Goal: Information Seeking & Learning: Learn about a topic

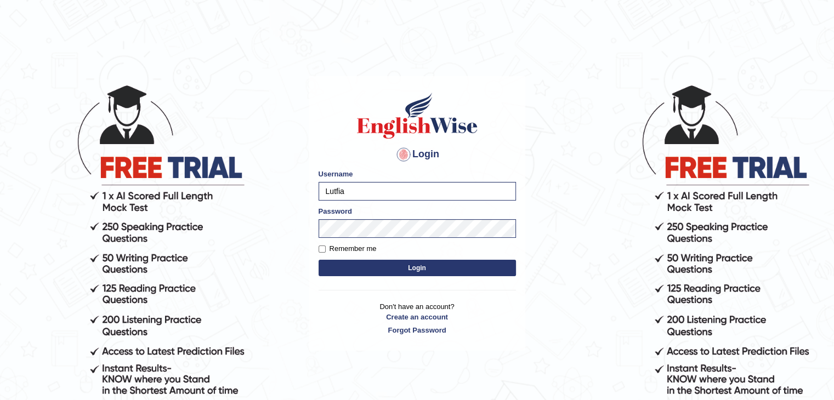
click at [373, 262] on button "Login" at bounding box center [417, 268] width 197 height 16
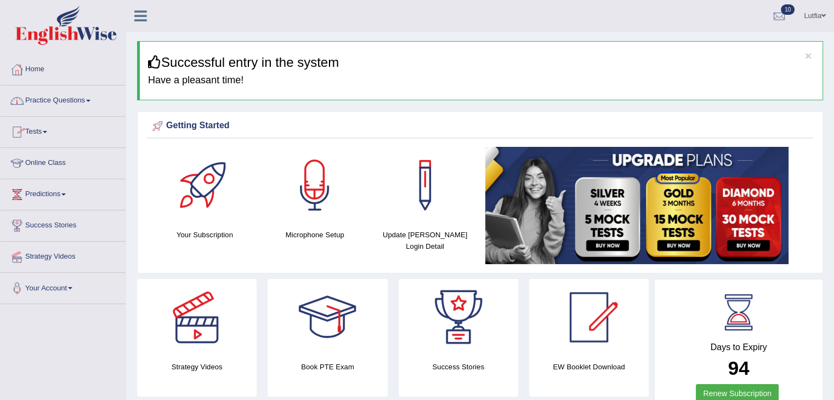
click at [63, 110] on link "Practice Questions" at bounding box center [63, 99] width 125 height 27
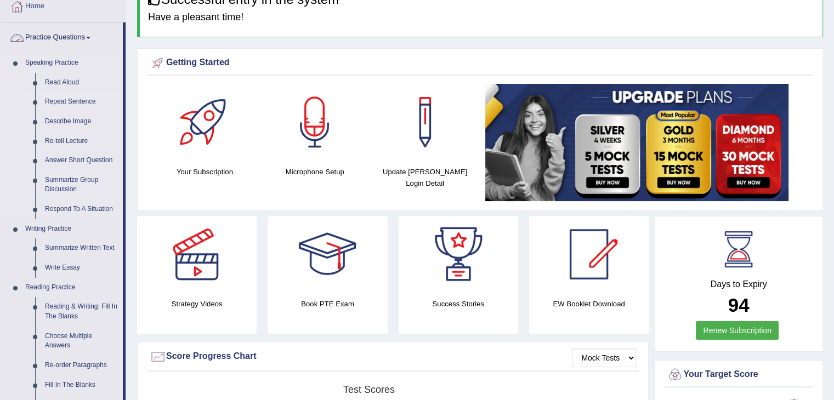
scroll to position [165, 0]
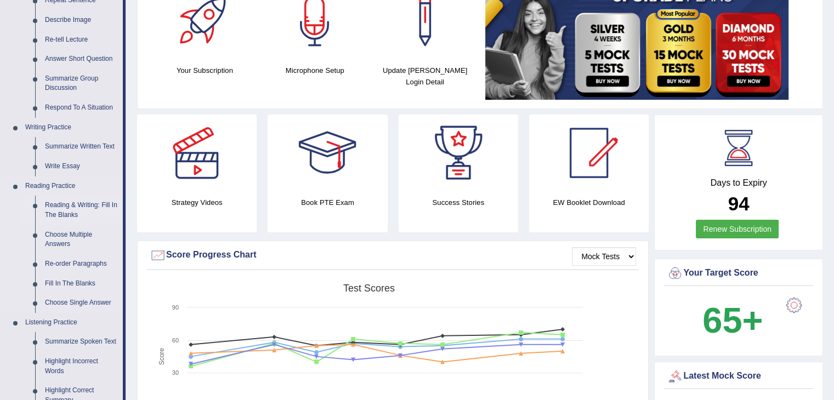
click at [80, 205] on link "Reading & Writing: Fill In The Blanks" at bounding box center [81, 210] width 83 height 29
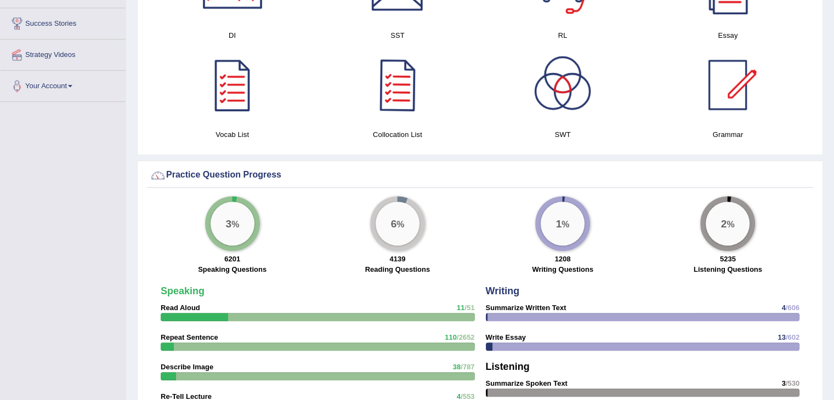
scroll to position [664, 0]
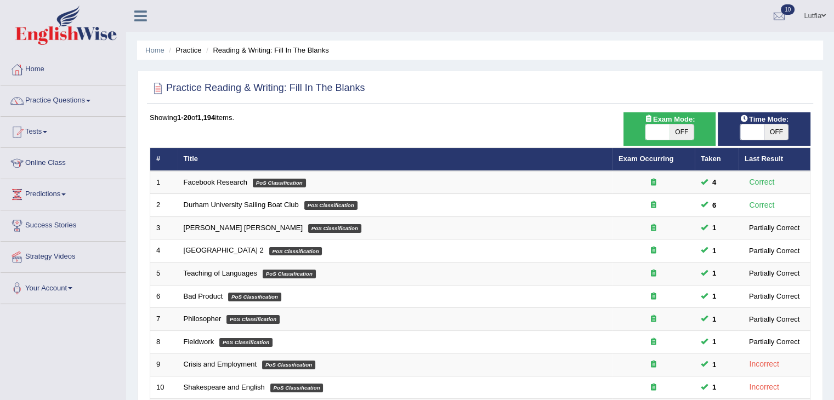
click at [683, 134] on span "OFF" at bounding box center [682, 132] width 24 height 15
checkbox input "true"
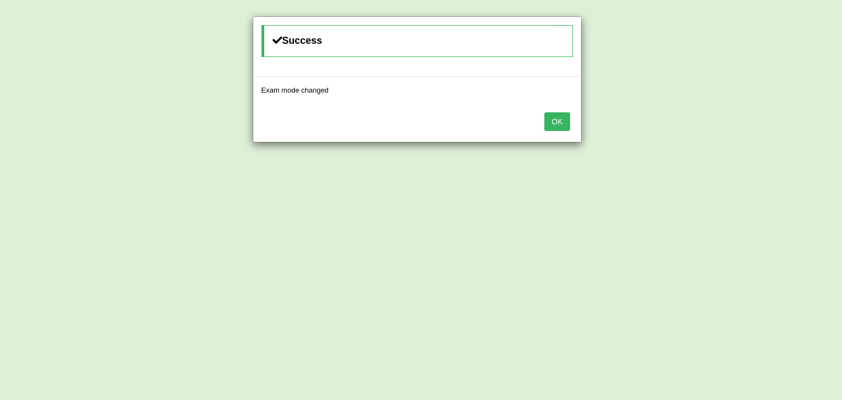
click at [559, 121] on button "OK" at bounding box center [557, 121] width 25 height 19
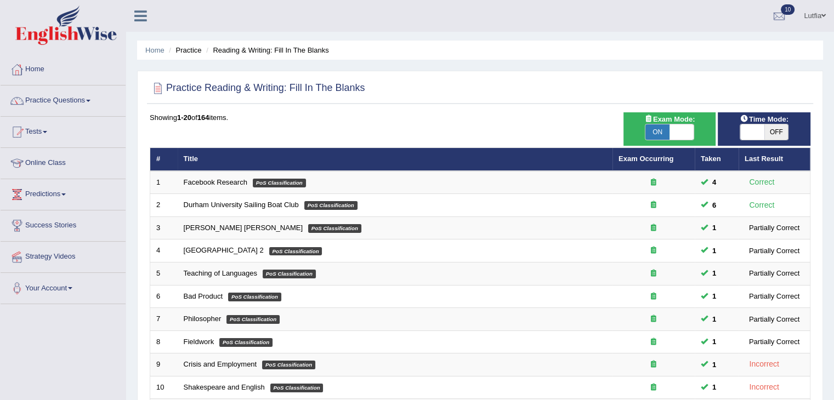
click at [771, 132] on span "OFF" at bounding box center [777, 132] width 24 height 15
checkbox input "true"
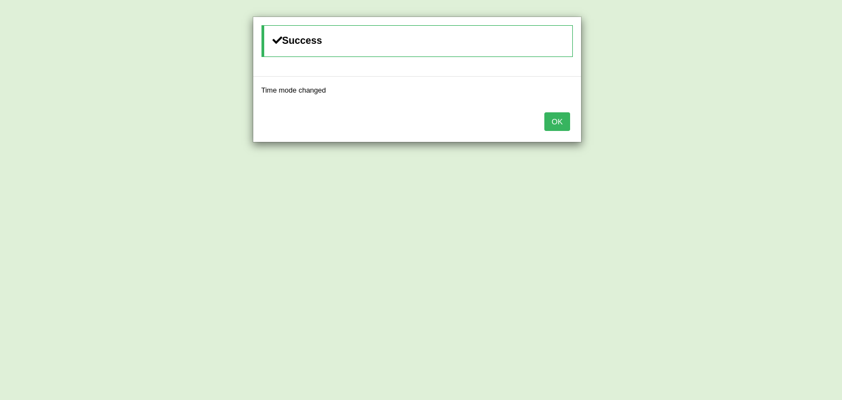
click at [563, 124] on button "OK" at bounding box center [557, 121] width 25 height 19
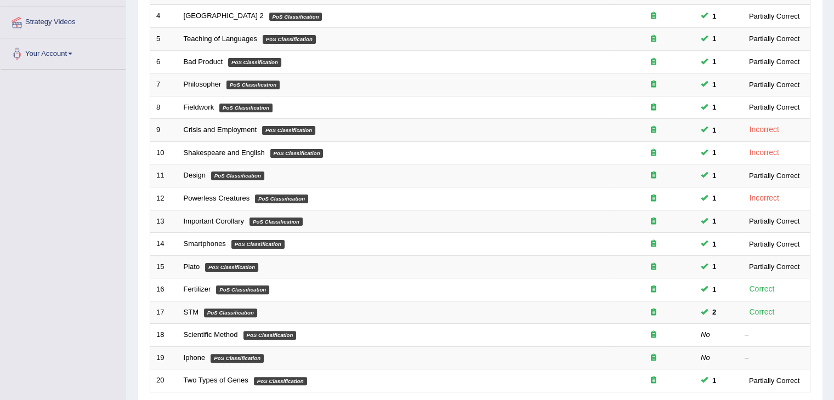
scroll to position [323, 0]
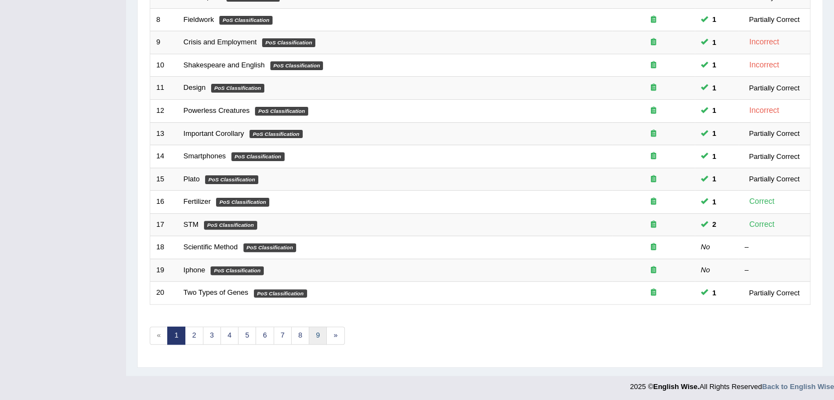
click at [316, 332] on link "9" at bounding box center [318, 336] width 18 height 18
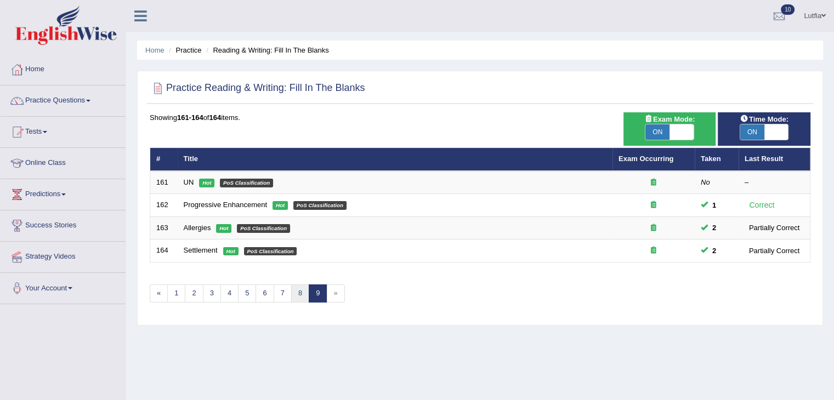
click at [298, 291] on link "8" at bounding box center [300, 294] width 18 height 18
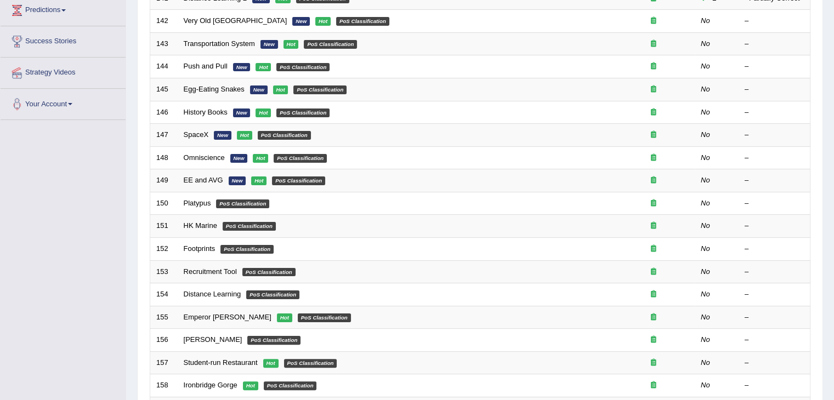
scroll to position [323, 0]
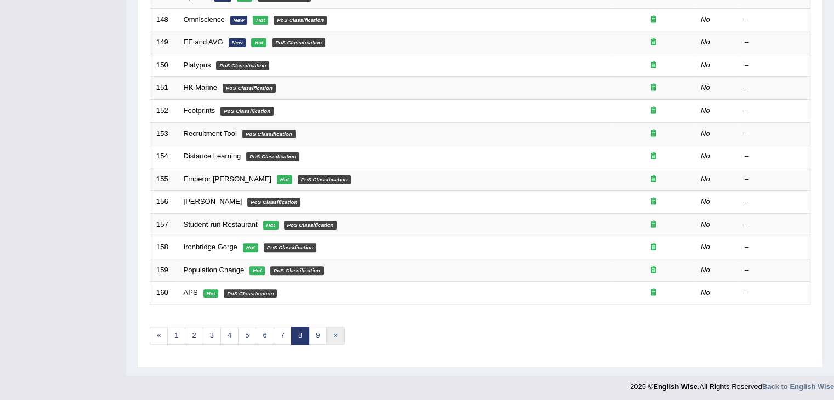
click at [336, 333] on link "»" at bounding box center [335, 336] width 18 height 18
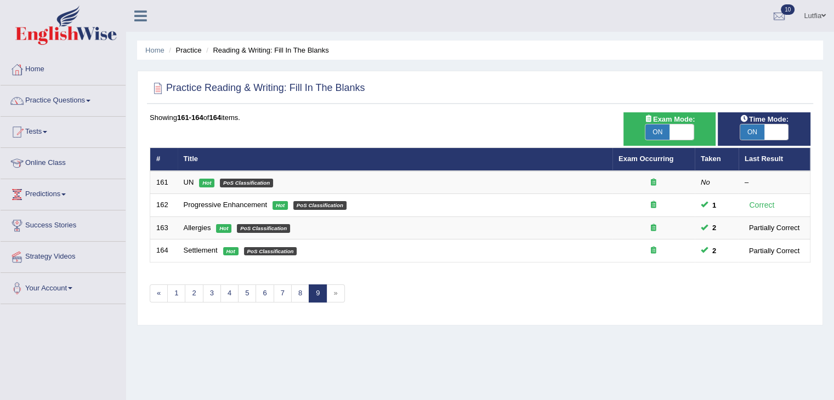
click at [335, 301] on div "Showing 161-164 of 164 items. # Title Exam Occurring Taken Last Result 161 UN H…" at bounding box center [480, 214] width 661 height 204
click at [334, 297] on span "»" at bounding box center [335, 294] width 18 height 18
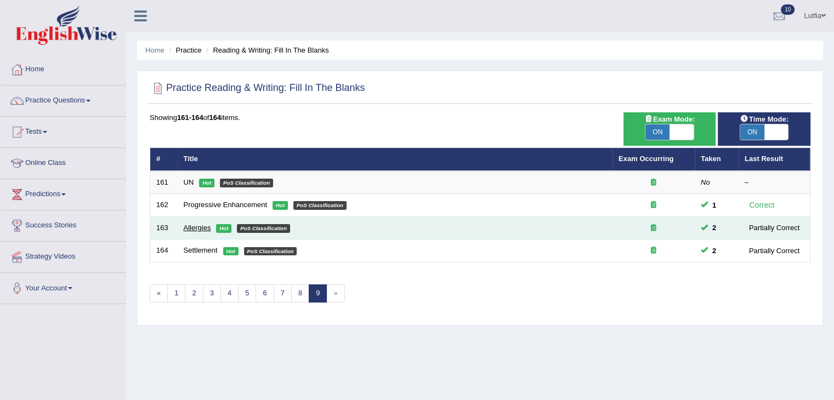
click at [194, 224] on link "Allergies" at bounding box center [197, 228] width 27 height 8
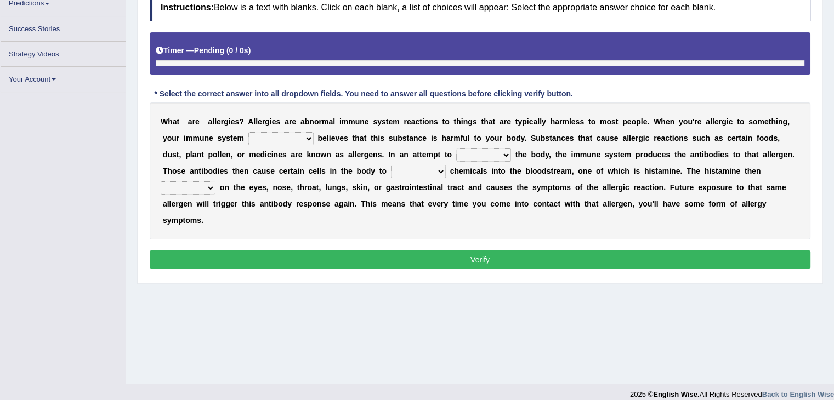
scroll to position [176, 0]
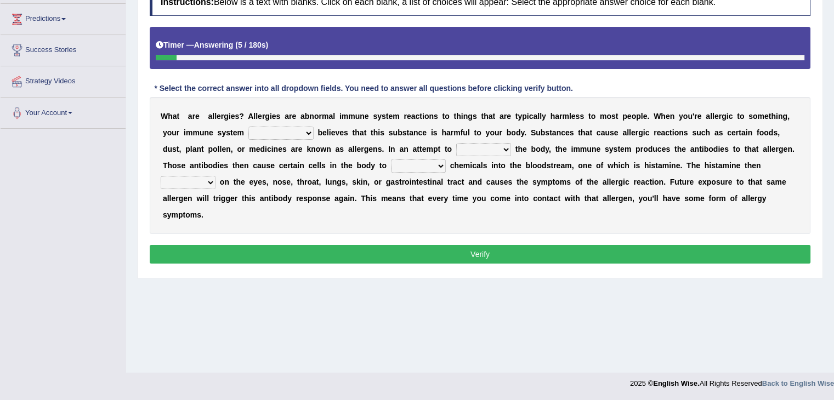
click at [288, 132] on select "completely consequently mistakenly definitely" at bounding box center [280, 133] width 65 height 13
select select "completely"
click at [248, 127] on select "completely consequently mistakenly definitely" at bounding box center [280, 133] width 65 height 13
click at [484, 148] on select "preserve protect improve activate" at bounding box center [483, 149] width 55 height 13
select select "protect"
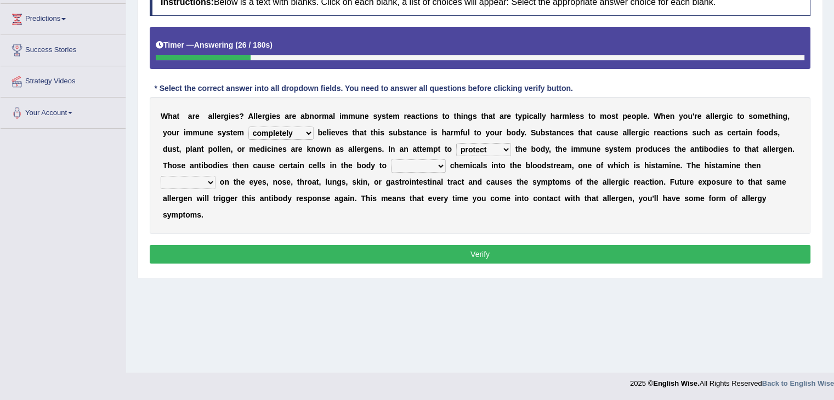
click at [456, 143] on select "preserve protect improve activate" at bounding box center [483, 149] width 55 height 13
click at [435, 165] on select "confiine release escape hold" at bounding box center [418, 166] width 55 height 13
select select "release"
click at [391, 160] on select "confiine release escape hold" at bounding box center [418, 166] width 55 height 13
click at [428, 162] on select "confiine release escape hold" at bounding box center [418, 166] width 55 height 13
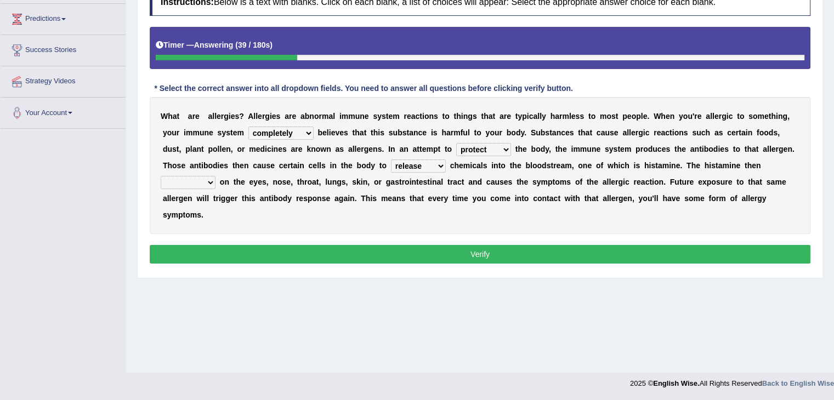
click at [480, 219] on div "W h a t a r e a l l e r g i e s ? A l l e r g i e s a r e a b n o r m a l i m m…" at bounding box center [480, 165] width 661 height 137
click at [210, 176] on select "acts performs targets focuses" at bounding box center [188, 182] width 55 height 13
select select "targets"
click at [161, 176] on select "acts performs targets focuses" at bounding box center [188, 182] width 55 height 13
click at [328, 252] on button "Verify" at bounding box center [480, 254] width 661 height 19
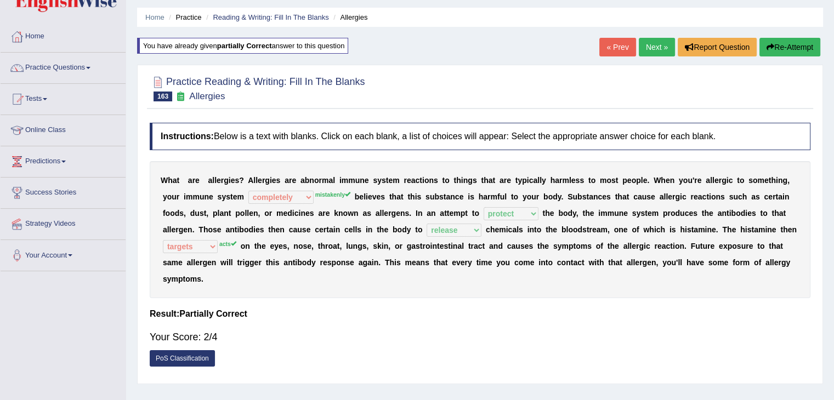
scroll to position [0, 0]
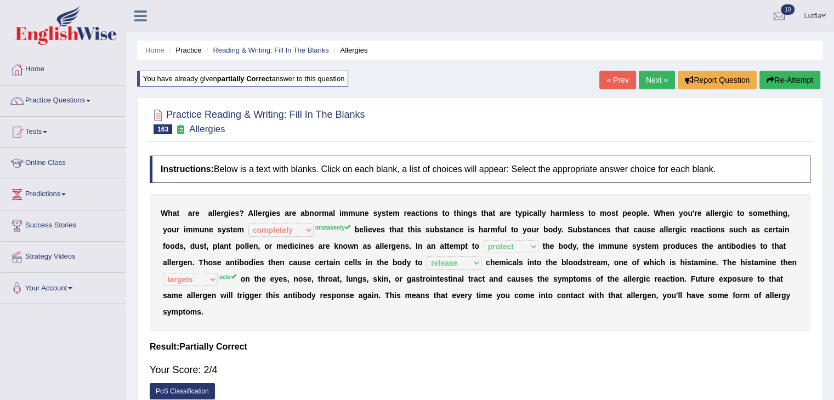
click at [785, 78] on button "Re-Attempt" at bounding box center [790, 80] width 61 height 19
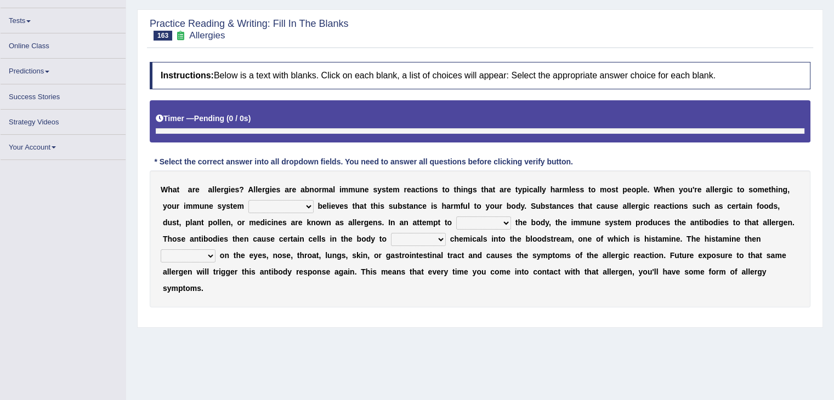
scroll to position [110, 0]
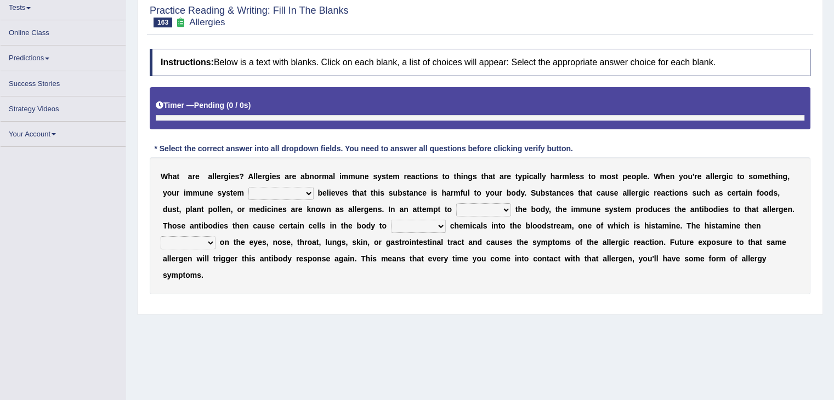
click at [309, 191] on select "completely consequently mistakenly definitely" at bounding box center [280, 193] width 65 height 13
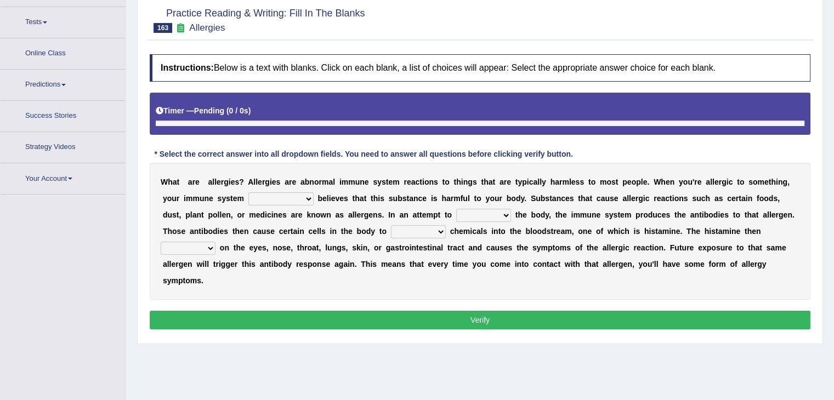
scroll to position [124, 0]
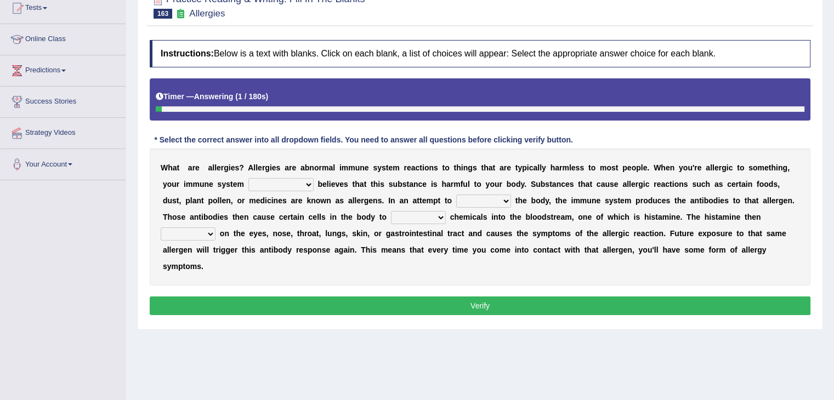
select select "mistakenly"
click at [248, 178] on select "completely consequently mistakenly definitely" at bounding box center [280, 184] width 65 height 13
click at [496, 198] on select "preserve protect improve activate" at bounding box center [483, 201] width 55 height 13
select select "protect"
click at [456, 195] on select "preserve protect improve activate" at bounding box center [483, 201] width 55 height 13
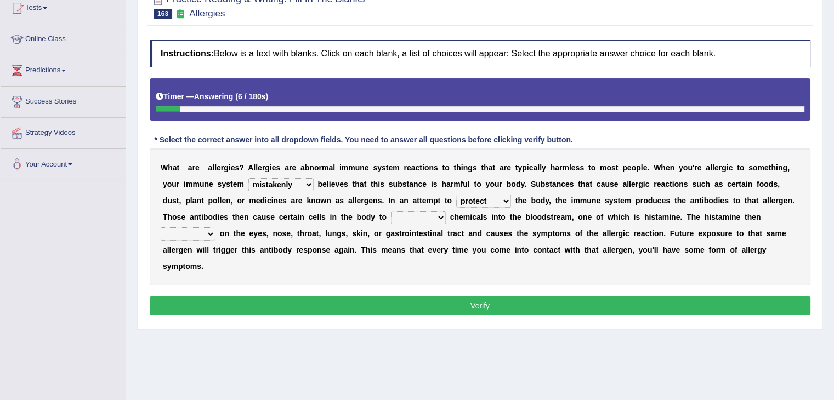
click at [438, 219] on select "confiine release escape hold" at bounding box center [418, 217] width 55 height 13
select select "release"
click at [391, 211] on select "confiine release escape hold" at bounding box center [418, 217] width 55 height 13
click at [200, 228] on select "acts performs targets focuses" at bounding box center [188, 234] width 55 height 13
select select "acts"
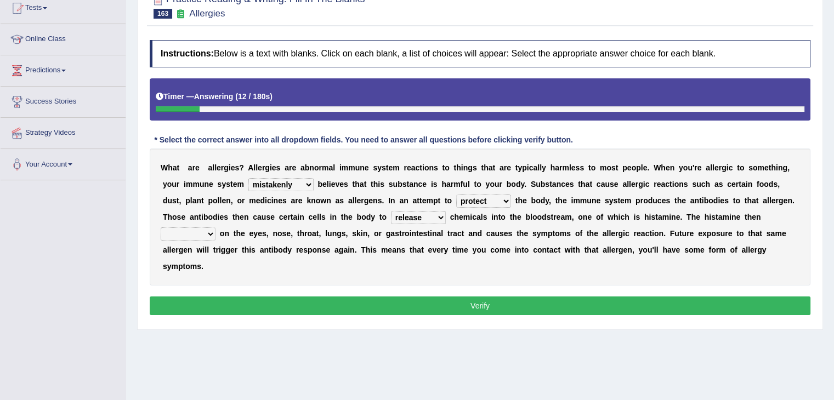
click at [161, 228] on select "acts performs targets focuses" at bounding box center [188, 234] width 55 height 13
click at [208, 230] on select "acts performs targets focuses" at bounding box center [188, 234] width 55 height 13
click at [292, 301] on button "Verify" at bounding box center [480, 306] width 661 height 19
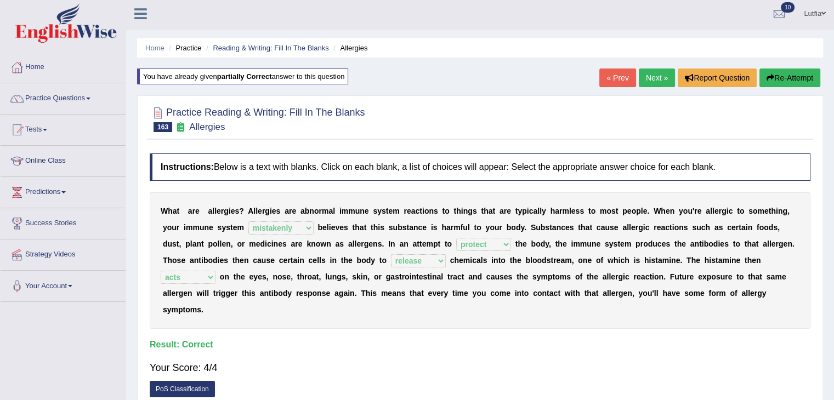
scroll to position [0, 0]
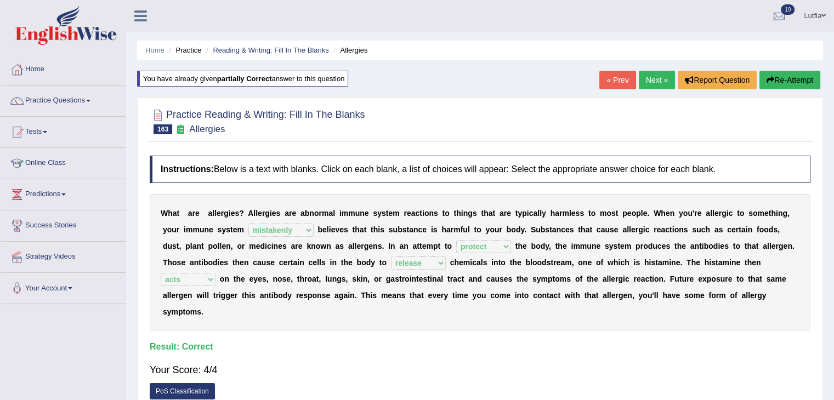
click at [164, 132] on span "163" at bounding box center [163, 130] width 19 height 10
click at [246, 50] on link "Reading & Writing: Fill In The Blanks" at bounding box center [271, 50] width 116 height 8
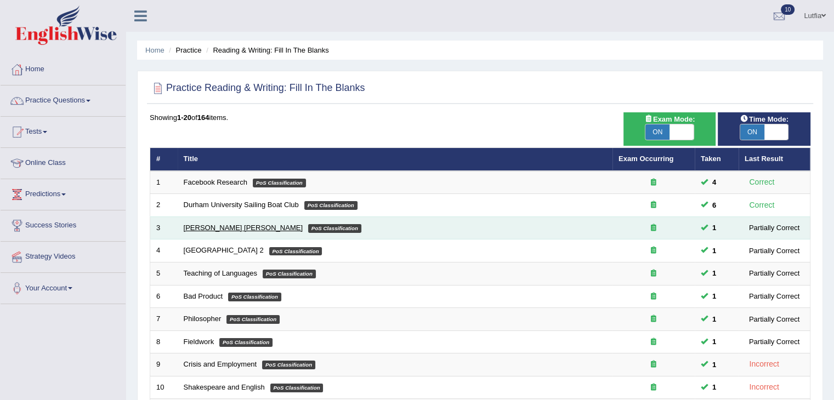
click at [194, 227] on link "[PERSON_NAME] [PERSON_NAME]" at bounding box center [243, 228] width 119 height 8
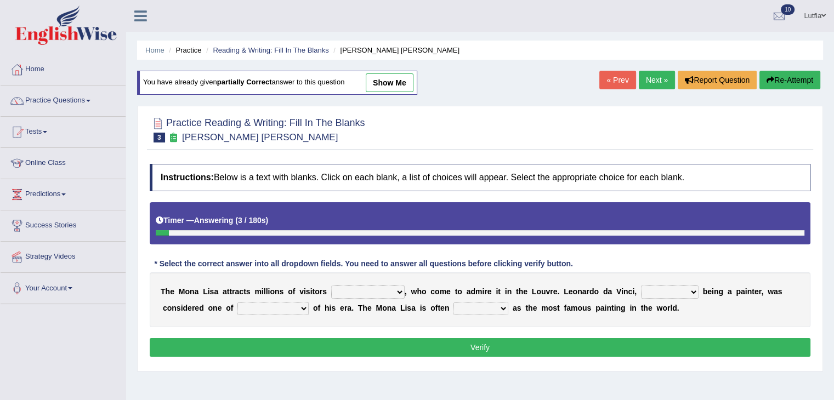
click at [358, 294] on select "around the year the all year all year round per year" at bounding box center [367, 292] width 73 height 13
select select "around the year"
click at [331, 286] on select "around the year the all year all year round per year" at bounding box center [367, 292] width 73 height 13
click at [653, 292] on select "rather than as much as as well as as long as" at bounding box center [670, 292] width 58 height 13
select select "as much as"
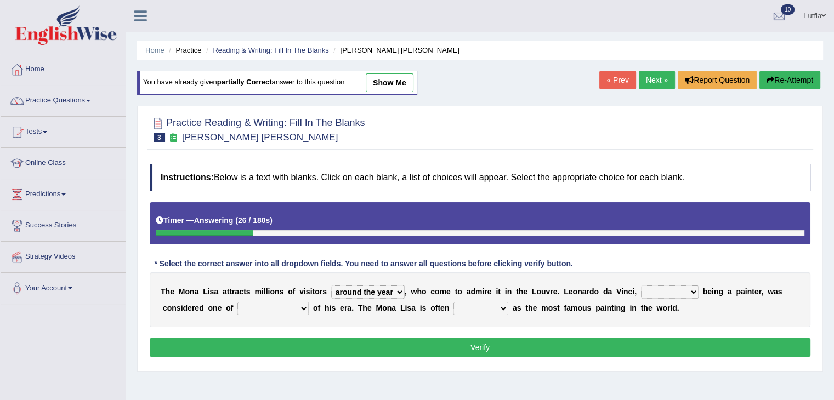
click at [641, 286] on select "rather than as much as as well as as long as" at bounding box center [670, 292] width 58 height 13
click at [292, 308] on select "better artists artist the better artist the best artists" at bounding box center [272, 308] width 71 height 13
select select "the best artists"
click at [237, 302] on select "better artists artist the better artist the best artists" at bounding box center [272, 308] width 71 height 13
click at [494, 304] on select "classified suggested predicted described" at bounding box center [481, 308] width 55 height 13
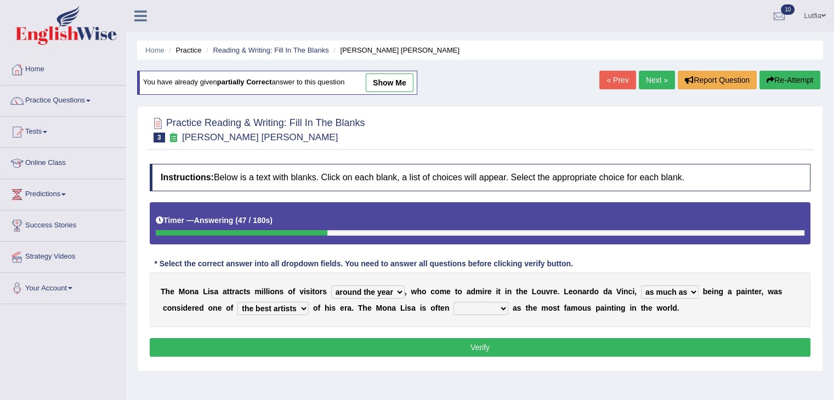
select select "described"
click at [454, 302] on select "classified suggested predicted described" at bounding box center [481, 308] width 55 height 13
click at [487, 341] on button "Verify" at bounding box center [480, 347] width 661 height 19
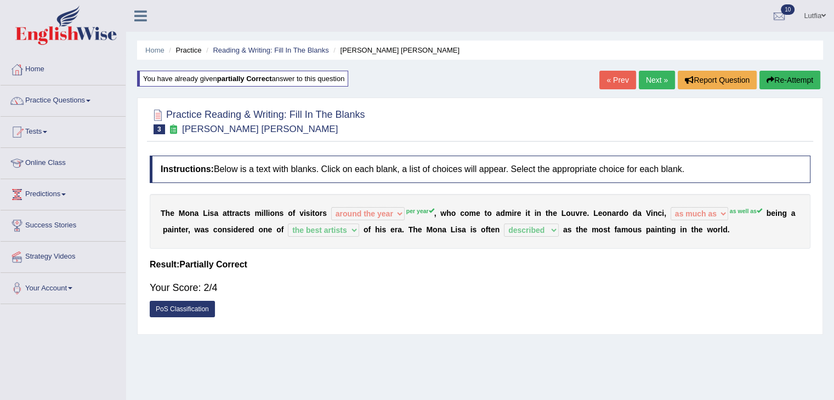
click at [772, 75] on button "Re-Attempt" at bounding box center [790, 80] width 61 height 19
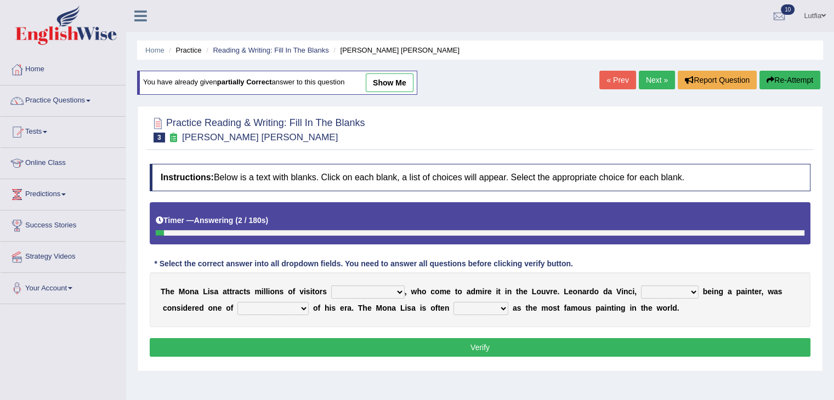
click at [393, 289] on select "around the year the all year all year round per year" at bounding box center [367, 292] width 73 height 13
select select "per year"
click at [331, 286] on select "around the year the all year all year round per year" at bounding box center [367, 292] width 73 height 13
click at [674, 290] on select "rather than as much as as well as as long as" at bounding box center [670, 292] width 58 height 13
select select "as well as"
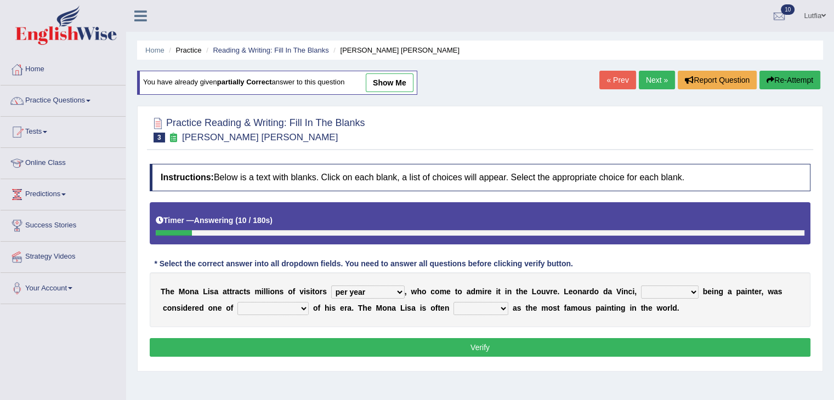
click at [641, 286] on select "rather than as much as as well as as long as" at bounding box center [670, 292] width 58 height 13
click at [285, 306] on select "better artists artist the better artist the best artists" at bounding box center [272, 308] width 71 height 13
select select "the best artists"
click at [237, 302] on select "better artists artist the better artist the best artists" at bounding box center [272, 308] width 71 height 13
click at [466, 309] on select "classified suggested predicted described" at bounding box center [481, 308] width 55 height 13
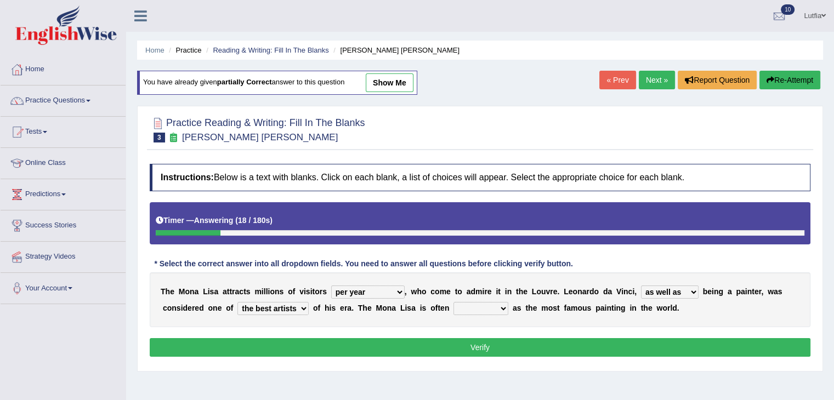
select select "described"
click at [454, 302] on select "classified suggested predicted described" at bounding box center [481, 308] width 55 height 13
click at [472, 347] on button "Verify" at bounding box center [480, 347] width 661 height 19
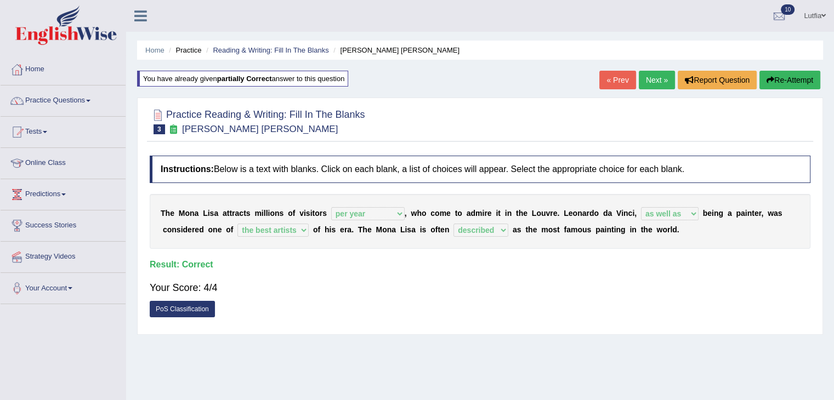
click at [658, 80] on link "Next »" at bounding box center [657, 80] width 36 height 19
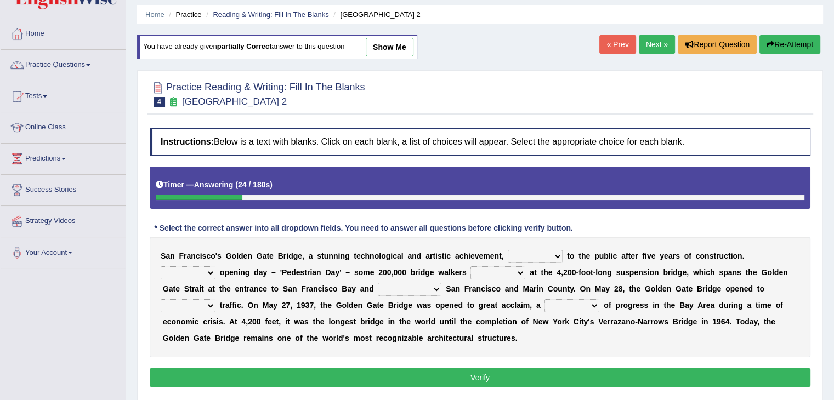
scroll to position [55, 0]
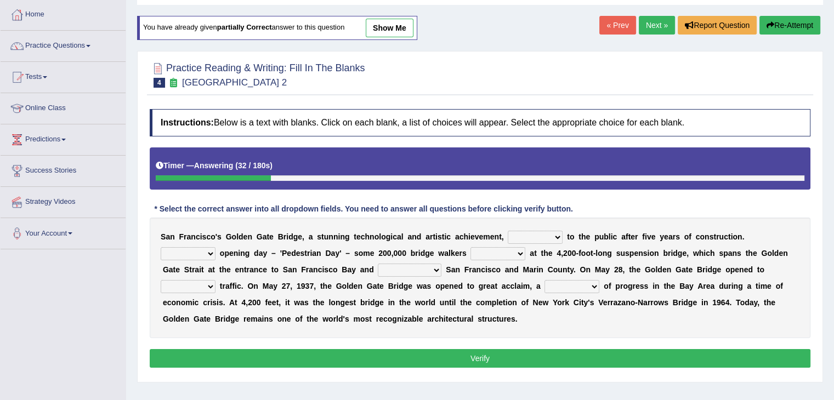
click at [553, 234] on select "opens closes appears equals" at bounding box center [535, 237] width 55 height 13
select select "opens"
click at [508, 231] on select "opens closes appears equals" at bounding box center [535, 237] width 55 height 13
click at [208, 253] on select "On During Since When" at bounding box center [188, 253] width 55 height 13
click at [511, 253] on select "stationed looked marveled laughed" at bounding box center [498, 253] width 55 height 13
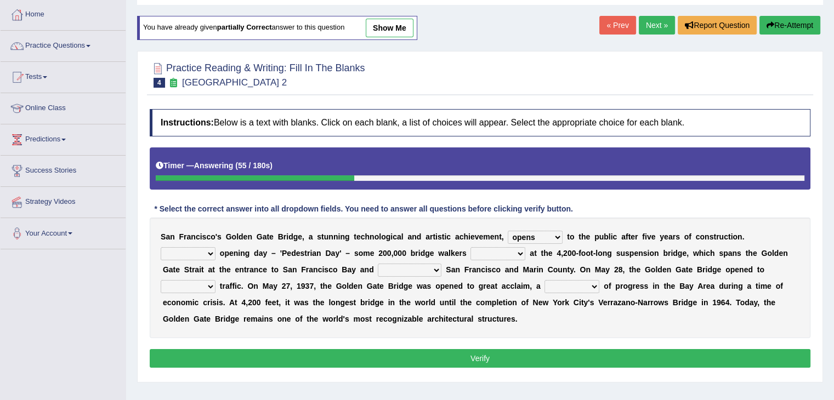
select select "looked"
click at [471, 247] on select "stationed looked marveled laughed" at bounding box center [498, 253] width 55 height 13
click at [200, 248] on select "On During Since When" at bounding box center [188, 253] width 55 height 13
select select "During"
click at [161, 247] on select "On During Since When" at bounding box center [188, 253] width 55 height 13
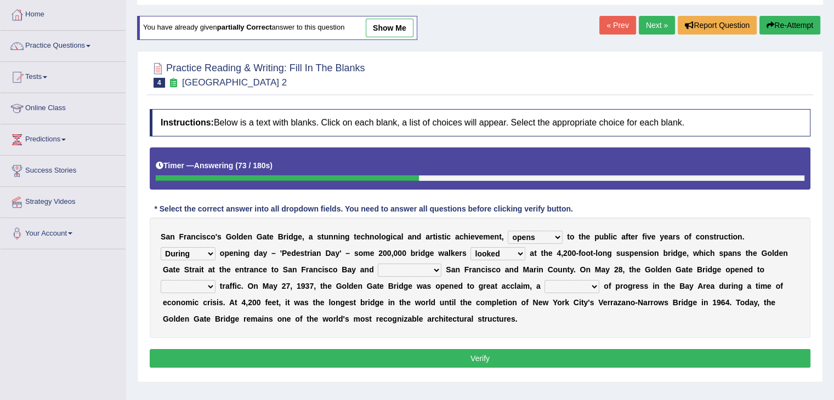
click at [424, 269] on select "separates connects channels differentiates" at bounding box center [410, 270] width 64 height 13
select select "separates"
click at [378, 264] on select "separates connects channels differentiates" at bounding box center [410, 270] width 64 height 13
click at [197, 290] on select "aquatic vehicular airborne watertight" at bounding box center [188, 286] width 55 height 13
click at [161, 280] on select "aquatic vehicular airborne watertight" at bounding box center [188, 286] width 55 height 13
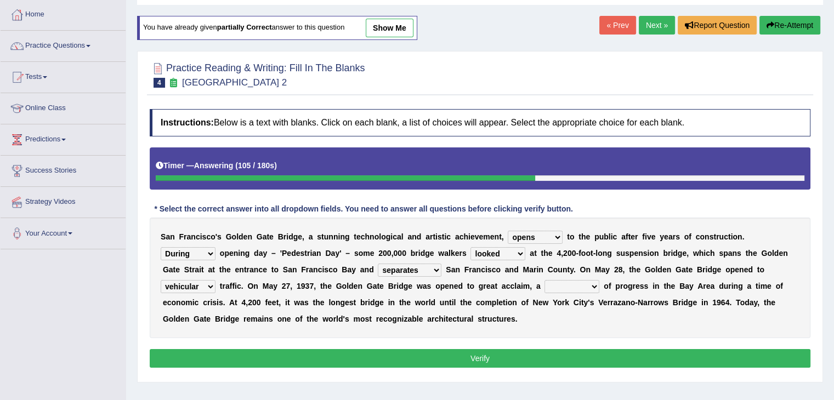
click at [200, 286] on select "aquatic vehicular airborne watertight" at bounding box center [188, 286] width 55 height 13
click at [161, 280] on select "aquatic vehicular airborne watertight" at bounding box center [188, 286] width 55 height 13
click at [202, 286] on select "aquatic vehicular airborne watertight" at bounding box center [188, 286] width 55 height 13
select select "vehicular"
click at [161, 280] on select "aquatic vehicular airborne watertight" at bounding box center [188, 286] width 55 height 13
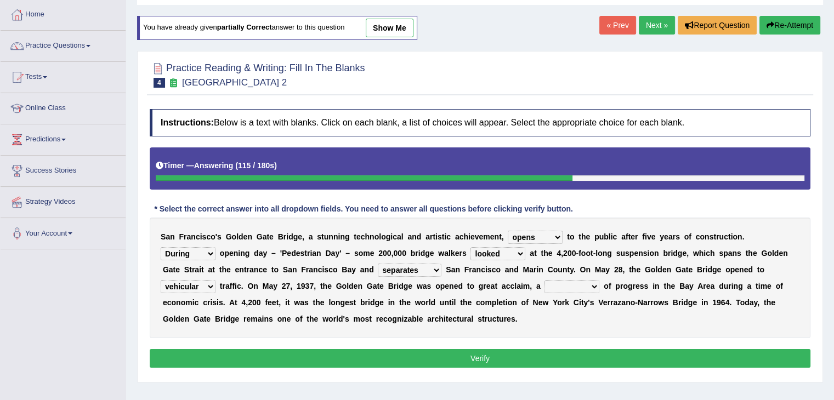
click at [581, 284] on select "denial symbol technique yield" at bounding box center [572, 286] width 55 height 13
select select "symbol"
click at [545, 280] on select "denial symbol technique yield" at bounding box center [572, 286] width 55 height 13
click at [429, 270] on select "separates connects channels differentiates" at bounding box center [410, 270] width 64 height 13
select select "connects"
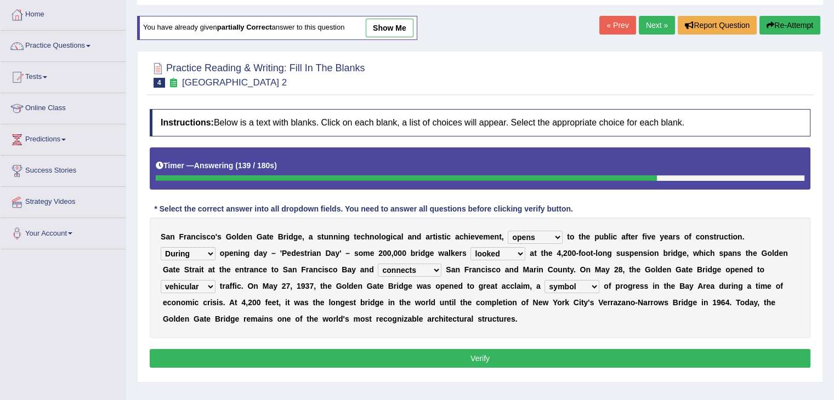
click at [378, 264] on select "separates connects channels differentiates" at bounding box center [410, 270] width 64 height 13
click at [513, 254] on select "stationed looked marveled laughed" at bounding box center [498, 253] width 55 height 13
select select "marveled"
click at [471, 247] on select "stationed looked marveled laughed" at bounding box center [498, 253] width 55 height 13
click at [203, 285] on select "aquatic vehicular airborne watertight" at bounding box center [188, 286] width 55 height 13
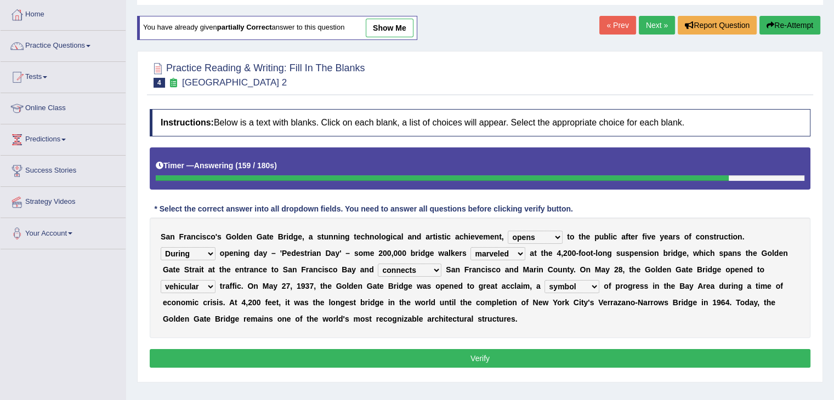
click at [333, 354] on button "Verify" at bounding box center [480, 358] width 661 height 19
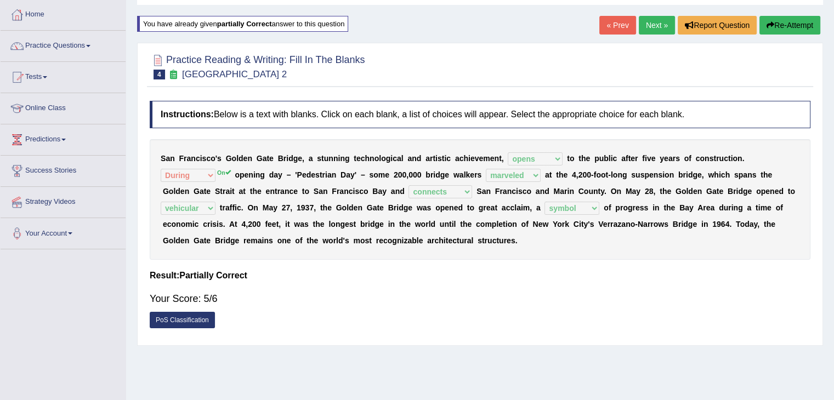
click at [787, 25] on button "Re-Attempt" at bounding box center [790, 25] width 61 height 19
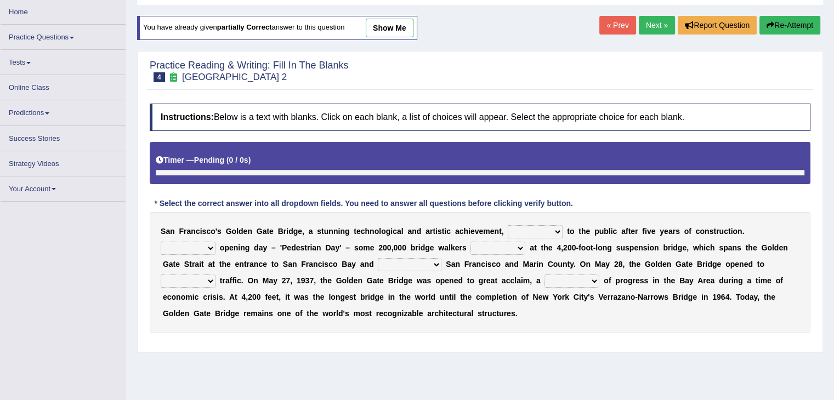
click at [543, 227] on select "opens closes appears equals" at bounding box center [535, 231] width 55 height 13
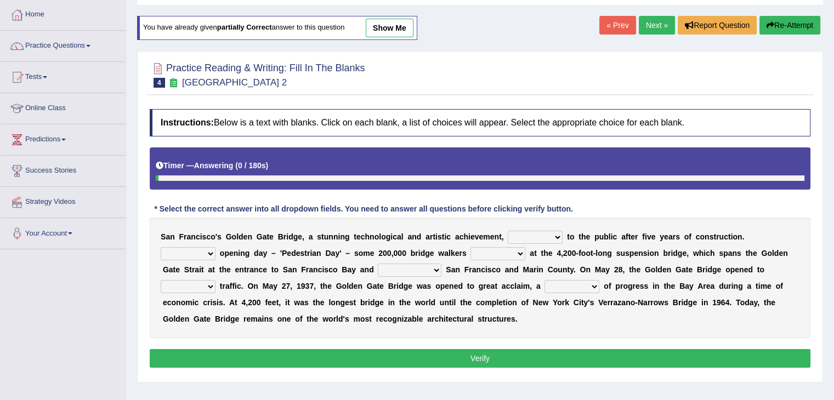
select select "opens"
click at [508, 231] on select "opens closes appears equals" at bounding box center [535, 237] width 55 height 13
click at [517, 254] on select "stationed looked marveled laughed" at bounding box center [498, 253] width 55 height 13
select select "marveled"
click at [471, 247] on select "stationed looked marveled laughed" at bounding box center [498, 253] width 55 height 13
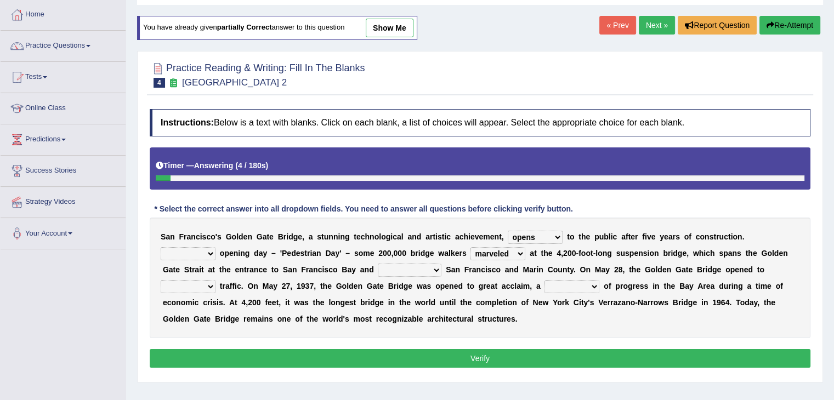
click at [431, 267] on select "separates connects channels differentiates" at bounding box center [410, 270] width 64 height 13
select select "connects"
click at [378, 264] on select "separates connects channels differentiates" at bounding box center [410, 270] width 64 height 13
click at [207, 250] on select "On During Since When" at bounding box center [188, 253] width 55 height 13
select select "On"
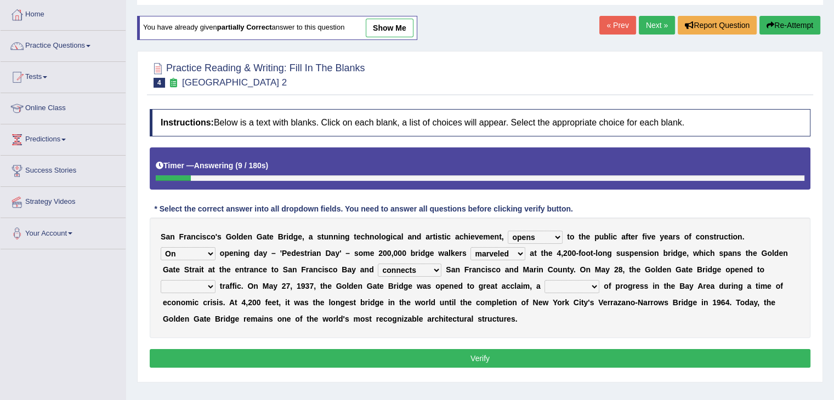
click at [161, 247] on select "On During Since When" at bounding box center [188, 253] width 55 height 13
click at [203, 292] on div "S a n F r a n c i s c o ' s G o l d e n G a t e B r i d g e , a s t u n n i n g…" at bounding box center [480, 278] width 661 height 121
click at [202, 286] on select "aquatic vehicular airborne watertight" at bounding box center [188, 286] width 55 height 13
select select "vehicular"
click at [161, 280] on select "aquatic vehicular airborne watertight" at bounding box center [188, 286] width 55 height 13
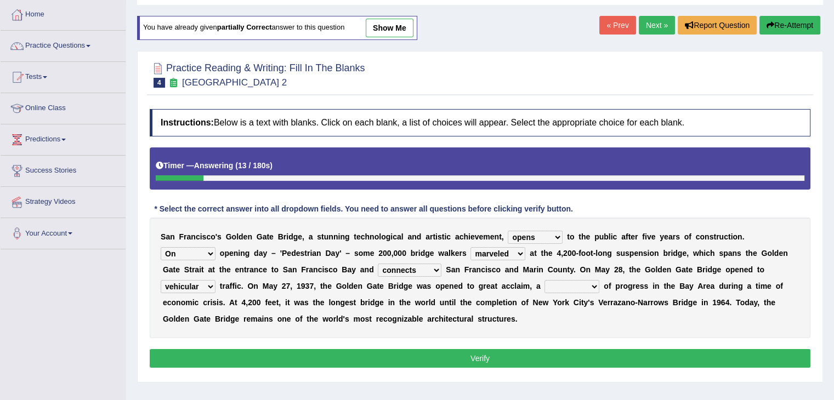
click at [567, 285] on select "denial symbol technique yield" at bounding box center [572, 286] width 55 height 13
select select "symbol"
click at [545, 280] on select "denial symbol technique yield" at bounding box center [572, 286] width 55 height 13
click at [469, 356] on button "Verify" at bounding box center [480, 358] width 661 height 19
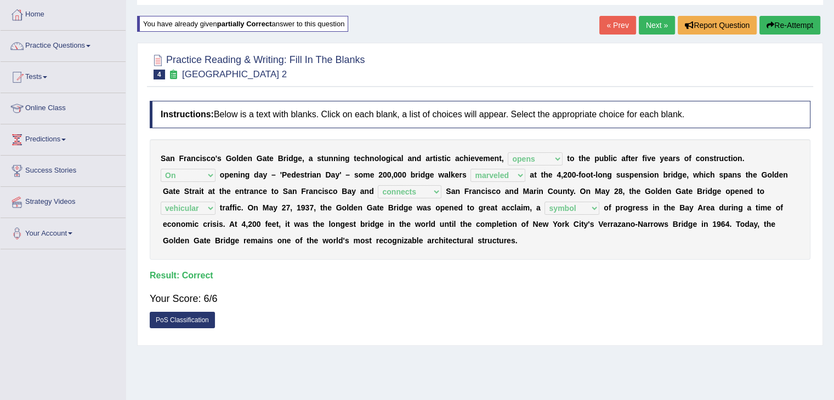
click at [658, 24] on link "Next »" at bounding box center [657, 25] width 36 height 19
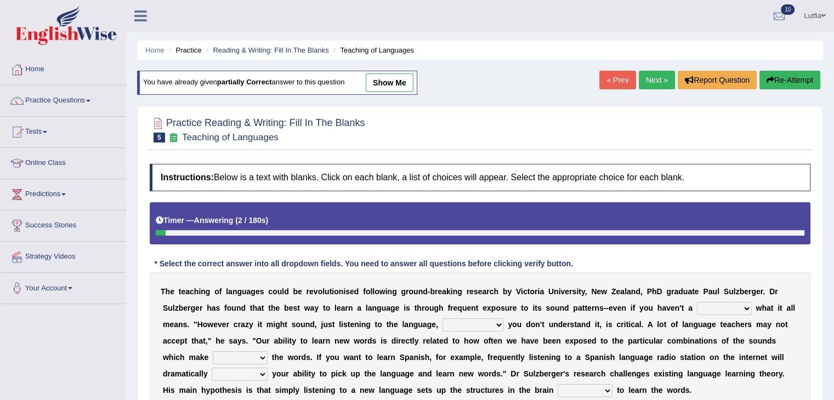
click at [400, 85] on link "show me" at bounding box center [390, 82] width 48 height 19
select select "clue"
select select "but also"
select select "up"
select select "evaluate"
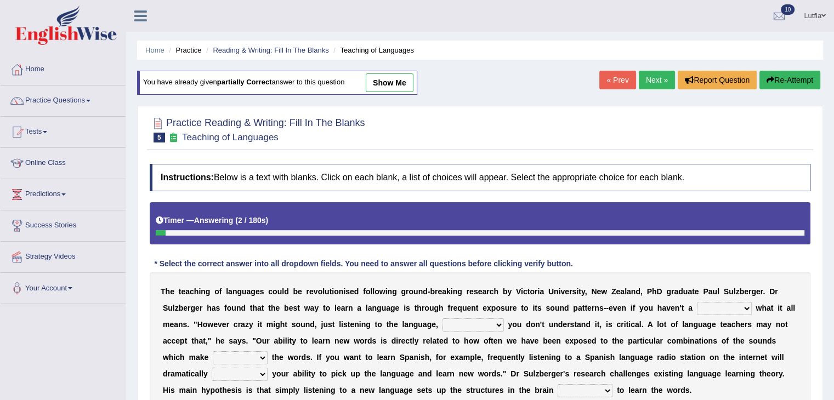
select select "required"
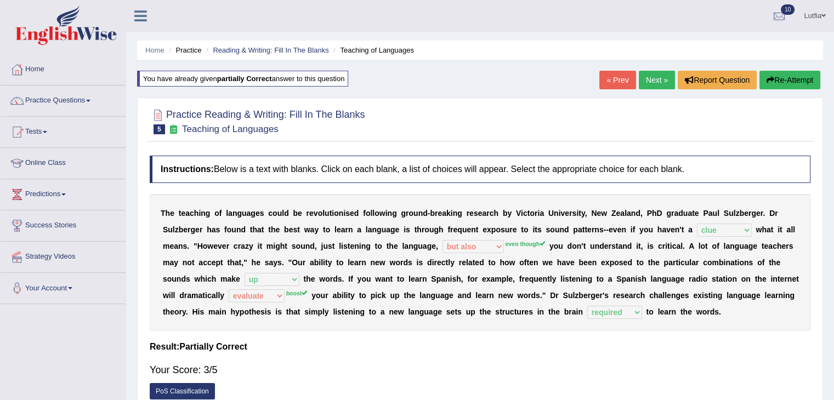
click at [779, 80] on button "Re-Attempt" at bounding box center [790, 80] width 61 height 19
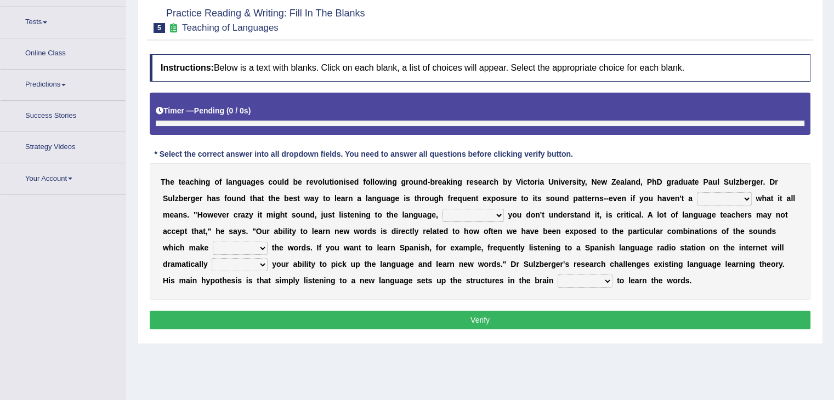
scroll to position [124, 0]
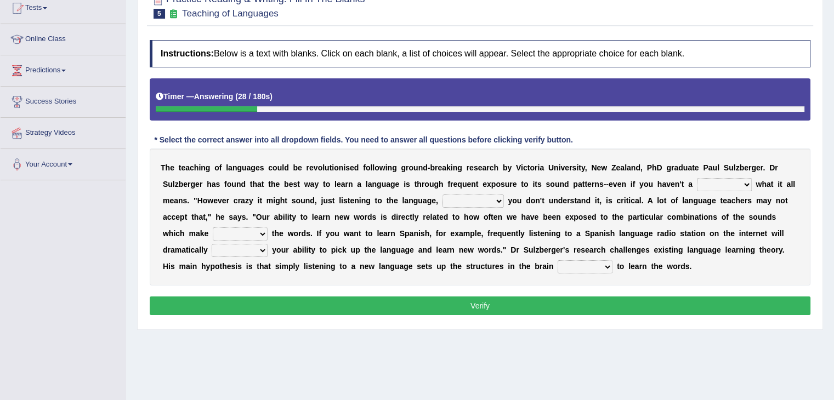
click at [741, 180] on select "dew claw clue due" at bounding box center [724, 184] width 55 height 13
select select "clue"
click at [697, 178] on select "dew claw clue due" at bounding box center [724, 184] width 55 height 13
click at [495, 196] on select "but also all together even though if so" at bounding box center [473, 201] width 61 height 13
select select "even though"
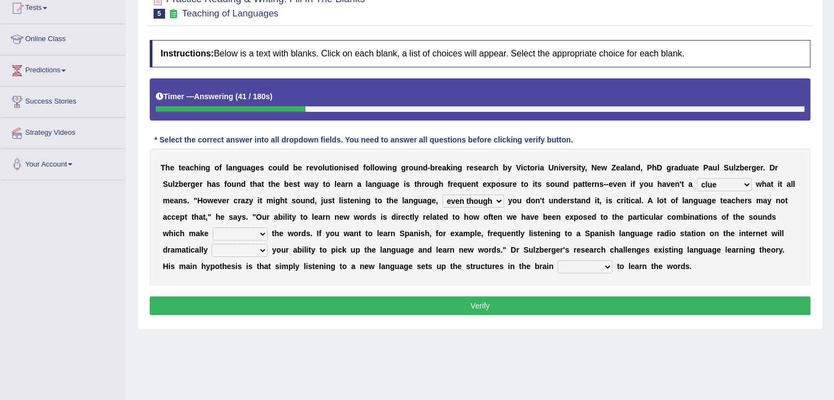
click at [443, 195] on select "but also all together even though if so" at bounding box center [473, 201] width 61 height 13
click at [263, 231] on select "down up of on" at bounding box center [240, 234] width 55 height 13
select select "up"
click at [213, 228] on select "down up of on" at bounding box center [240, 234] width 55 height 13
click at [252, 248] on select "evaluate exaggerate describe boost" at bounding box center [240, 250] width 56 height 13
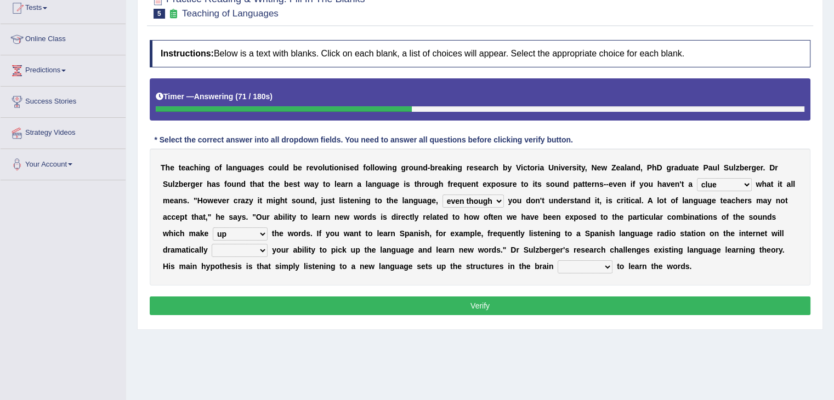
select select "boost"
click at [212, 244] on select "evaluate exaggerate describe boost" at bounding box center [240, 250] width 56 height 13
click at [601, 266] on select "requiring required directed to require" at bounding box center [585, 267] width 55 height 13
click at [558, 261] on select "requiring required directed to require" at bounding box center [585, 267] width 55 height 13
click at [603, 267] on select "requiring required directed to require" at bounding box center [585, 267] width 55 height 13
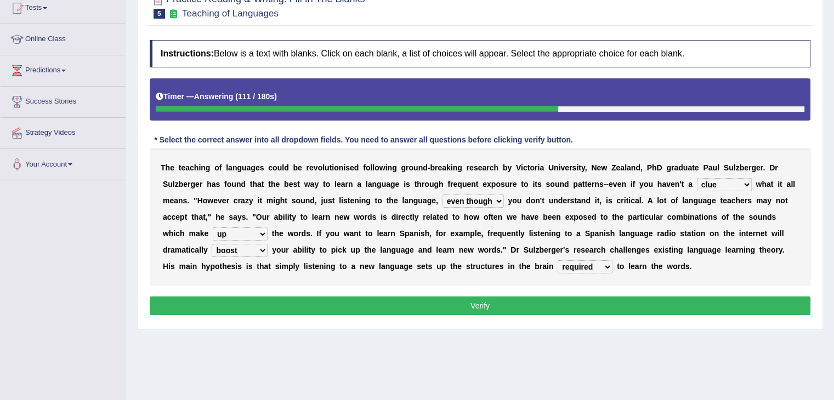
click at [558, 261] on select "requiring required directed to require" at bounding box center [585, 267] width 55 height 13
click at [608, 268] on select "requiring required directed to require" at bounding box center [585, 267] width 55 height 13
click at [558, 261] on select "requiring required directed to require" at bounding box center [585, 267] width 55 height 13
click at [601, 261] on select "requiring required directed to require" at bounding box center [585, 267] width 55 height 13
select select "directed"
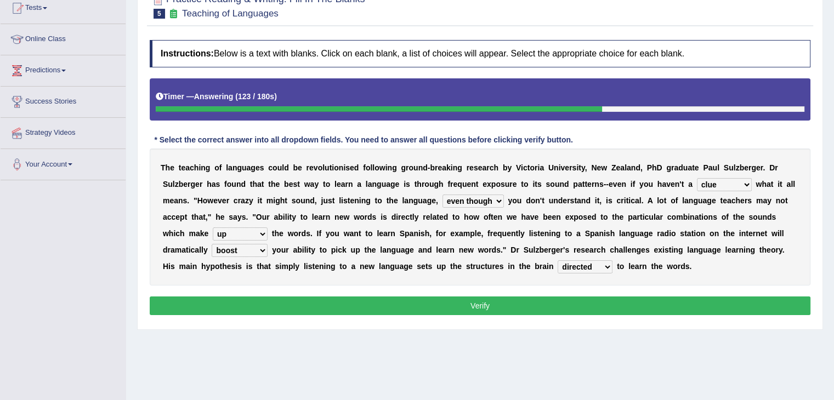
click at [558, 261] on select "requiring required directed to require" at bounding box center [585, 267] width 55 height 13
click at [590, 305] on button "Verify" at bounding box center [480, 306] width 661 height 19
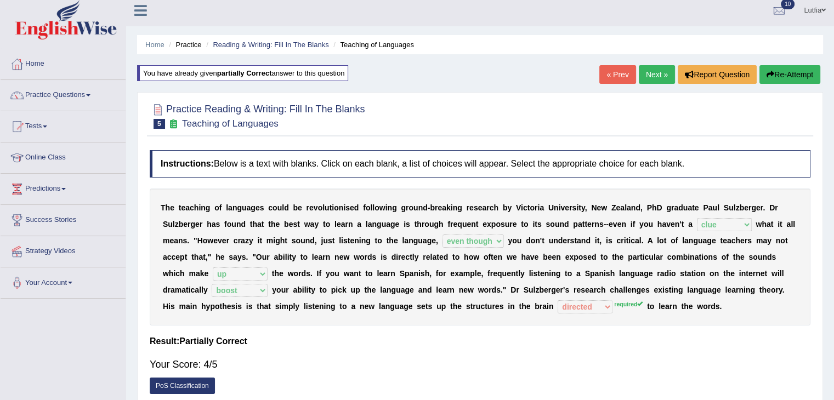
scroll to position [0, 0]
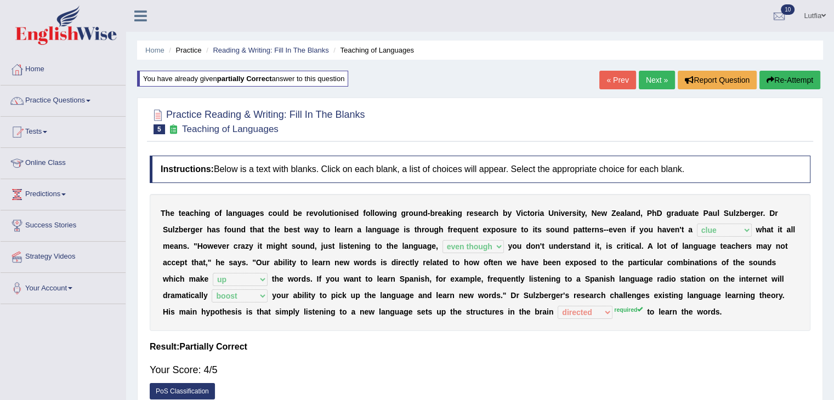
click at [794, 77] on button "Re-Attempt" at bounding box center [790, 80] width 61 height 19
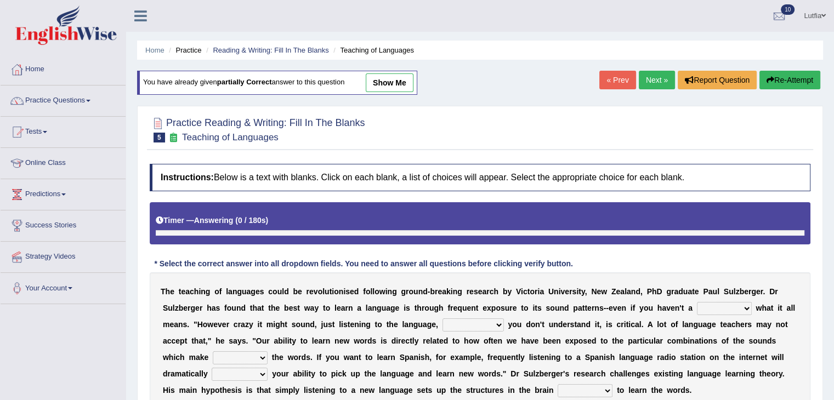
click at [727, 302] on select "dew claw clue due" at bounding box center [724, 308] width 55 height 13
select select "clue"
click at [697, 302] on select "dew claw clue due" at bounding box center [724, 308] width 55 height 13
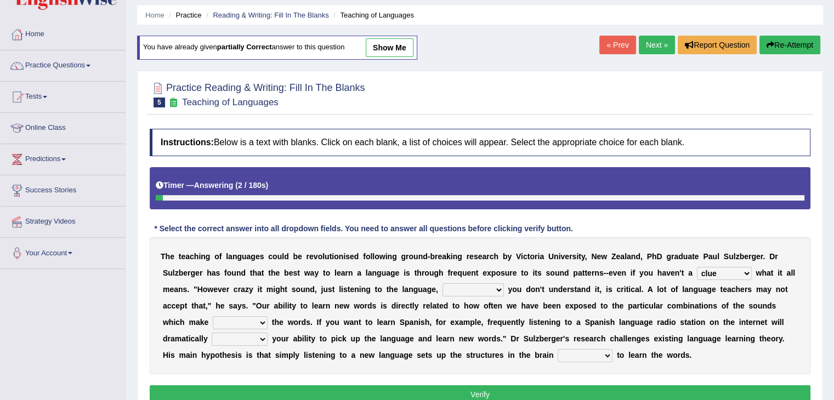
scroll to position [55, 0]
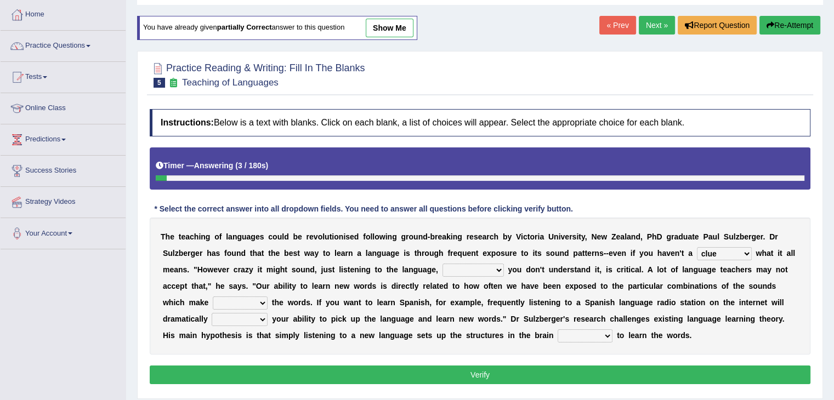
click at [487, 268] on select "but also all together even though if so" at bounding box center [473, 270] width 61 height 13
select select "even though"
click at [443, 264] on select "but also all together even though if so" at bounding box center [473, 270] width 61 height 13
click at [500, 270] on select "but also all together even though if so" at bounding box center [473, 270] width 61 height 13
click at [443, 264] on select "but also all together even though if so" at bounding box center [473, 270] width 61 height 13
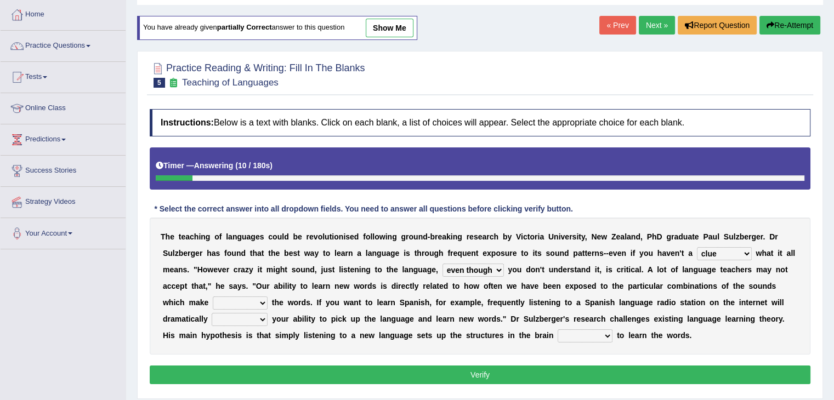
click at [253, 298] on select "down up of on" at bounding box center [240, 303] width 55 height 13
select select "up"
click at [213, 297] on select "down up of on" at bounding box center [240, 303] width 55 height 13
click at [247, 323] on select "evaluate exaggerate describe boost" at bounding box center [240, 319] width 56 height 13
select select "boost"
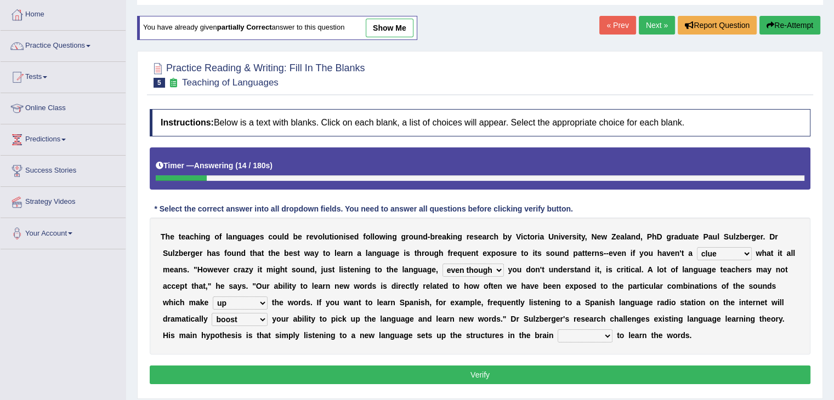
click at [212, 313] on select "evaluate exaggerate describe boost" at bounding box center [240, 319] width 56 height 13
click at [595, 333] on select "requiring required directed to require" at bounding box center [585, 336] width 55 height 13
select select "required"
click at [558, 330] on select "requiring required directed to require" at bounding box center [585, 336] width 55 height 13
click at [595, 337] on select "requiring required directed to require" at bounding box center [585, 336] width 55 height 13
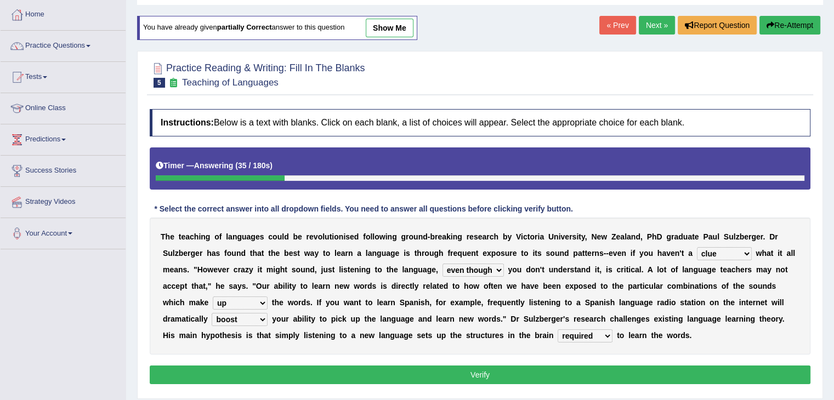
click at [597, 360] on div "Instructions: Below is a text with blanks. Click on each blank, a list of choic…" at bounding box center [480, 249] width 666 height 290
click at [577, 376] on button "Verify" at bounding box center [480, 375] width 661 height 19
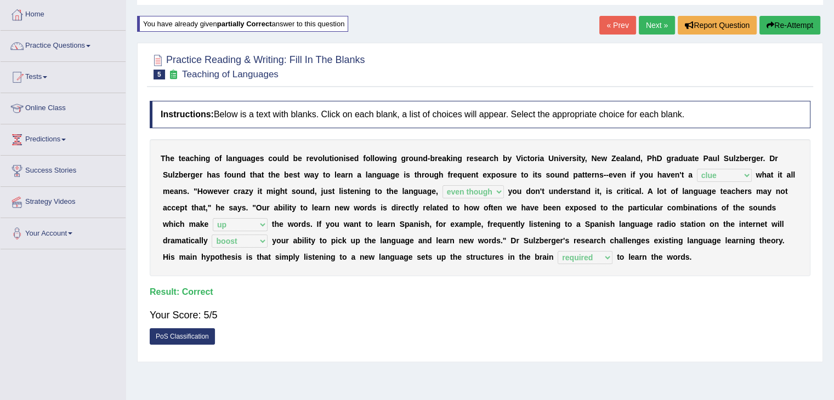
click at [652, 27] on link "Next »" at bounding box center [657, 25] width 36 height 19
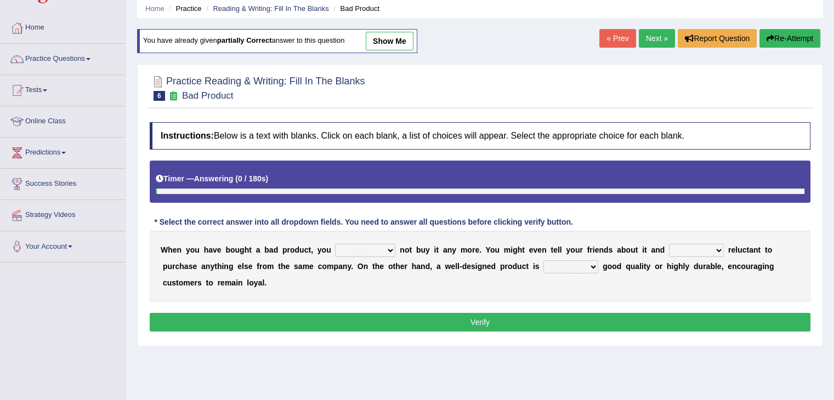
scroll to position [110, 0]
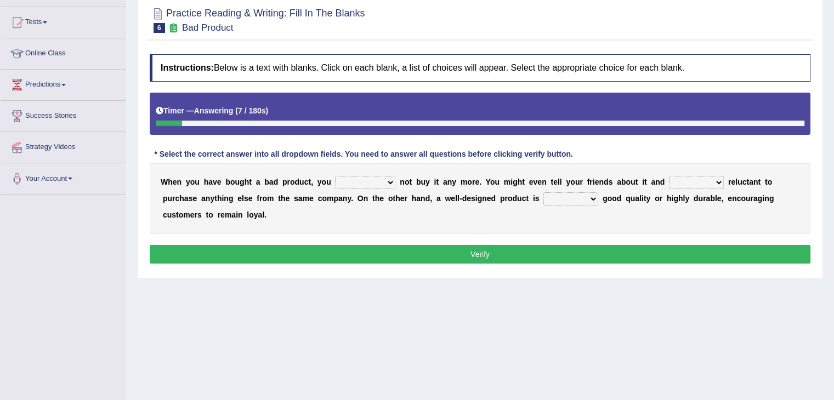
click at [391, 180] on select "would have should have should" at bounding box center [365, 182] width 60 height 13
select select "would"
click at [335, 176] on select "would have should have should" at bounding box center [365, 182] width 60 height 13
click at [700, 180] on select "is are be being" at bounding box center [696, 182] width 55 height 13
select select "be"
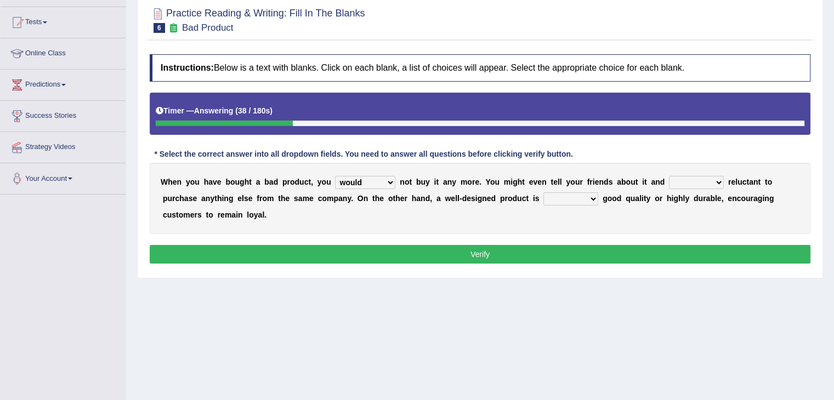
click at [669, 176] on select "is are be being" at bounding box center [696, 182] width 55 height 13
click at [580, 194] on select "both also neither either" at bounding box center [571, 199] width 55 height 13
select select "either"
click at [544, 193] on select "both also neither either" at bounding box center [571, 199] width 55 height 13
click at [553, 252] on button "Verify" at bounding box center [480, 254] width 661 height 19
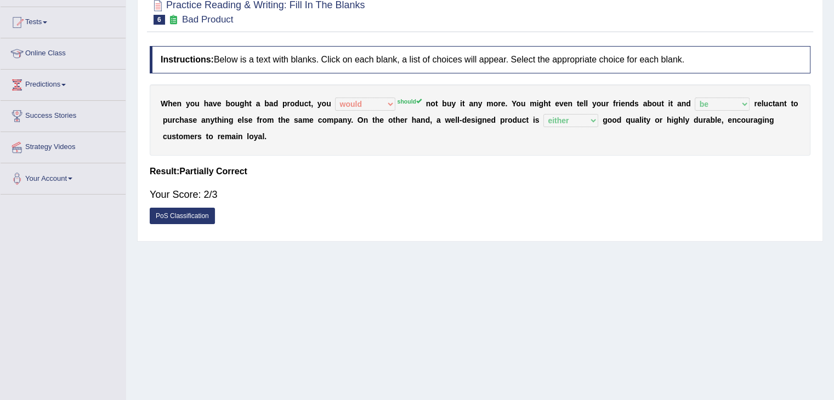
scroll to position [55, 0]
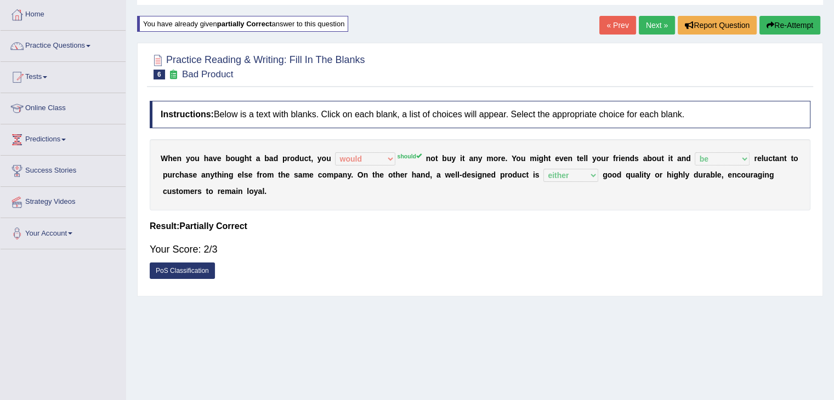
click at [783, 22] on button "Re-Attempt" at bounding box center [790, 25] width 61 height 19
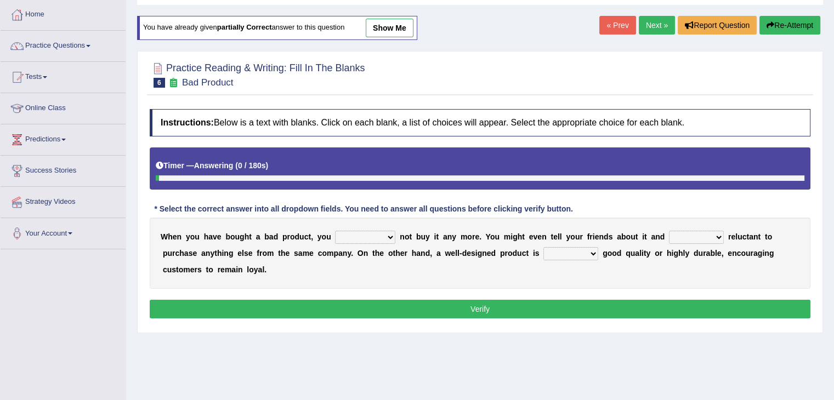
click at [392, 236] on select "would have should have should" at bounding box center [365, 237] width 60 height 13
select select "should"
click at [335, 231] on select "would have should have should" at bounding box center [365, 237] width 60 height 13
click at [710, 239] on select "is are be being" at bounding box center [696, 237] width 55 height 13
select select "be"
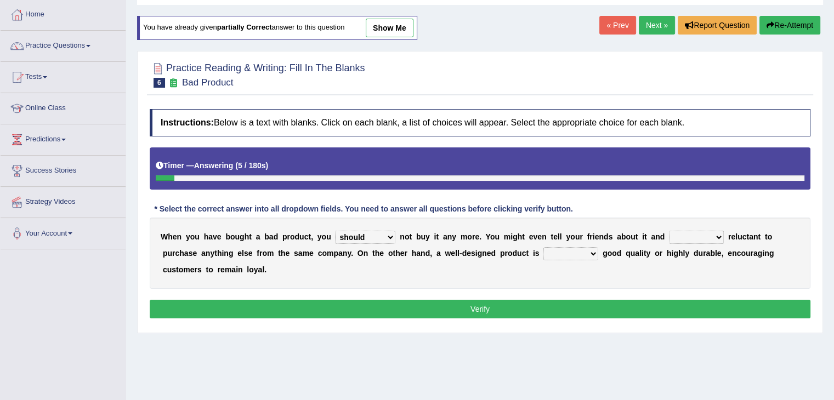
click at [669, 231] on select "is are be being" at bounding box center [696, 237] width 55 height 13
click at [557, 256] on select "both also neither either" at bounding box center [571, 253] width 55 height 13
select select "either"
click at [544, 247] on select "both also neither either" at bounding box center [571, 253] width 55 height 13
click at [555, 313] on button "Verify" at bounding box center [480, 309] width 661 height 19
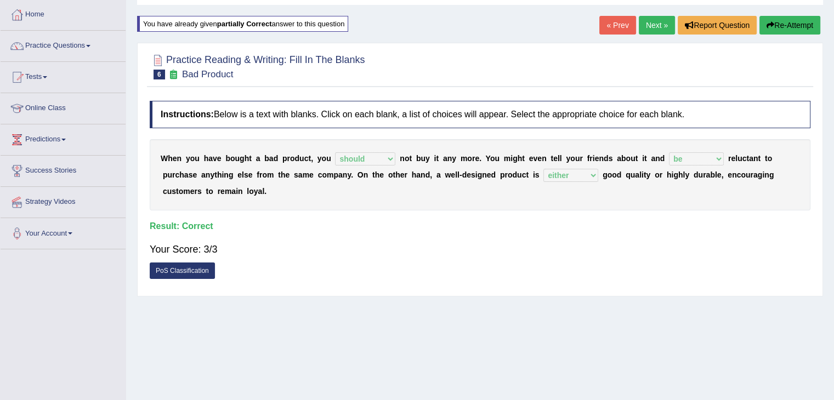
click at [648, 31] on link "Next »" at bounding box center [657, 25] width 36 height 19
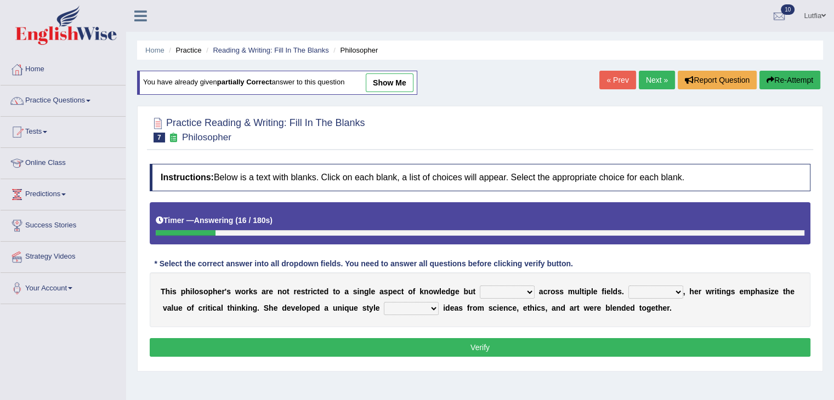
click at [512, 290] on select "constrain contain assemble extend" at bounding box center [507, 292] width 55 height 13
click at [480, 286] on select "constrain contain assemble extend" at bounding box center [507, 292] width 55 height 13
click at [526, 293] on select "constrain contain assemble extend" at bounding box center [507, 292] width 55 height 13
select select "contain"
click at [480, 286] on select "constrain contain assemble extend" at bounding box center [507, 292] width 55 height 13
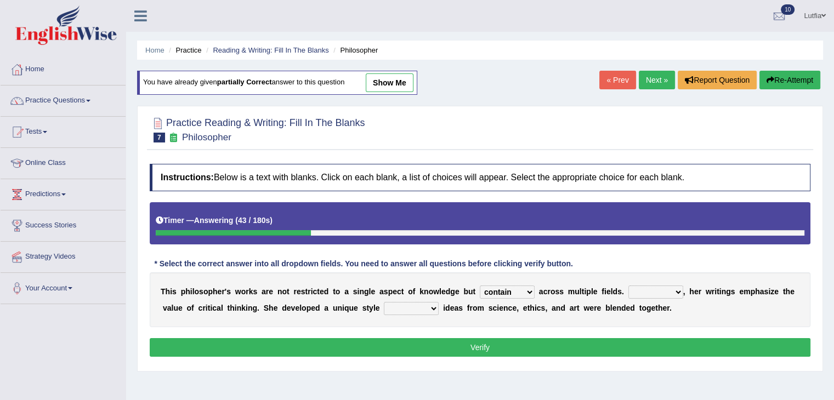
click at [660, 292] on select "Rather So Moreover Likely" at bounding box center [656, 292] width 55 height 13
select select "Moreover"
click at [629, 286] on select "Rather So Moreover Likely" at bounding box center [656, 292] width 55 height 13
click at [428, 307] on select "in that that which in which" at bounding box center [411, 308] width 55 height 13
select select "in that"
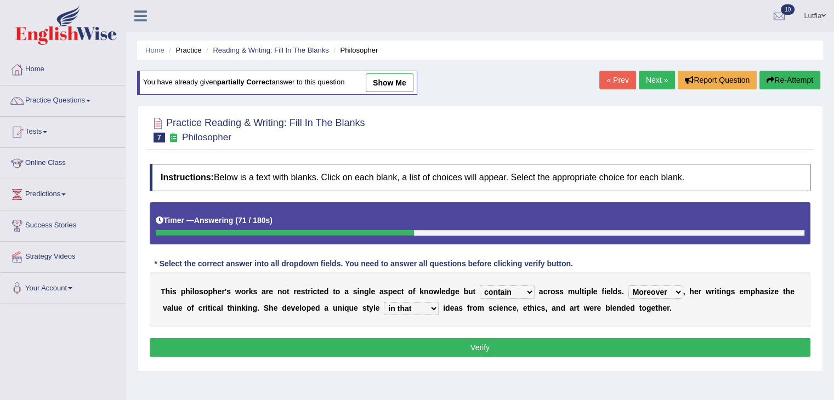
click at [384, 302] on select "in that that which in which" at bounding box center [411, 308] width 55 height 13
click at [460, 343] on button "Verify" at bounding box center [480, 347] width 661 height 19
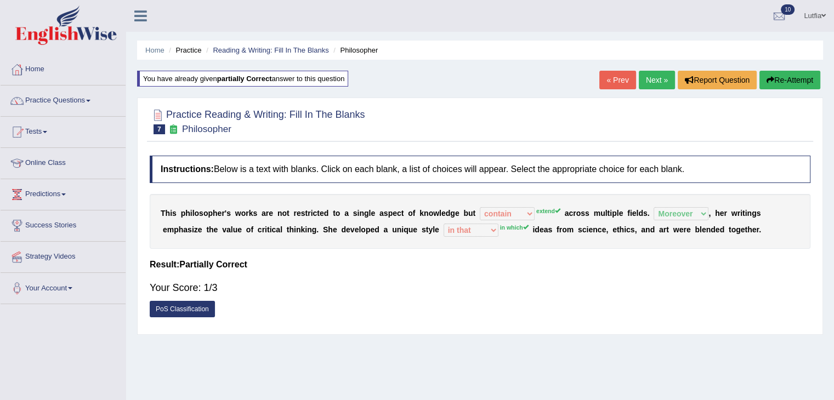
click at [789, 79] on button "Re-Attempt" at bounding box center [790, 80] width 61 height 19
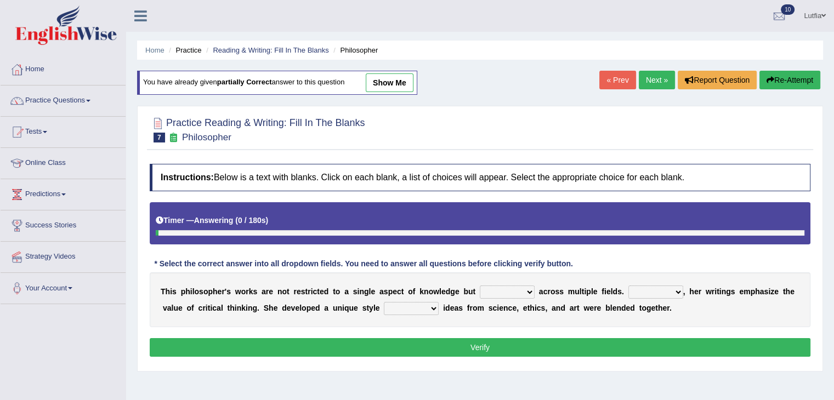
click at [520, 291] on select "constrain contain assemble extend" at bounding box center [507, 292] width 55 height 13
select select "extend"
click at [480, 286] on select "constrain contain assemble extend" at bounding box center [507, 292] width 55 height 13
click at [646, 290] on select "Rather So Moreover Likely" at bounding box center [656, 292] width 55 height 13
select select "Moreover"
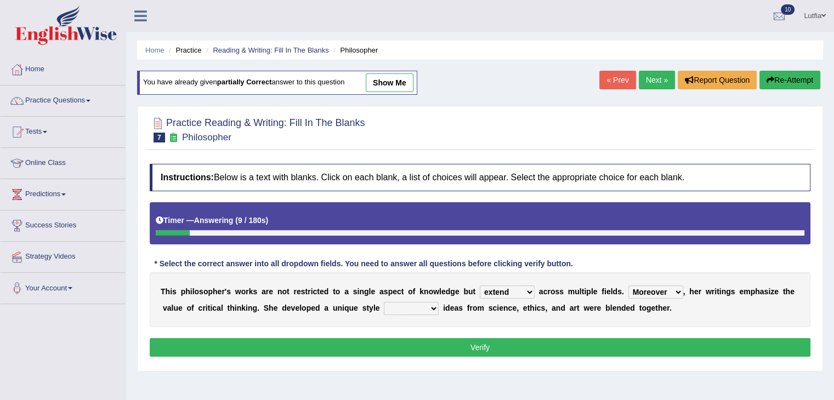
click at [629, 286] on select "Rather So Moreover Likely" at bounding box center [656, 292] width 55 height 13
click at [427, 307] on select "in that that which in which" at bounding box center [411, 308] width 55 height 13
select select "in which"
click at [384, 302] on select "in that that which in which" at bounding box center [411, 308] width 55 height 13
click at [576, 344] on button "Verify" at bounding box center [480, 347] width 661 height 19
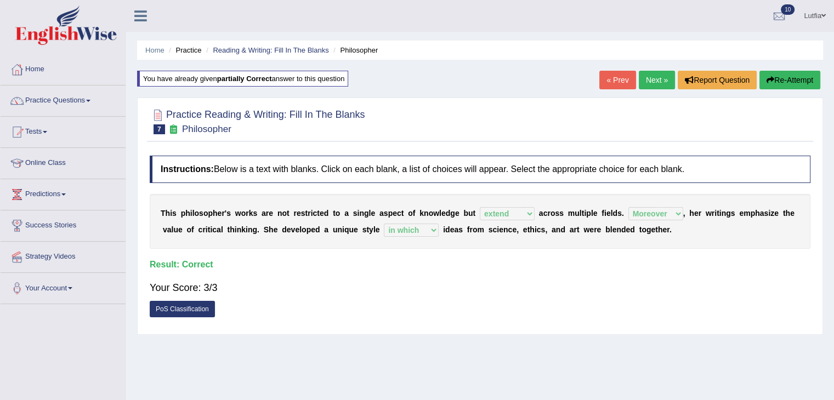
click at [656, 82] on link "Next »" at bounding box center [657, 80] width 36 height 19
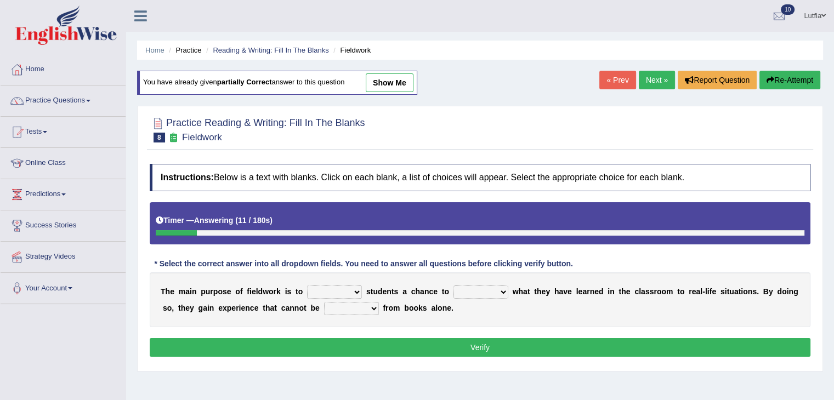
click at [356, 292] on select "resemble stow rave offer" at bounding box center [334, 292] width 55 height 13
select select "offer"
click at [307, 286] on select "resemble stow rave offer" at bounding box center [334, 292] width 55 height 13
click at [501, 288] on select "compare align apply dismount" at bounding box center [481, 292] width 55 height 13
select select "align"
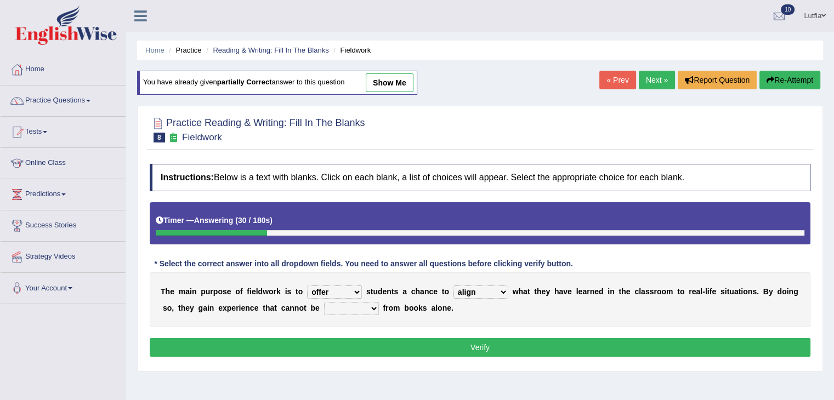
click at [454, 286] on select "compare align apply dismount" at bounding box center [481, 292] width 55 height 13
click at [371, 307] on select "originated prepared obtained touted" at bounding box center [351, 308] width 55 height 13
select select "obtained"
click at [324, 302] on select "originated prepared obtained touted" at bounding box center [351, 308] width 55 height 13
click at [384, 338] on button "Verify" at bounding box center [480, 347] width 661 height 19
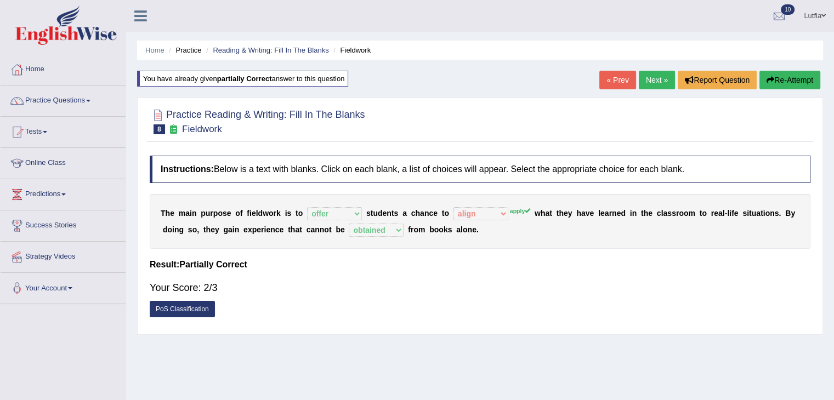
click at [788, 76] on button "Re-Attempt" at bounding box center [790, 80] width 61 height 19
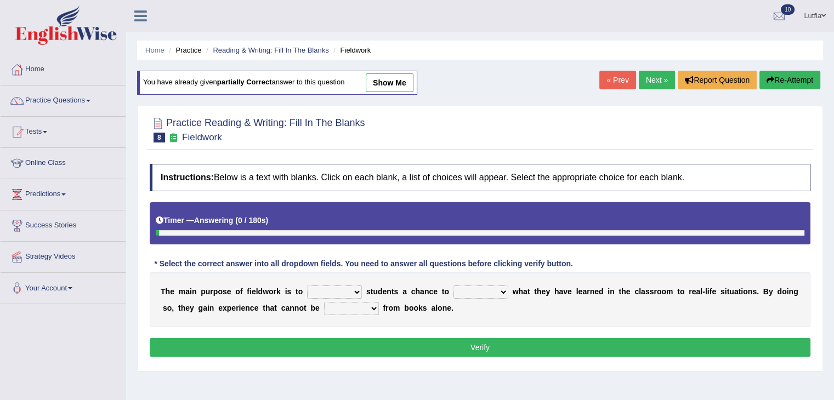
click at [343, 290] on select "resemble stow rave offer" at bounding box center [334, 292] width 55 height 13
select select "offer"
click at [307, 286] on select "resemble stow rave offer" at bounding box center [334, 292] width 55 height 13
click at [485, 286] on select "compare align apply dismount" at bounding box center [481, 292] width 55 height 13
select select "apply"
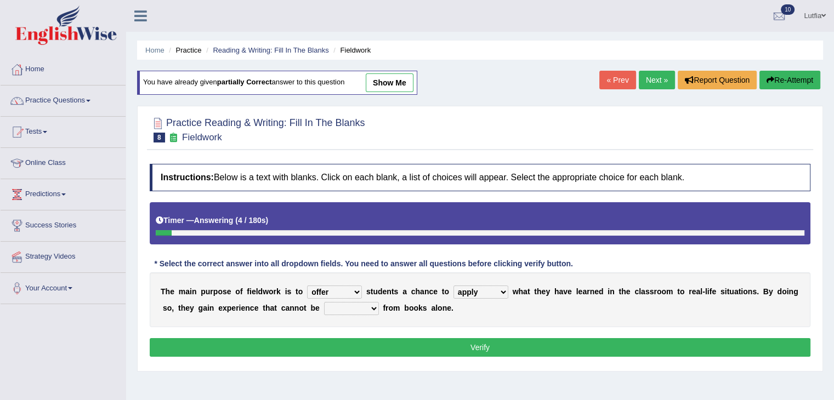
click at [454, 286] on select "compare align apply dismount" at bounding box center [481, 292] width 55 height 13
click at [372, 305] on select "originated prepared obtained touted" at bounding box center [351, 308] width 55 height 13
select select "obtained"
click at [324, 302] on select "originated prepared obtained touted" at bounding box center [351, 308] width 55 height 13
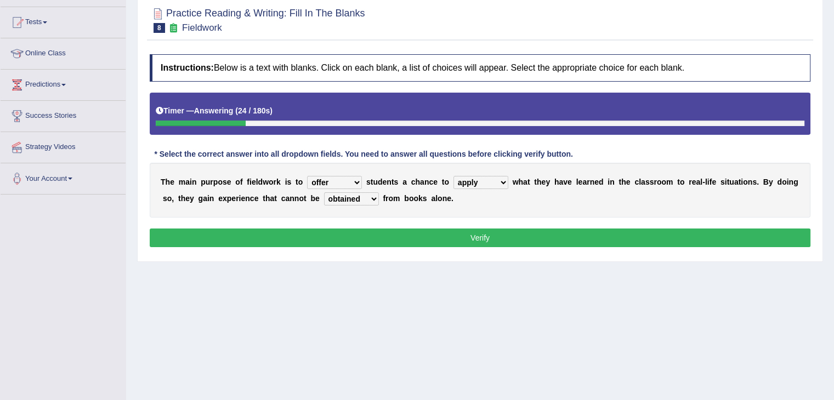
click at [517, 240] on button "Verify" at bounding box center [480, 238] width 661 height 19
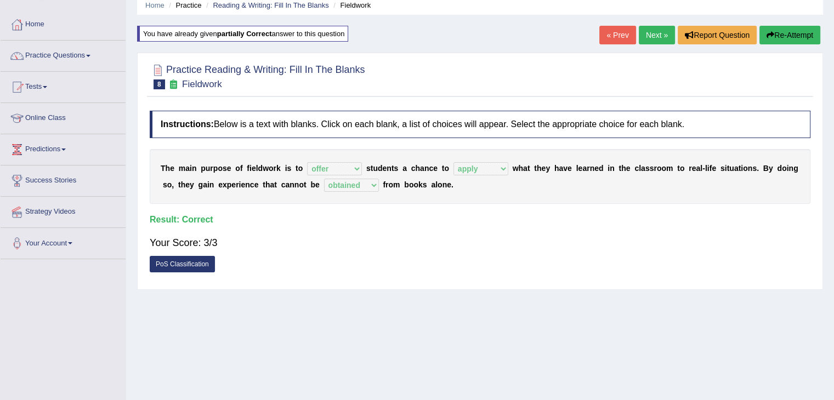
scroll to position [0, 0]
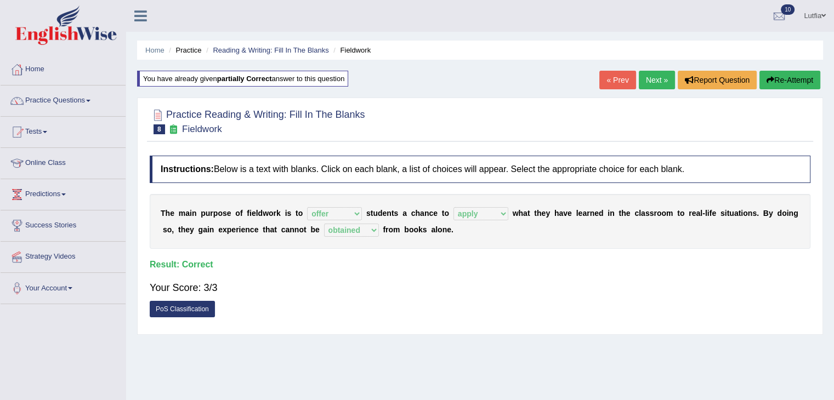
click at [654, 78] on link "Next »" at bounding box center [657, 80] width 36 height 19
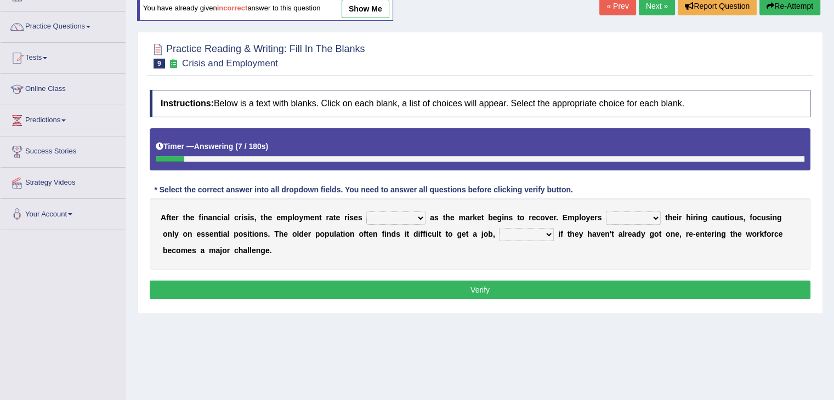
scroll to position [55, 0]
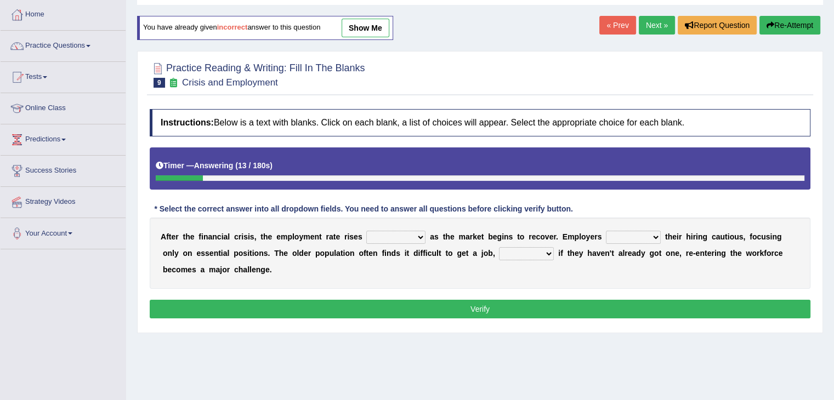
click at [401, 237] on select "normally conversely strenuously sharply" at bounding box center [395, 237] width 59 height 13
click at [366, 231] on select "normally conversely strenuously sharply" at bounding box center [395, 237] width 59 height 13
click at [422, 235] on select "normally conversely strenuously sharply" at bounding box center [395, 237] width 59 height 13
select select "sharply"
click at [366, 231] on select "normally conversely strenuously sharply" at bounding box center [395, 237] width 59 height 13
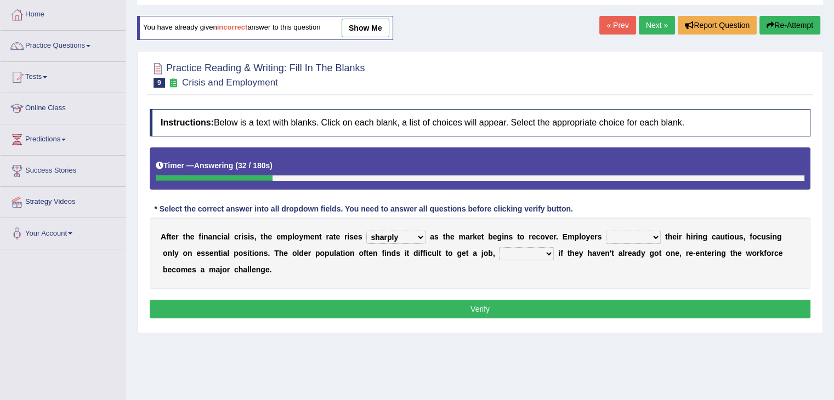
click at [654, 237] on select "keeping kept keep are kept" at bounding box center [633, 237] width 55 height 13
select select "keeping"
click at [606, 231] on select "keeping kept keep are kept" at bounding box center [633, 237] width 55 height 13
click at [551, 251] on select "although while then because" at bounding box center [526, 253] width 55 height 13
select select "although"
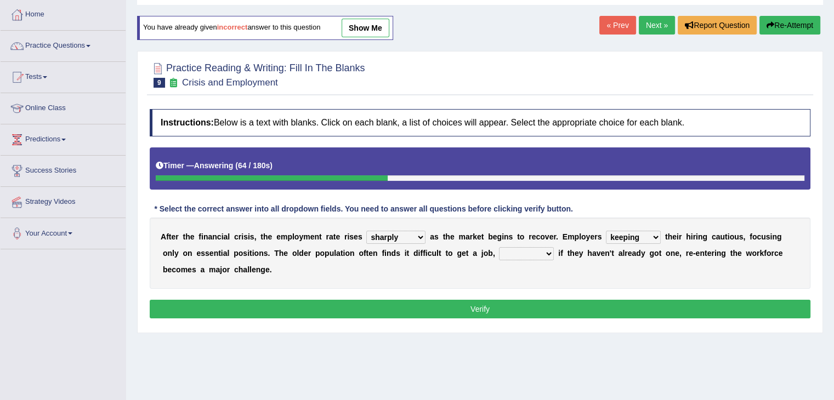
click at [499, 247] on select "although while then because" at bounding box center [526, 253] width 55 height 13
click at [542, 307] on button "Verify" at bounding box center [480, 309] width 661 height 19
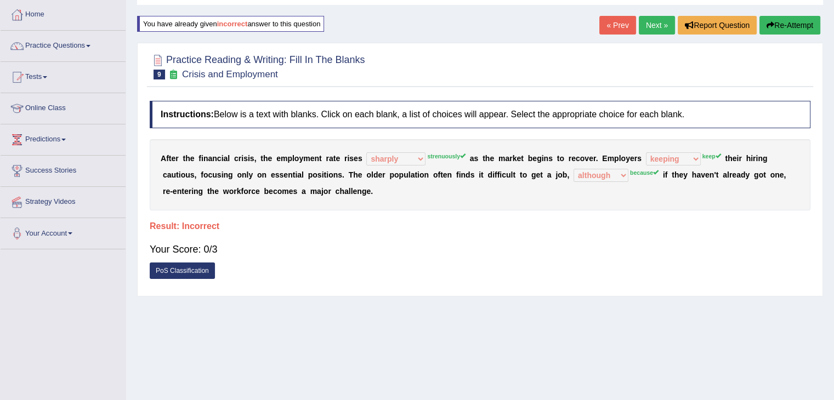
click at [779, 23] on button "Re-Attempt" at bounding box center [790, 25] width 61 height 19
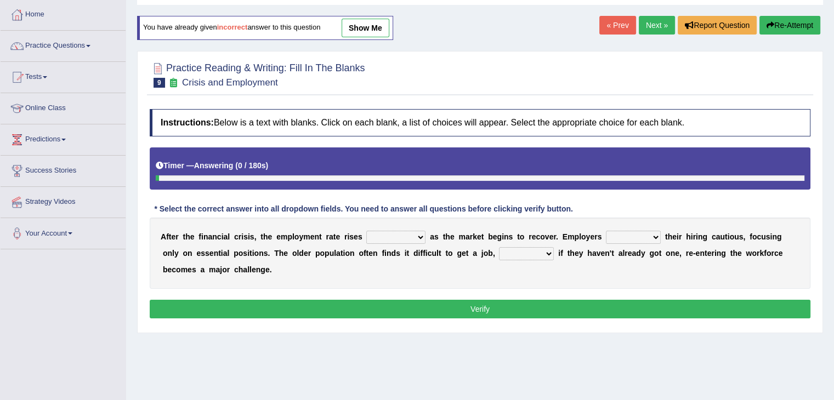
click at [410, 234] on select "normally conversely strenuously sharply" at bounding box center [395, 237] width 59 height 13
select select "strenuously"
click at [366, 231] on select "normally conversely strenuously sharply" at bounding box center [395, 237] width 59 height 13
click at [618, 240] on select "keeping kept keep are kept" at bounding box center [633, 237] width 55 height 13
select select "keep"
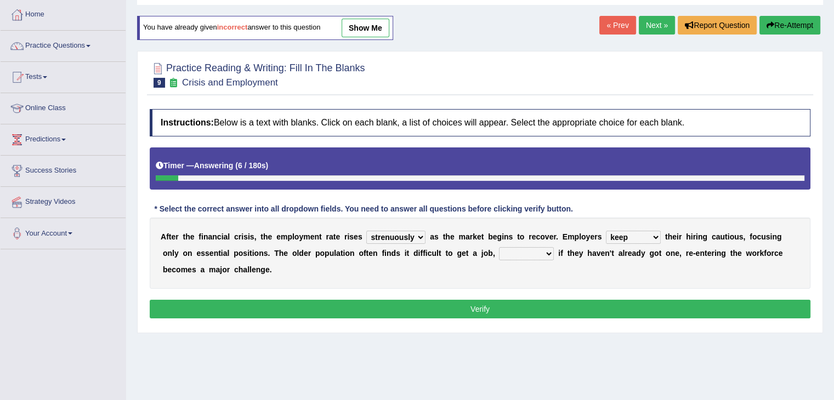
click at [606, 231] on select "keeping kept keep are kept" at bounding box center [633, 237] width 55 height 13
click at [642, 238] on select "keeping kept keep are kept" at bounding box center [633, 237] width 55 height 13
click at [542, 250] on select "although while then because" at bounding box center [526, 253] width 55 height 13
click at [499, 247] on select "although while then because" at bounding box center [526, 253] width 55 height 13
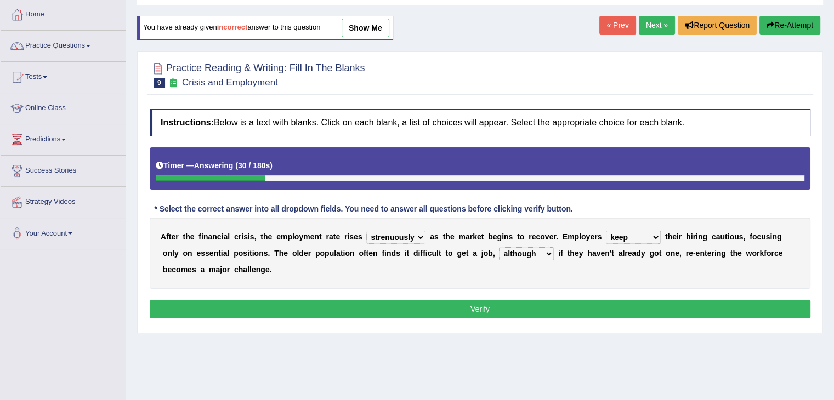
click at [542, 253] on select "although while then because" at bounding box center [526, 253] width 55 height 13
select select "because"
click at [499, 247] on select "although while then because" at bounding box center [526, 253] width 55 height 13
click at [534, 307] on button "Verify" at bounding box center [480, 309] width 661 height 19
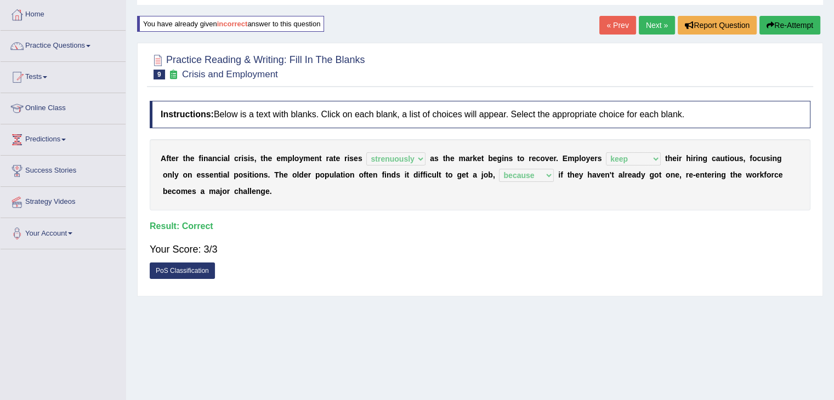
click at [654, 24] on link "Next »" at bounding box center [657, 25] width 36 height 19
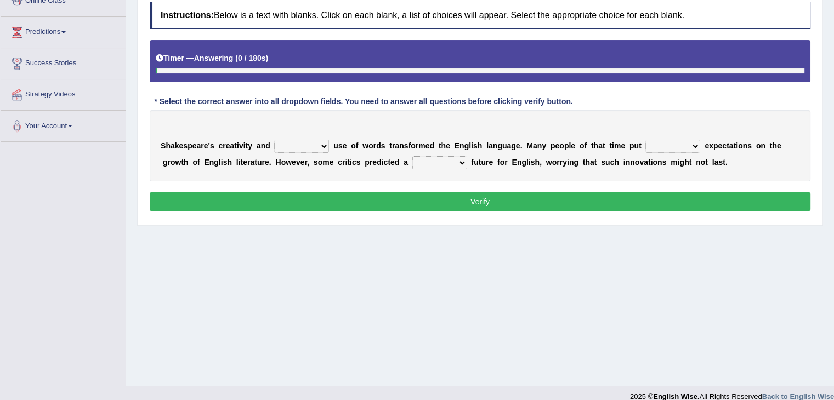
scroll to position [165, 0]
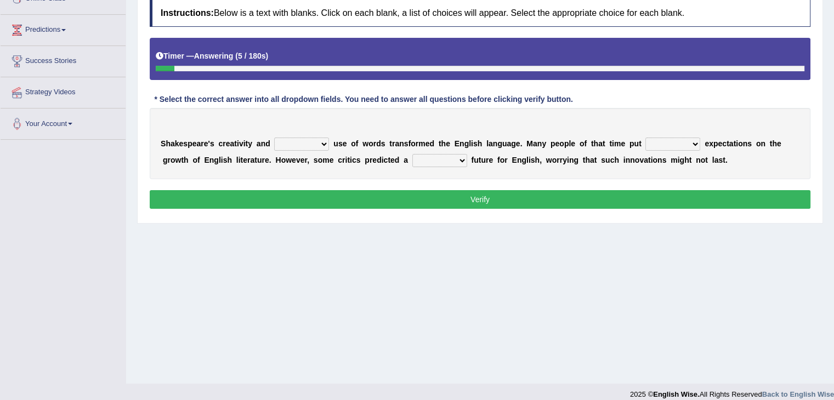
click at [307, 145] on select "idealized intensive fancied inventive" at bounding box center [301, 144] width 55 height 13
select select "inventive"
click at [274, 138] on select "idealized intensive fancied inventive" at bounding box center [301, 144] width 55 height 13
click at [696, 140] on select "wide much high more" at bounding box center [673, 144] width 55 height 13
select select "high"
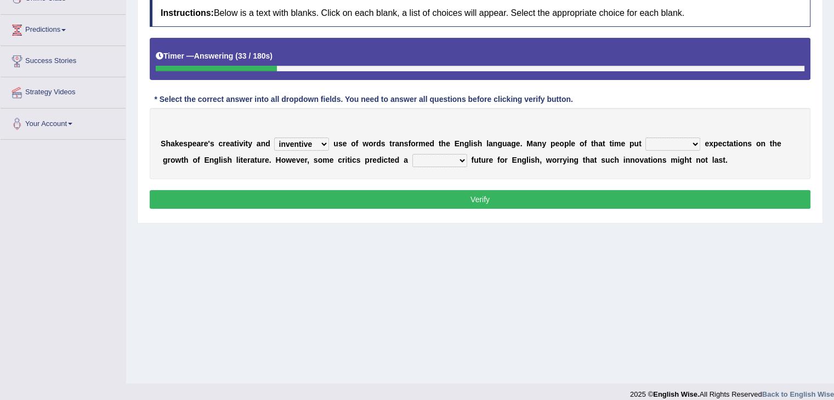
click at [646, 138] on select "wide much high more" at bounding box center [673, 144] width 55 height 13
click at [452, 158] on select "monetary promising irresistible daunting" at bounding box center [439, 160] width 55 height 13
click at [412, 154] on select "monetary promising irresistible daunting" at bounding box center [439, 160] width 55 height 13
click at [454, 160] on select "monetary promising irresistible daunting" at bounding box center [439, 160] width 55 height 13
select select "monetary"
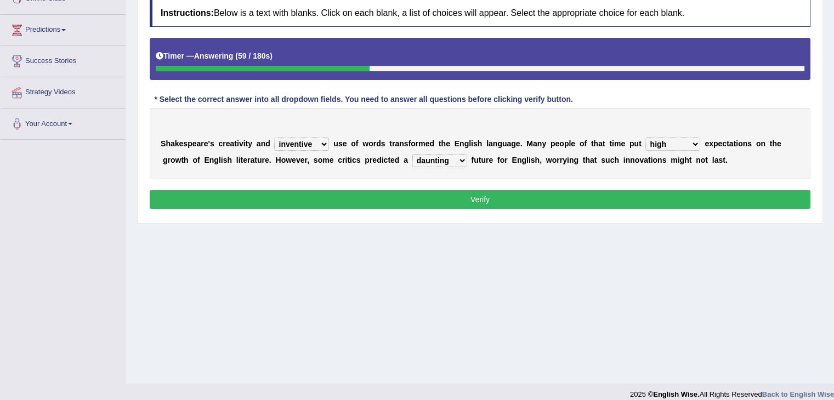
click at [412, 154] on select "monetary promising irresistible daunting" at bounding box center [439, 160] width 55 height 13
click at [448, 191] on button "Verify" at bounding box center [480, 199] width 661 height 19
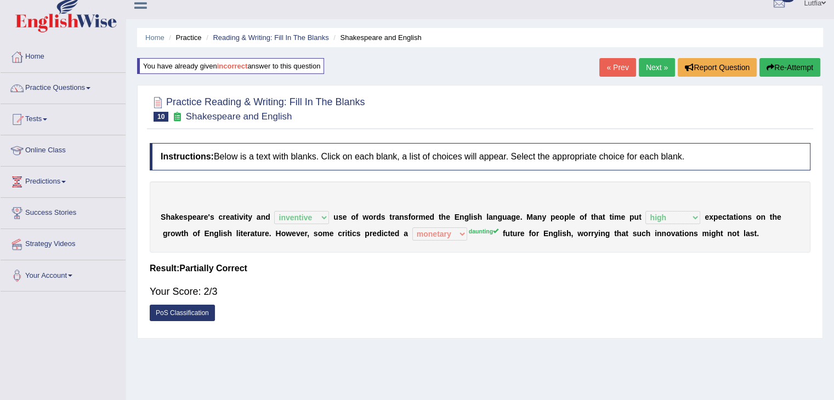
scroll to position [0, 0]
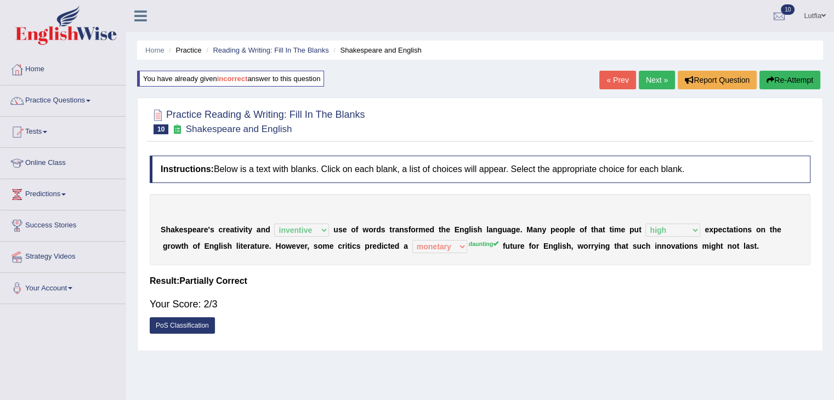
click at [784, 75] on button "Re-Attempt" at bounding box center [790, 80] width 61 height 19
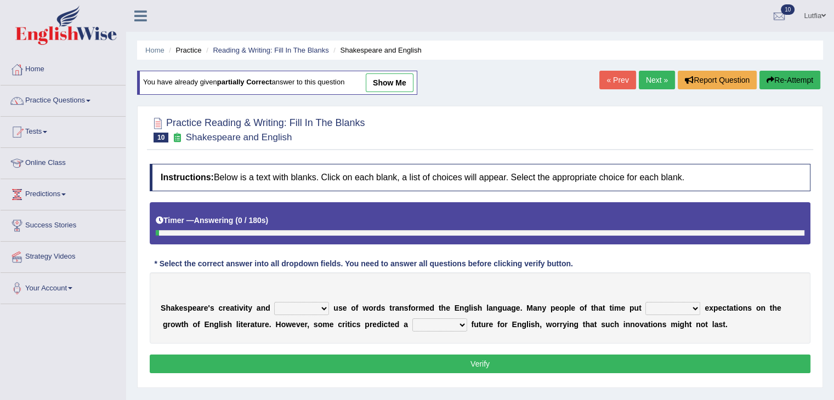
click at [316, 306] on select "idealized intensive fancied inventive" at bounding box center [301, 308] width 55 height 13
select select "inventive"
click at [274, 302] on select "idealized intensive fancied inventive" at bounding box center [301, 308] width 55 height 13
click at [679, 312] on select "wide much high more" at bounding box center [673, 308] width 55 height 13
select select "high"
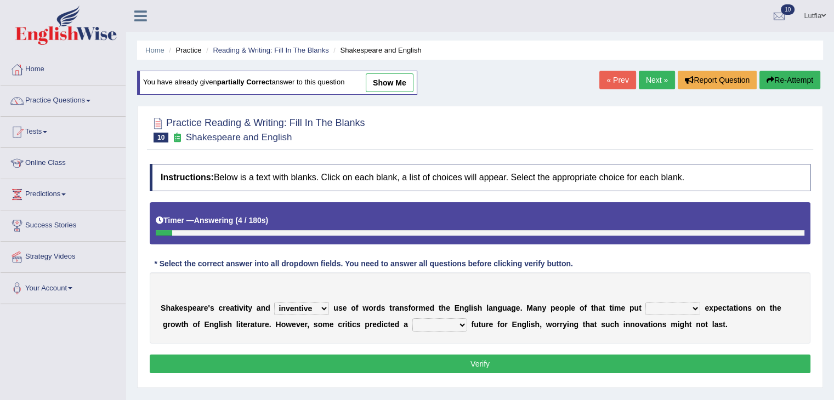
click at [646, 302] on select "wide much high more" at bounding box center [673, 308] width 55 height 13
click at [454, 325] on select "monetary promising irresistible daunting" at bounding box center [439, 325] width 55 height 13
select select "daunting"
click at [412, 319] on select "monetary promising irresistible daunting" at bounding box center [439, 325] width 55 height 13
click at [439, 365] on button "Verify" at bounding box center [480, 364] width 661 height 19
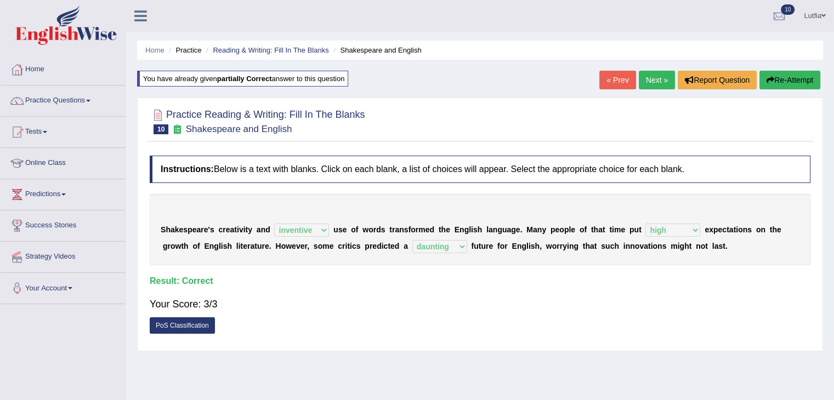
click at [654, 81] on link "Next »" at bounding box center [657, 80] width 36 height 19
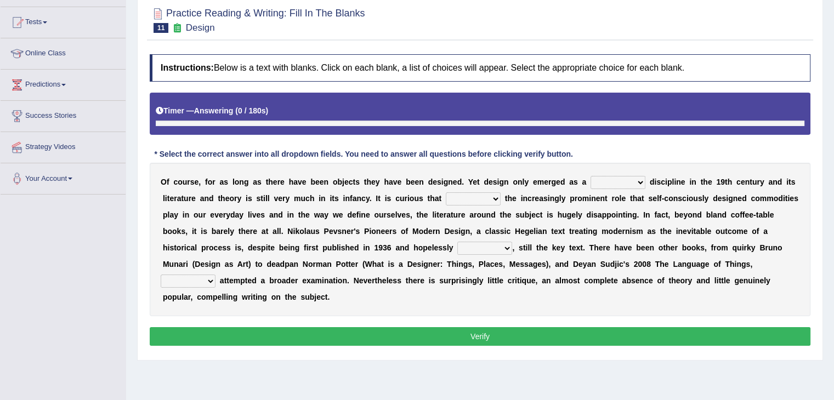
scroll to position [124, 0]
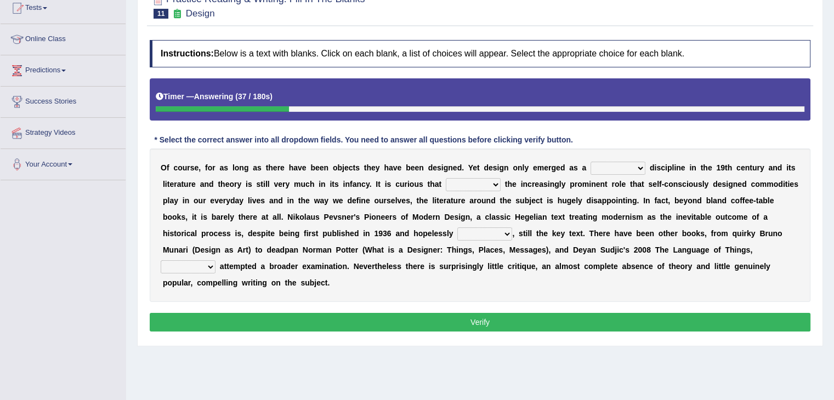
click at [626, 167] on select "bilateral ubiquitous foremost dedicated" at bounding box center [618, 168] width 55 height 13
select select "dedicated"
click at [591, 162] on select "bilateral ubiquitous foremost dedicated" at bounding box center [618, 168] width 55 height 13
click at [480, 183] on select "since despite within through" at bounding box center [473, 184] width 55 height 13
select select "since"
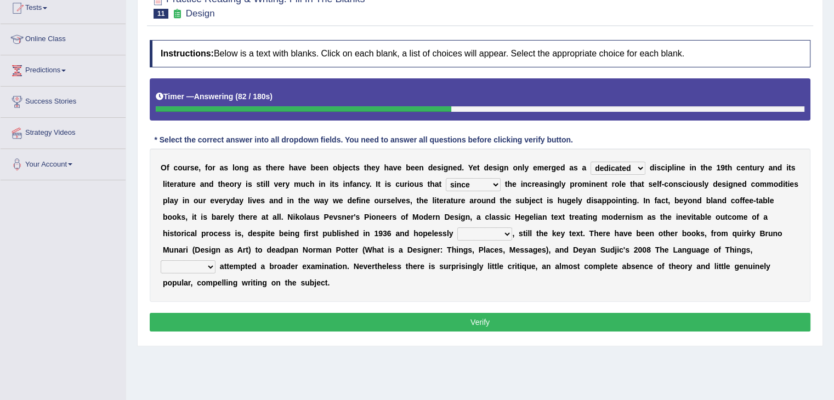
click at [446, 178] on select "since despite within through" at bounding box center [473, 184] width 55 height 13
click at [496, 233] on select "dates dating date dated" at bounding box center [484, 234] width 55 height 13
select select "dated"
click at [457, 228] on select "dates dating date dated" at bounding box center [484, 234] width 55 height 13
click at [205, 269] on select "which then however as" at bounding box center [188, 267] width 55 height 13
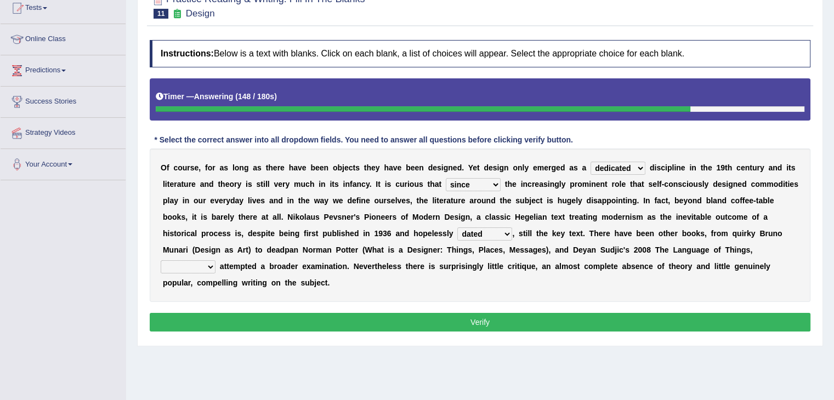
select select "however"
click at [161, 261] on select "which then however as" at bounding box center [188, 267] width 55 height 13
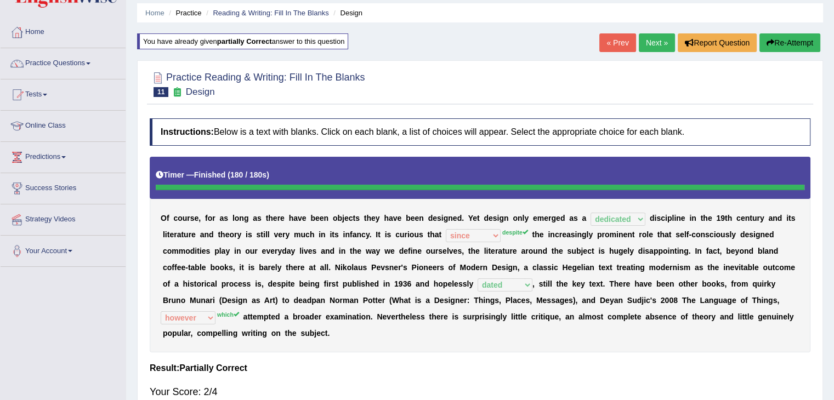
scroll to position [14, 0]
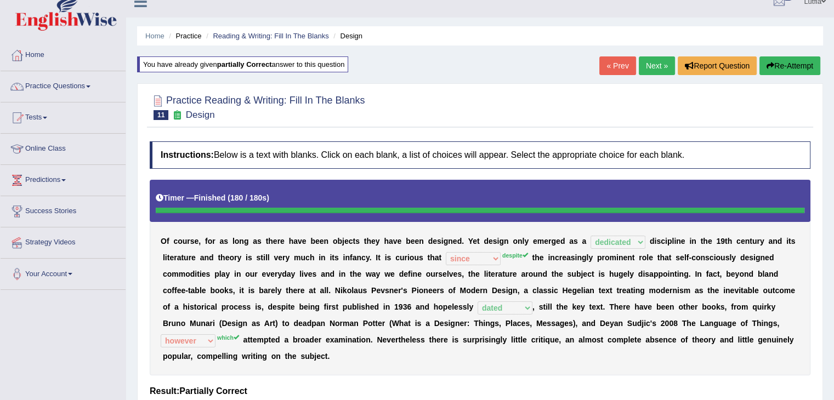
click at [774, 62] on button "Re-Attempt" at bounding box center [790, 65] width 61 height 19
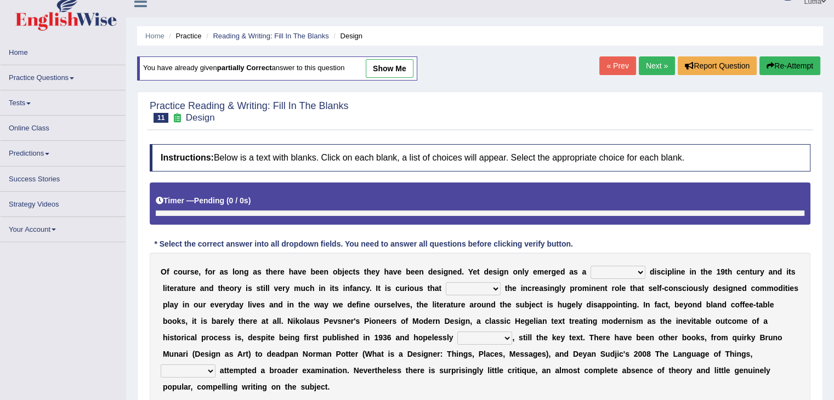
click at [621, 268] on div "O f c o u r s e , f o r a s l o n g a s t h e r e h a v e b e e n o b j e c t s…" at bounding box center [480, 330] width 661 height 154
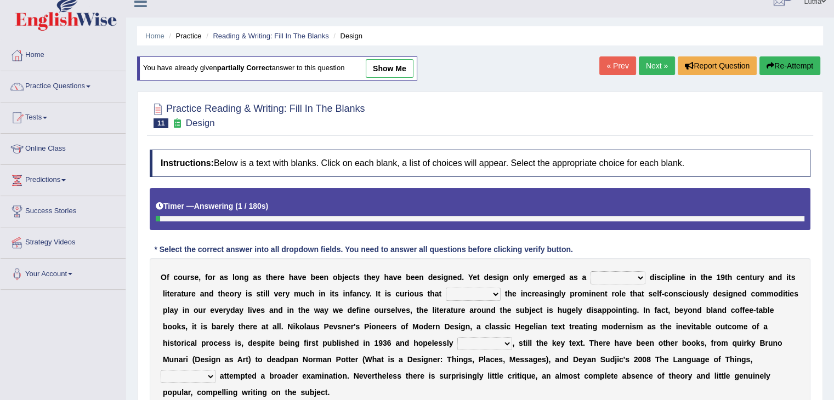
select select "dedicated"
click at [591, 271] on select "bilateral ubiquitous foremost dedicated" at bounding box center [618, 277] width 55 height 13
click at [496, 291] on select "since despite within through" at bounding box center [473, 294] width 55 height 13
select select "despite"
click at [446, 288] on select "since despite within through" at bounding box center [473, 294] width 55 height 13
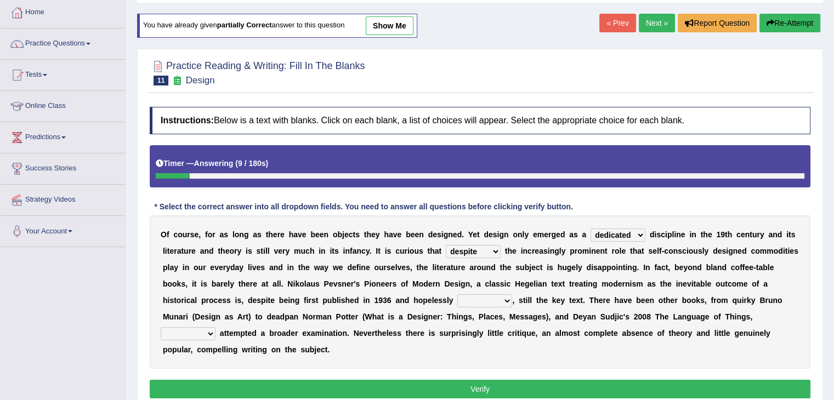
scroll to position [124, 0]
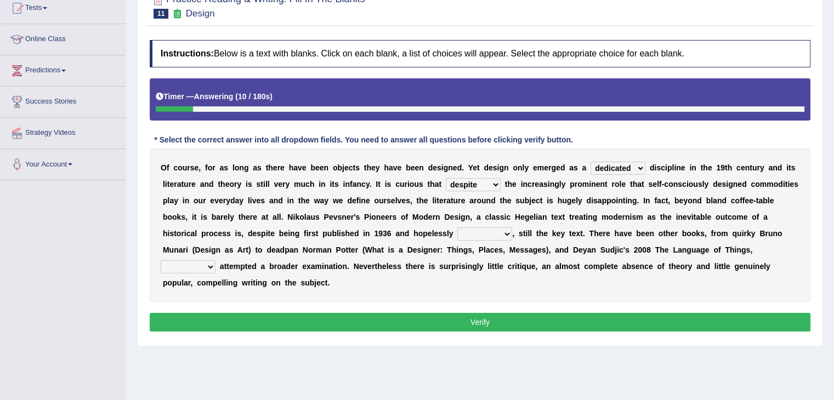
click at [508, 228] on select "dates dating date dated" at bounding box center [484, 234] width 55 height 13
select select "dated"
click at [457, 228] on select "dates dating date dated" at bounding box center [484, 234] width 55 height 13
click at [207, 264] on select "which then however as" at bounding box center [188, 267] width 55 height 13
select select "which"
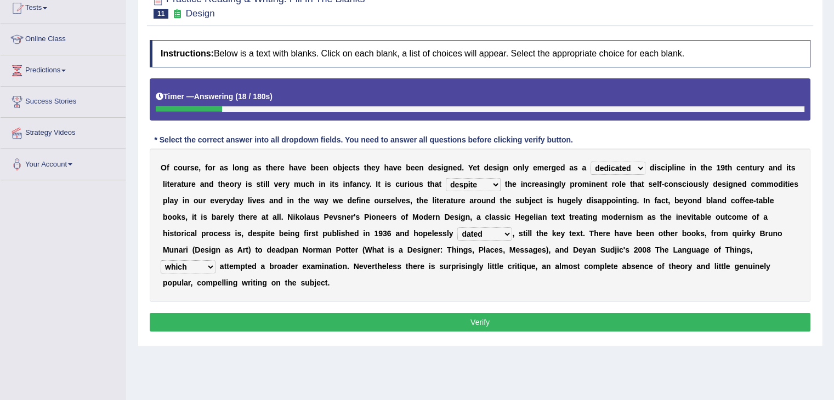
click at [161, 261] on select "which then however as" at bounding box center [188, 267] width 55 height 13
click at [230, 314] on button "Verify" at bounding box center [480, 322] width 661 height 19
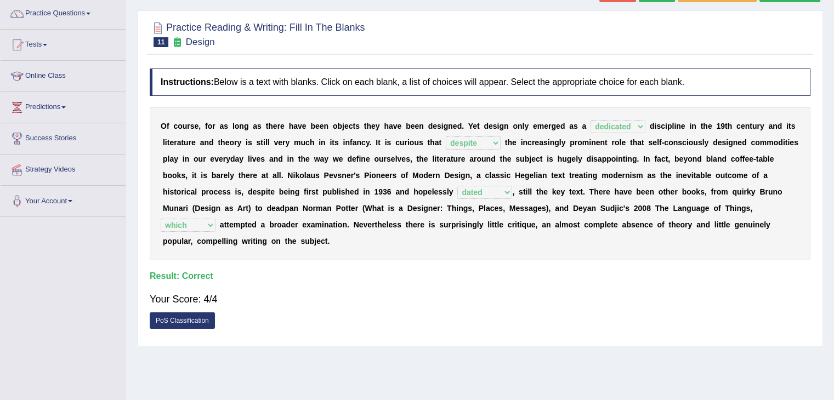
scroll to position [69, 0]
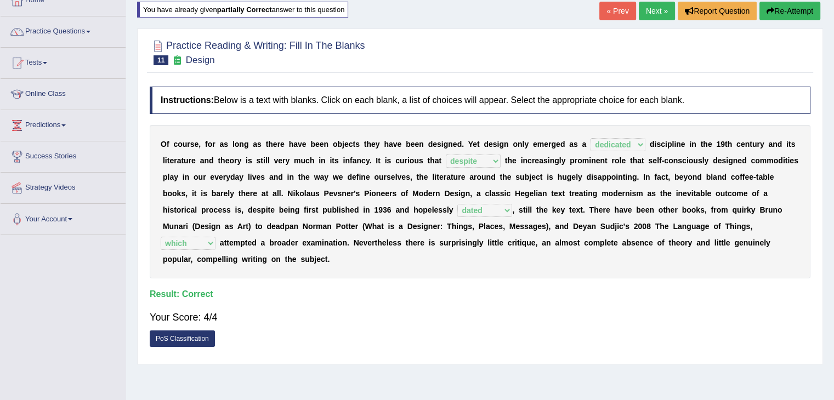
click at [661, 10] on link "Next »" at bounding box center [657, 11] width 36 height 19
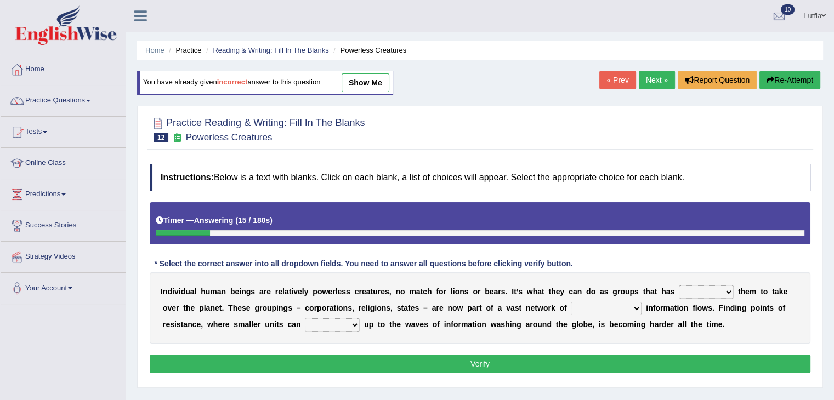
click at [709, 294] on select "enabled contended embodied conjured" at bounding box center [706, 292] width 55 height 13
select select "embodied"
click at [679, 286] on select "enabled contended embodied conjured" at bounding box center [706, 292] width 55 height 13
click at [731, 291] on select "enabled contended embodied conjured" at bounding box center [706, 292] width 55 height 13
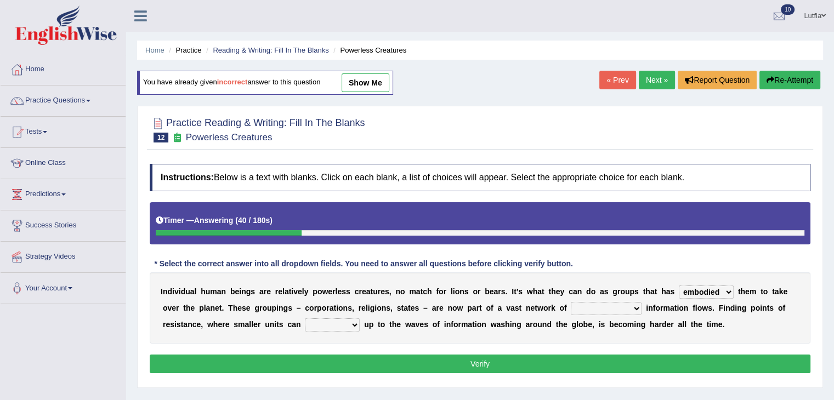
click at [629, 310] on select "interconnected overlapping fastened exploited" at bounding box center [606, 308] width 71 height 13
select select "overlapping"
click at [571, 302] on select "interconnected overlapping fastened exploited" at bounding box center [606, 308] width 71 height 13
click at [323, 326] on select "stand raise hail pump" at bounding box center [332, 325] width 55 height 13
select select "raise"
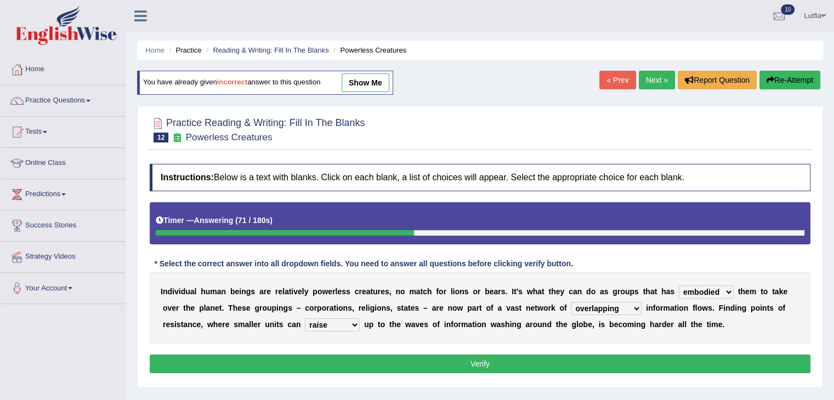
click at [305, 319] on select "stand raise hail pump" at bounding box center [332, 325] width 55 height 13
click at [349, 363] on button "Verify" at bounding box center [480, 364] width 661 height 19
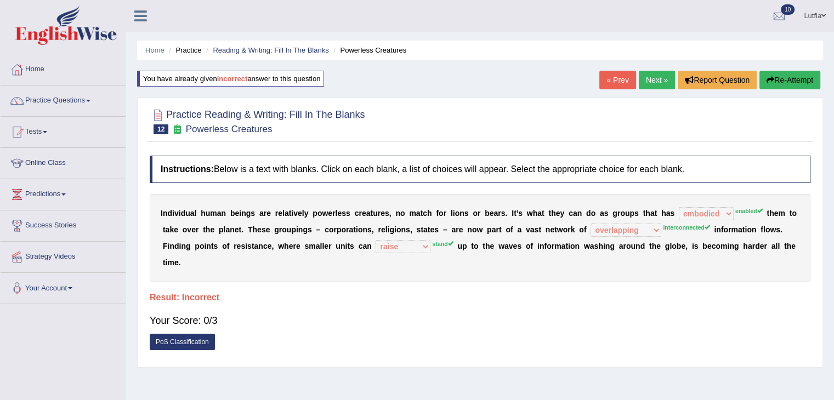
click at [776, 78] on button "Re-Attempt" at bounding box center [790, 80] width 61 height 19
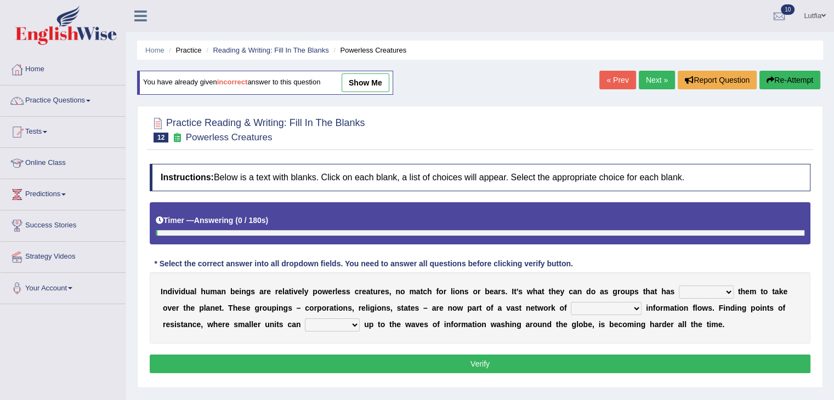
click at [715, 291] on select "enabled contended embodied conjured" at bounding box center [706, 292] width 55 height 13
select select "enabled"
click at [679, 286] on select "enabled contended embodied conjured" at bounding box center [706, 292] width 55 height 13
click at [623, 302] on select "interconnected overlapping fastened exploited" at bounding box center [606, 308] width 71 height 13
select select "interconnected"
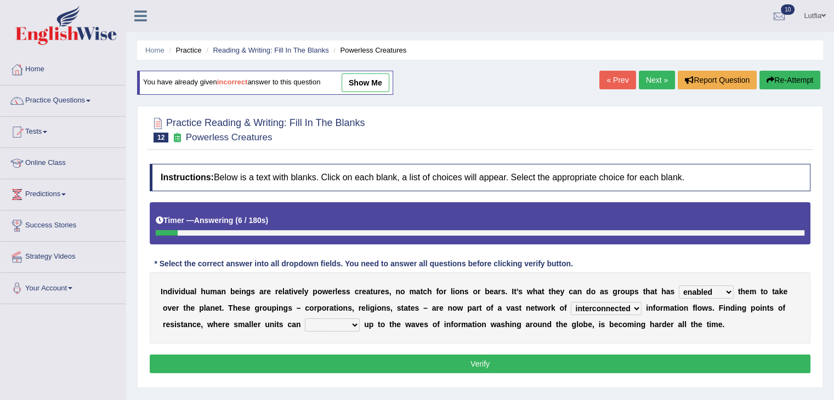
click at [571, 302] on select "interconnected overlapping fastened exploited" at bounding box center [606, 308] width 71 height 13
click at [320, 323] on select "stand raise hail pump" at bounding box center [332, 325] width 55 height 13
select select "stand"
click at [305, 319] on select "stand raise hail pump" at bounding box center [332, 325] width 55 height 13
click at [381, 363] on button "Verify" at bounding box center [480, 364] width 661 height 19
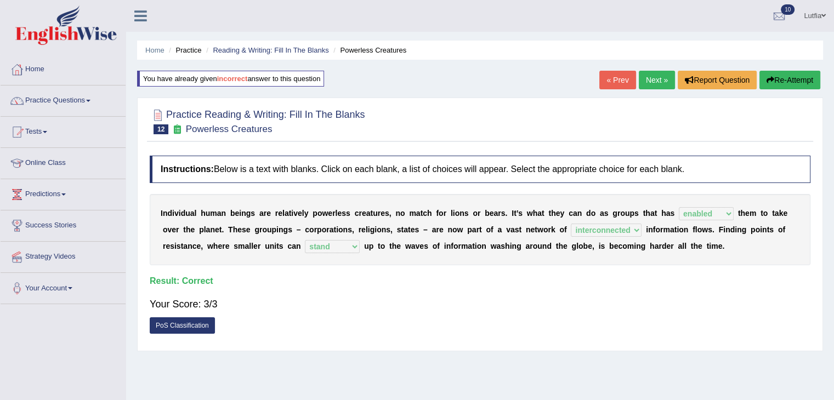
click at [658, 80] on link "Next »" at bounding box center [657, 80] width 36 height 19
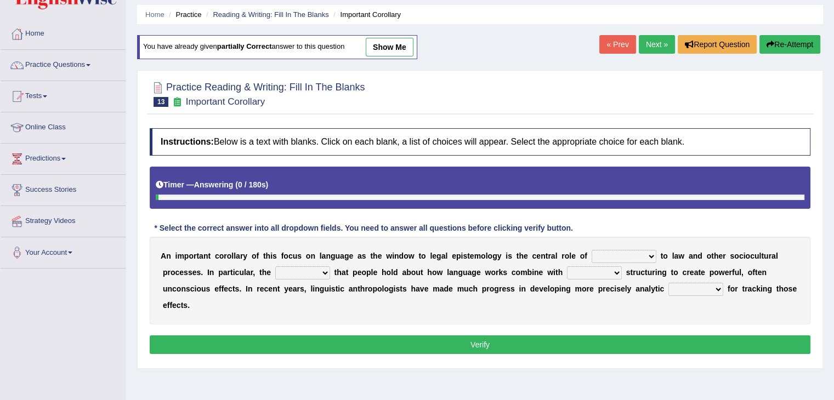
scroll to position [55, 0]
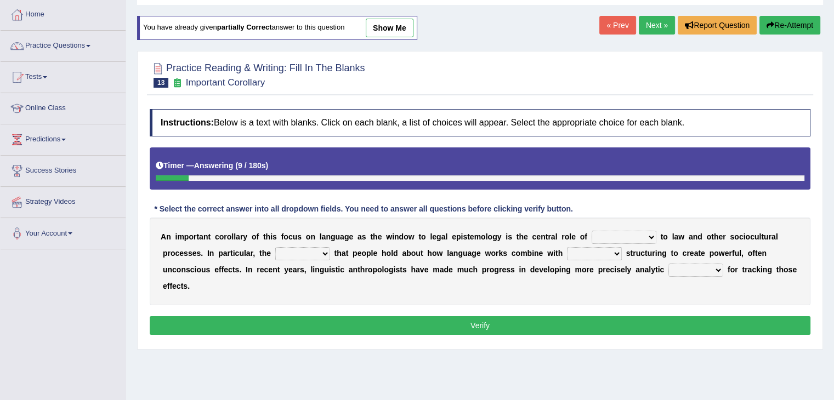
click at [614, 235] on select "discourse epoch dialect acquaintance" at bounding box center [624, 237] width 65 height 13
select select "discourse"
click at [592, 231] on select "discourse epoch dialect acquaintance" at bounding box center [624, 237] width 65 height 13
click at [610, 255] on select "mandatory linguistic legitimate customary" at bounding box center [594, 253] width 55 height 13
select select "linguistic"
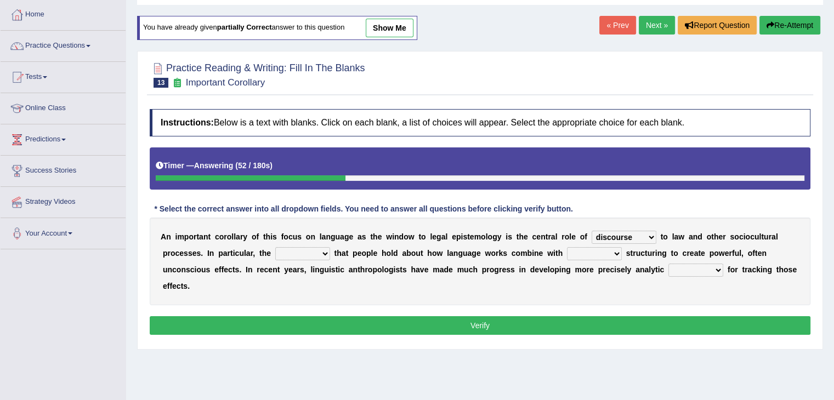
click at [567, 247] on select "mandatory linguistic legitimate customary" at bounding box center [594, 253] width 55 height 13
click at [321, 253] on select "deviation besmirch consent ideas" at bounding box center [302, 253] width 55 height 13
select select "ideas"
click at [275, 247] on select "deviation besmirch consent ideas" at bounding box center [302, 253] width 55 height 13
click at [680, 268] on select "tools appetite albums stroke" at bounding box center [696, 270] width 55 height 13
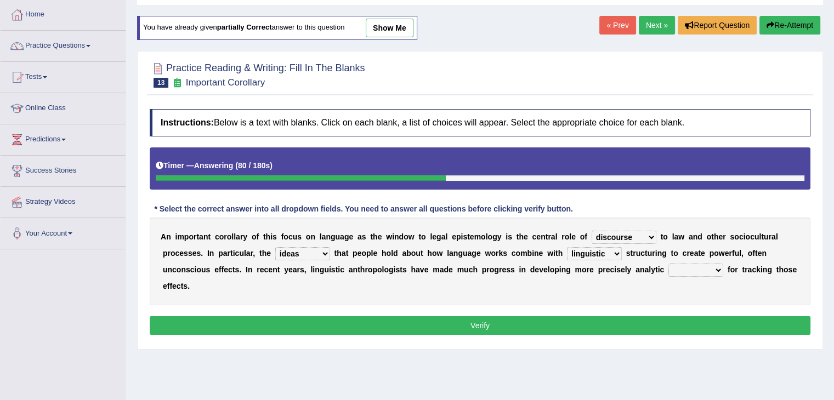
select select "tools"
click at [669, 264] on select "tools appetite albums stroke" at bounding box center [696, 270] width 55 height 13
click at [620, 321] on button "Verify" at bounding box center [480, 325] width 661 height 19
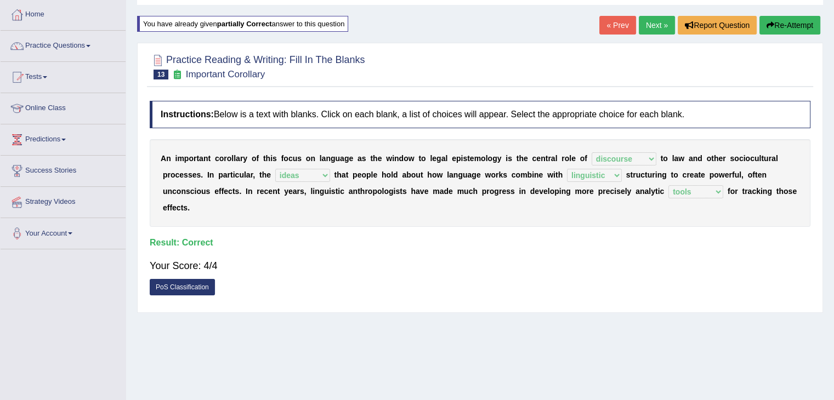
click at [645, 20] on link "Next »" at bounding box center [657, 25] width 36 height 19
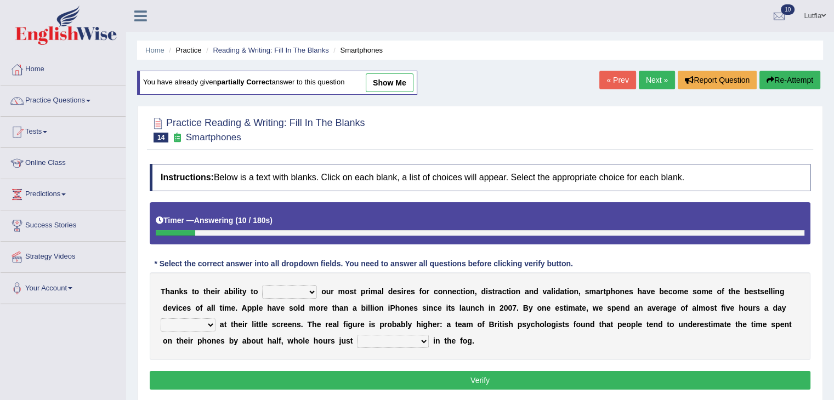
click at [310, 290] on select "hijack describe sharpen conserve" at bounding box center [289, 292] width 55 height 13
select select "describe"
click at [262, 286] on select "hijack describe sharpen conserve" at bounding box center [289, 292] width 55 height 13
click at [216, 322] on b at bounding box center [218, 324] width 4 height 9
click at [208, 321] on select "watching waggling snoring staring" at bounding box center [188, 325] width 55 height 13
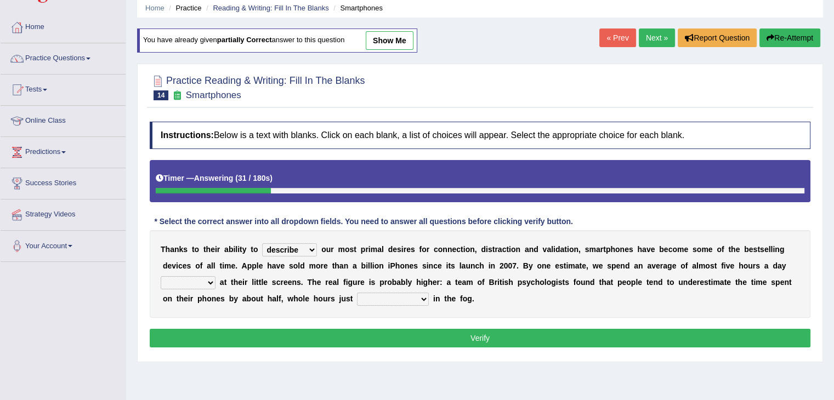
scroll to position [55, 0]
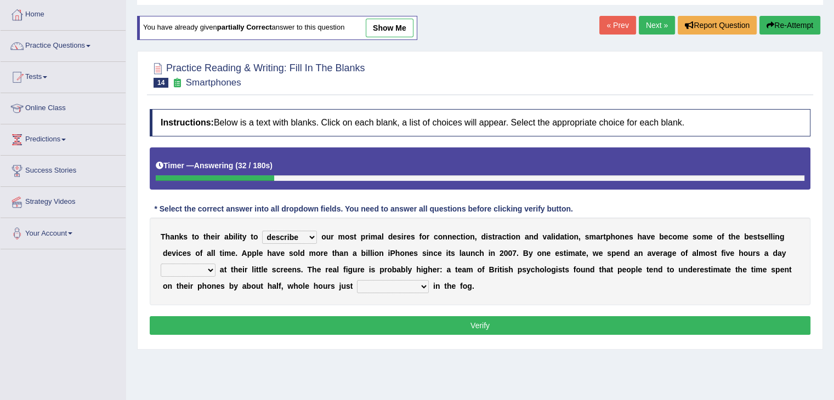
click at [196, 268] on select "watching waggling snoring staring" at bounding box center [188, 270] width 55 height 13
select select "staring"
click at [161, 264] on select "watching waggling snoring staring" at bounding box center [188, 270] width 55 height 13
click at [400, 286] on select "has evaporated evaporating evaporate evaporates" at bounding box center [393, 286] width 72 height 13
select select "has evaporated"
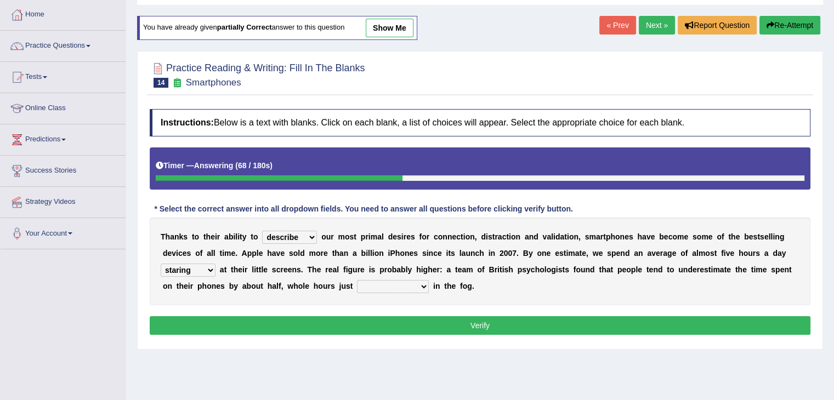
click at [357, 280] on select "has evaporated evaporating evaporate evaporates" at bounding box center [393, 286] width 72 height 13
click at [408, 316] on button "Verify" at bounding box center [480, 325] width 661 height 19
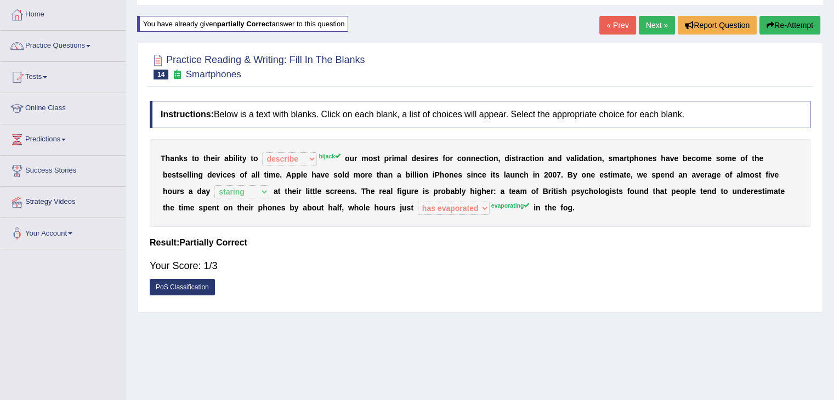
click at [768, 22] on icon "button" at bounding box center [771, 25] width 8 height 8
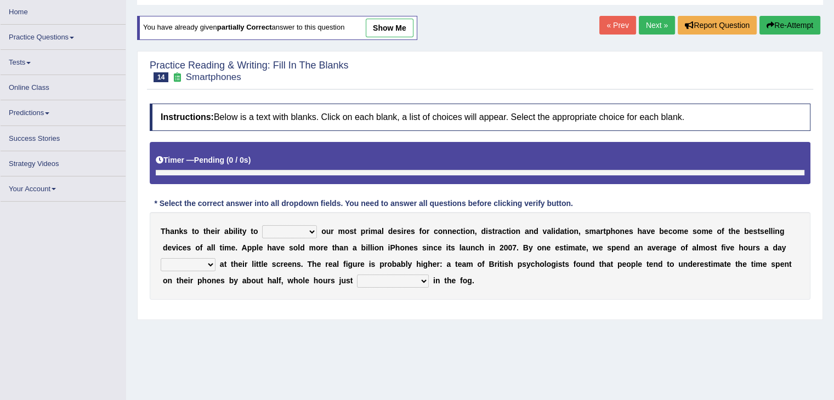
click at [306, 234] on select "hijack describe sharpen conserve" at bounding box center [289, 231] width 55 height 13
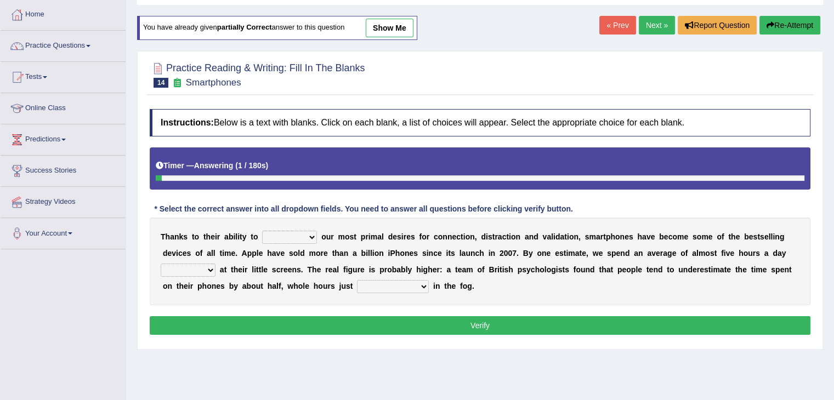
select select "hijack"
click at [262, 231] on select "hijack describe sharpen conserve" at bounding box center [289, 237] width 55 height 13
click at [216, 268] on b at bounding box center [218, 269] width 4 height 9
click at [210, 271] on select "watching waggling snoring staring" at bounding box center [188, 270] width 55 height 13
select select "staring"
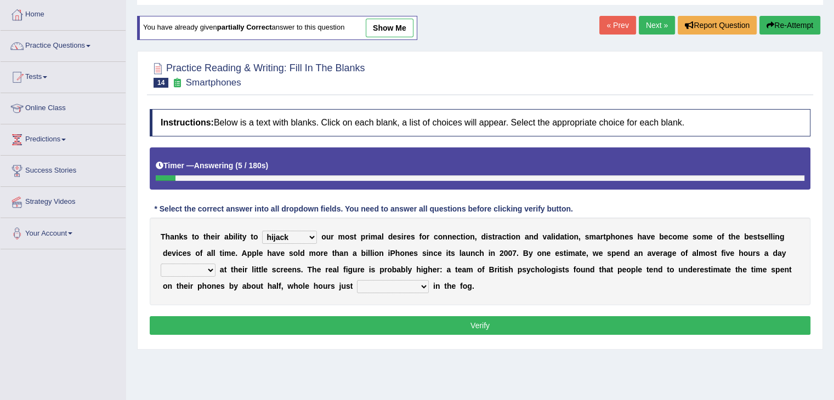
click at [161, 264] on select "watching waggling snoring staring" at bounding box center [188, 270] width 55 height 13
click at [410, 284] on select "has evaporated evaporating evaporate evaporates" at bounding box center [393, 286] width 72 height 13
select select "evaporating"
click at [357, 280] on select "has evaporated evaporating evaporate evaporates" at bounding box center [393, 286] width 72 height 13
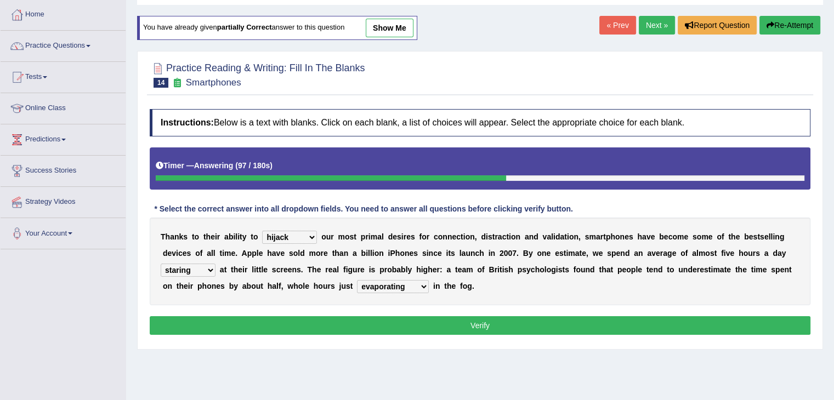
click at [323, 324] on button "Verify" at bounding box center [480, 325] width 661 height 19
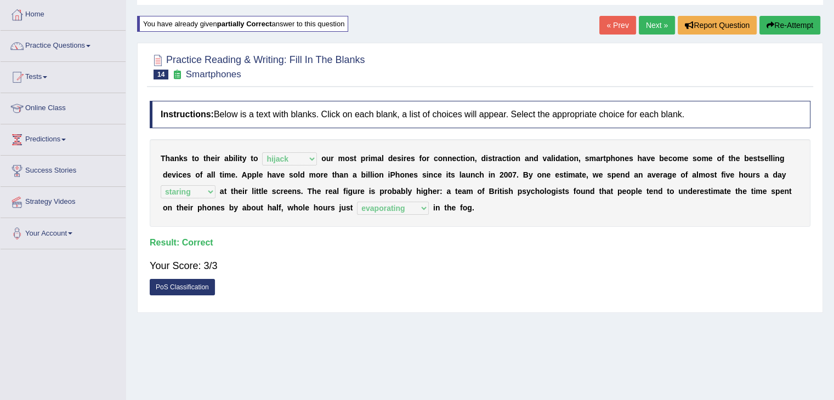
click at [653, 24] on link "Next »" at bounding box center [657, 25] width 36 height 19
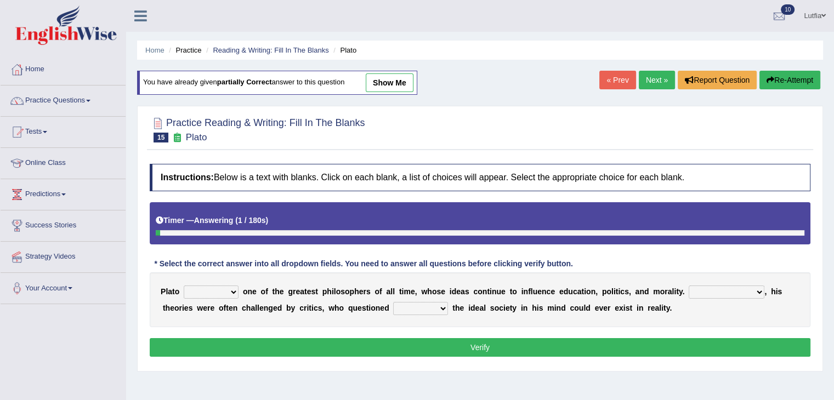
click at [232, 291] on select "keeps comes claims remains" at bounding box center [211, 292] width 55 height 13
click at [184, 286] on select "keeps comes claims remains" at bounding box center [211, 292] width 55 height 13
click at [232, 289] on select "keeps comes claims remains" at bounding box center [211, 292] width 55 height 13
select select "remains"
click at [184, 286] on select "keeps comes claims remains" at bounding box center [211, 292] width 55 height 13
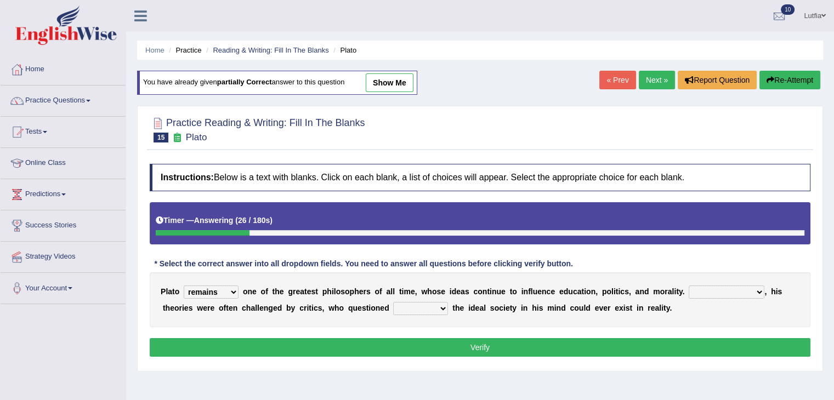
click at [725, 287] on select "Notwithstanding So However Whatever" at bounding box center [727, 292] width 76 height 13
select select "However"
click at [689, 286] on select "Notwithstanding So However Whatever" at bounding box center [727, 292] width 76 height 13
click at [418, 308] on select "which what that whether" at bounding box center [420, 308] width 55 height 13
select select "which"
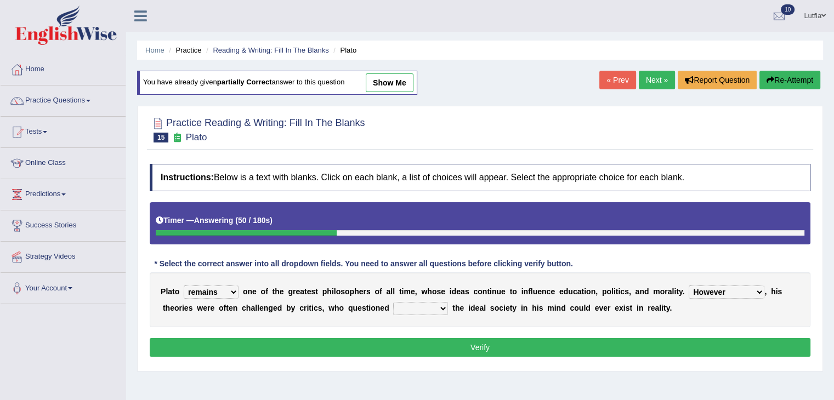
click at [393, 302] on select "which what that whether" at bounding box center [420, 308] width 55 height 13
click at [222, 289] on select "keeps comes claims remains" at bounding box center [211, 292] width 55 height 13
click at [373, 345] on button "Verify" at bounding box center [480, 347] width 661 height 19
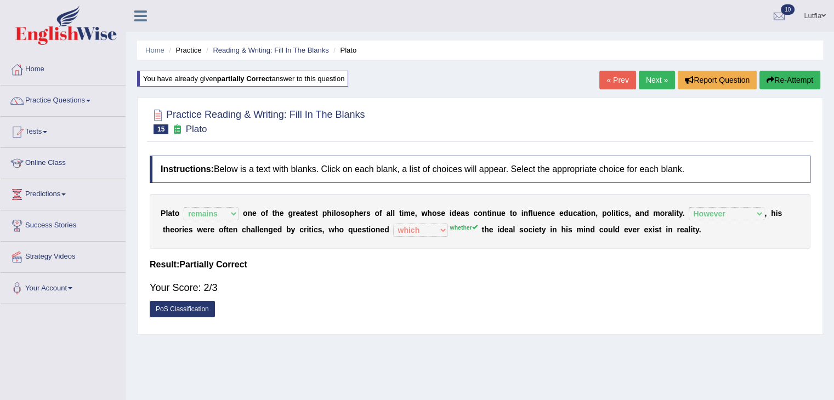
click at [787, 73] on button "Re-Attempt" at bounding box center [790, 80] width 61 height 19
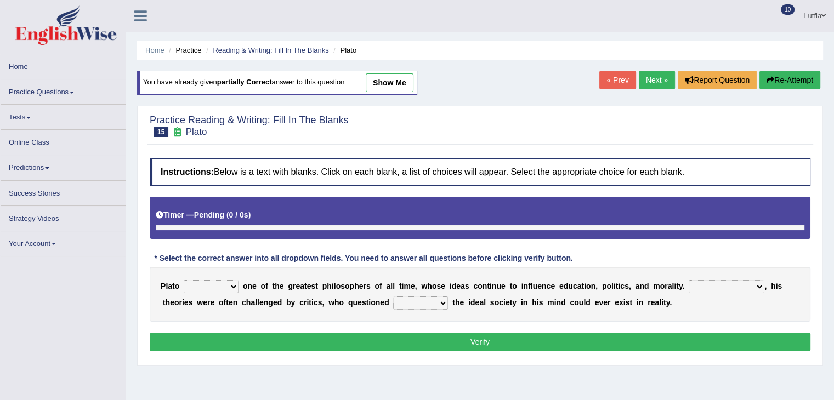
click at [200, 284] on select "keeps comes claims remains" at bounding box center [211, 286] width 55 height 13
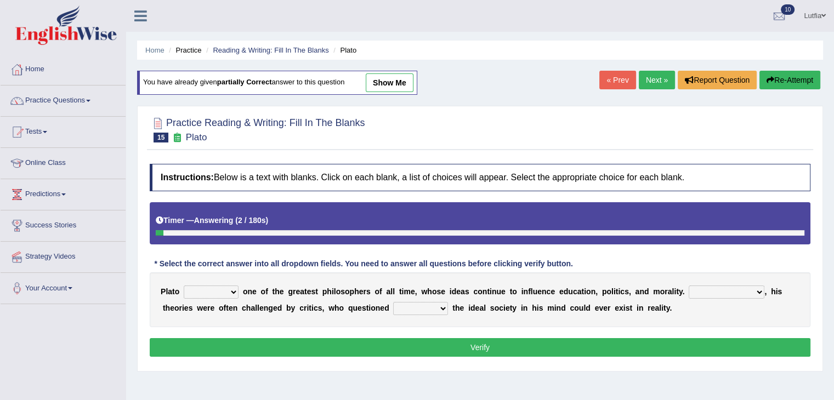
select select "remains"
click at [184, 286] on select "keeps comes claims remains" at bounding box center [211, 292] width 55 height 13
click at [713, 294] on select "Notwithstanding So However Whatever" at bounding box center [727, 292] width 76 height 13
select select "However"
click at [689, 286] on select "Notwithstanding So However Whatever" at bounding box center [727, 292] width 76 height 13
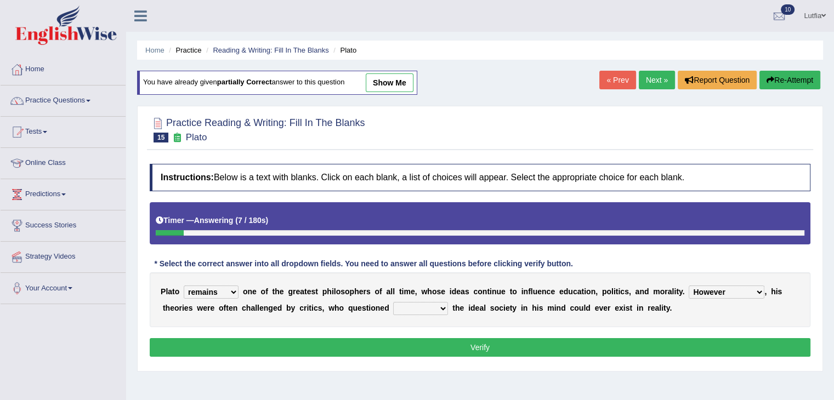
click at [434, 306] on select "which what that whether" at bounding box center [420, 308] width 55 height 13
select select "whether"
click at [393, 302] on select "which what that whether" at bounding box center [420, 308] width 55 height 13
click at [448, 346] on button "Verify" at bounding box center [480, 347] width 661 height 19
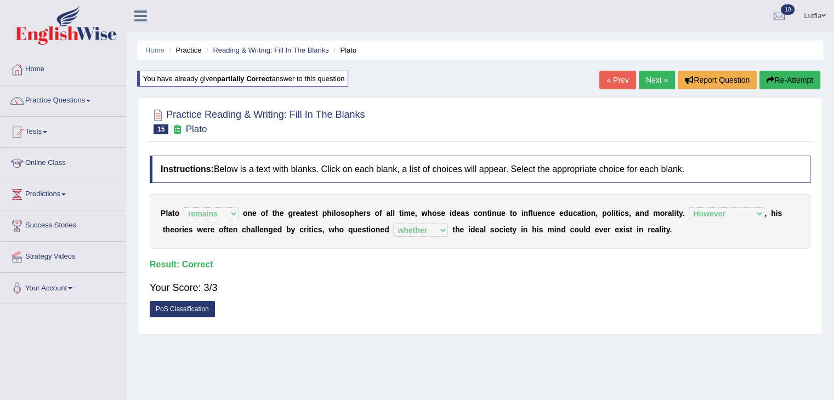
click at [652, 82] on link "Next »" at bounding box center [657, 80] width 36 height 19
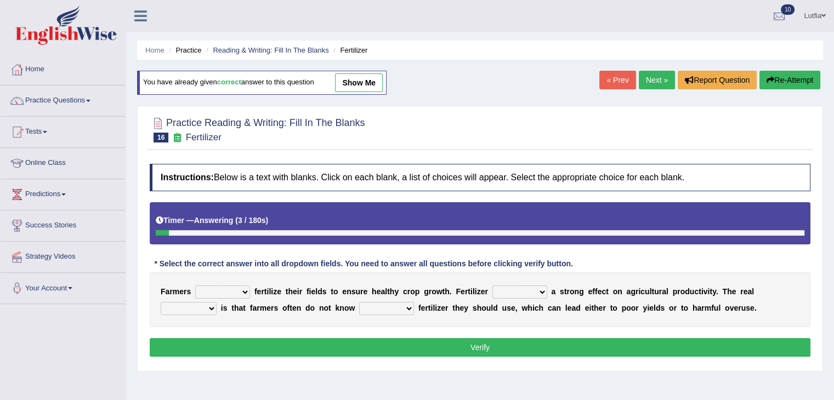
click at [241, 289] on select "must should need can" at bounding box center [222, 292] width 55 height 13
select select "should"
click at [195, 286] on select "must should need can" at bounding box center [222, 292] width 55 height 13
click at [539, 293] on select "has had have having" at bounding box center [520, 292] width 55 height 13
select select "having"
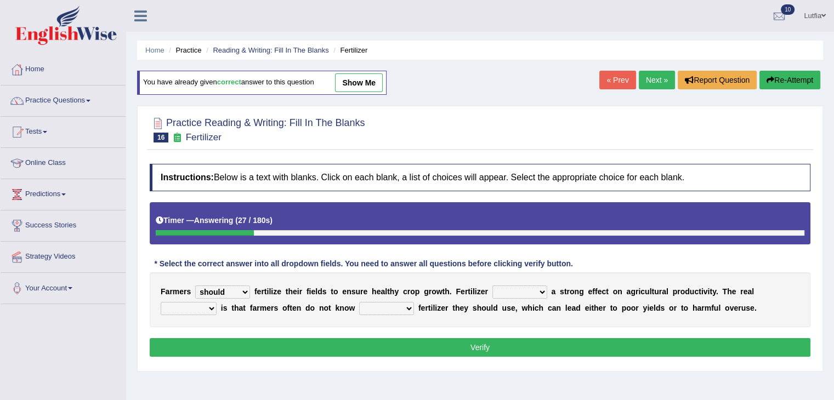
click at [493, 286] on select "has had have having" at bounding box center [520, 292] width 55 height 13
click at [211, 306] on select "problem question conclusion answer" at bounding box center [189, 308] width 56 height 13
select select "problem"
click at [161, 302] on select "problem question conclusion answer" at bounding box center [189, 308] width 56 height 13
click at [400, 308] on select "how much how many however so much" at bounding box center [386, 308] width 55 height 13
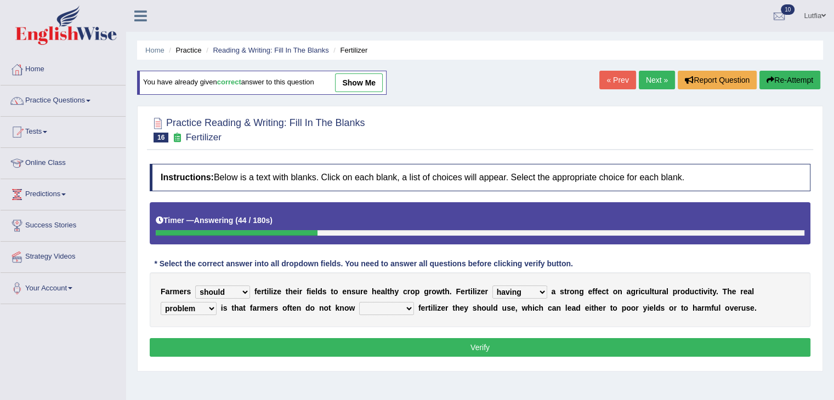
select select "how much"
click at [359, 302] on select "how much how many however so much" at bounding box center [386, 308] width 55 height 13
click at [448, 343] on button "Verify" at bounding box center [480, 347] width 661 height 19
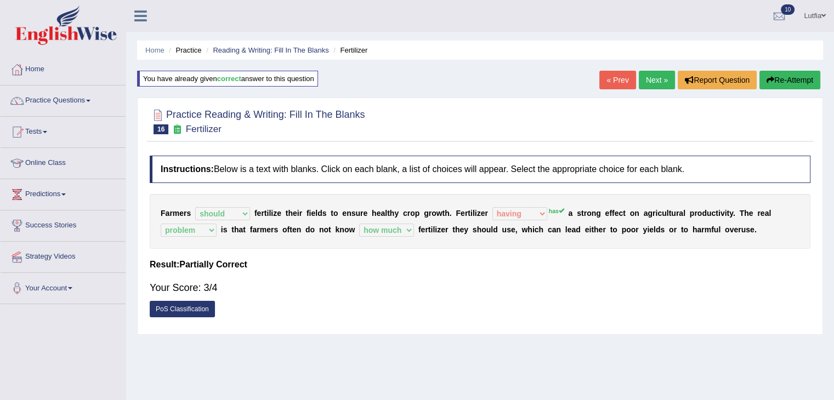
click at [797, 80] on button "Re-Attempt" at bounding box center [790, 80] width 61 height 19
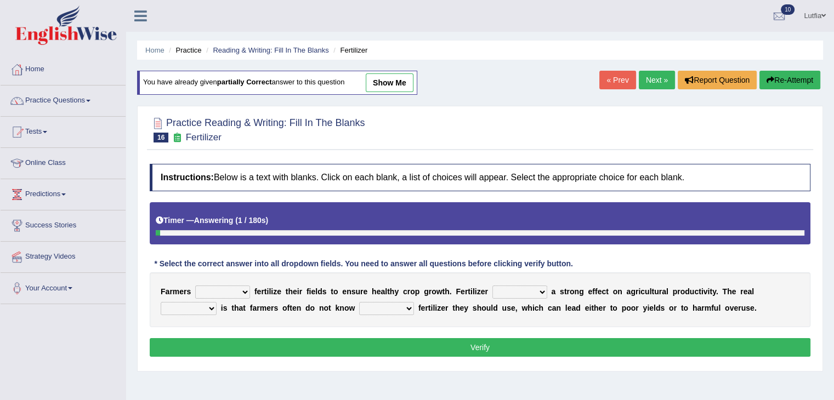
click at [241, 288] on select "must should need can" at bounding box center [222, 292] width 55 height 13
select select "should"
click at [195, 286] on select "must should need can" at bounding box center [222, 292] width 55 height 13
click at [529, 292] on select "has had have having" at bounding box center [520, 292] width 55 height 13
select select "have"
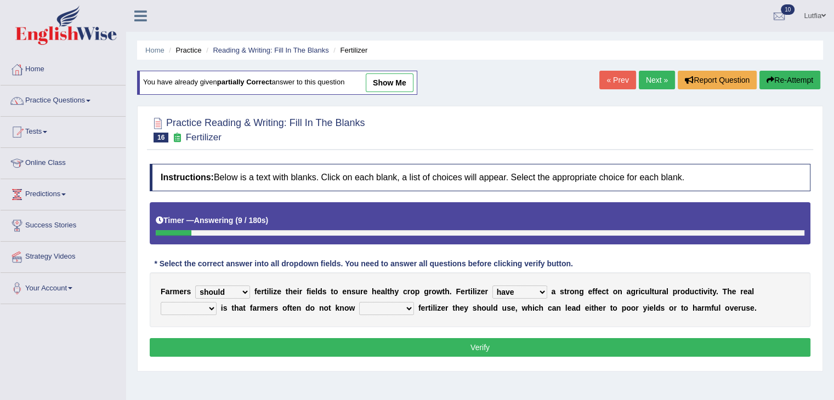
click at [493, 286] on select "has had have having" at bounding box center [520, 292] width 55 height 13
click at [417, 306] on b at bounding box center [416, 308] width 4 height 9
click at [406, 308] on select "how much how many however so much" at bounding box center [386, 308] width 55 height 13
select select "how much"
click at [359, 302] on select "how much how many however so much" at bounding box center [386, 308] width 55 height 13
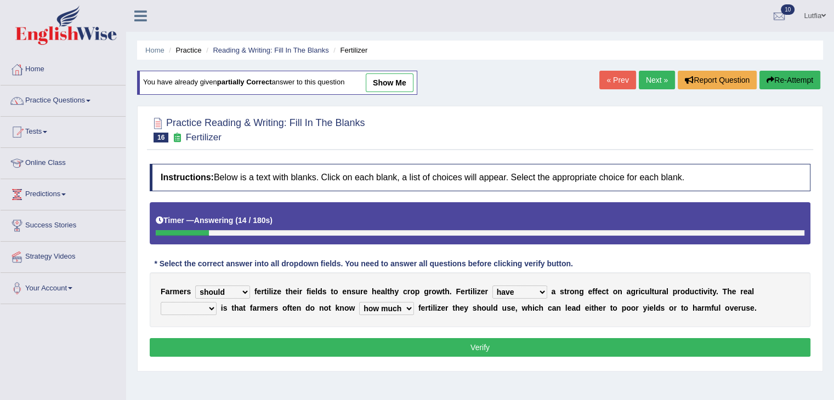
click at [208, 304] on select "problem question conclusion answer" at bounding box center [189, 308] width 56 height 13
select select "problem"
click at [161, 302] on select "problem question conclusion answer" at bounding box center [189, 308] width 56 height 13
click at [258, 352] on button "Verify" at bounding box center [480, 347] width 661 height 19
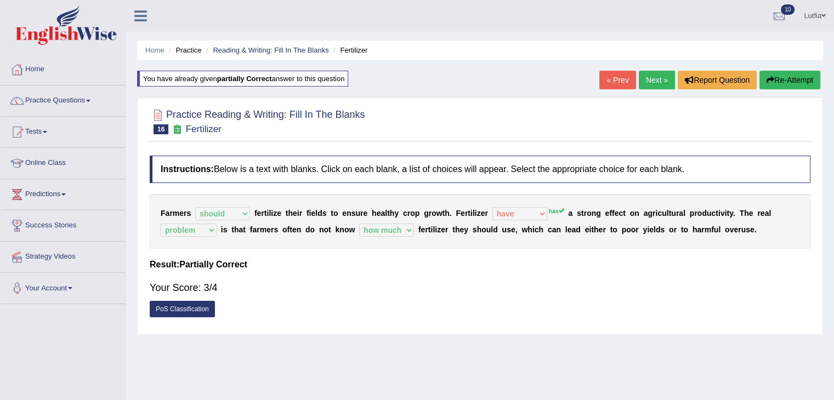
click at [791, 76] on button "Re-Attempt" at bounding box center [790, 80] width 61 height 19
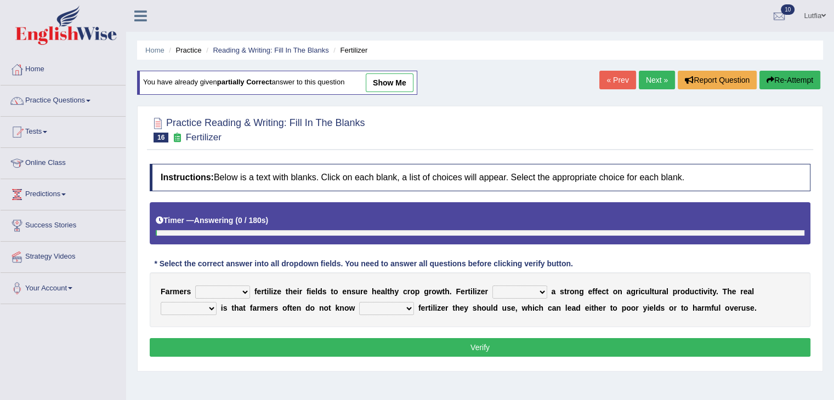
click at [223, 295] on select "must should need can" at bounding box center [222, 292] width 55 height 13
select select "should"
click at [195, 286] on select "must should need can" at bounding box center [222, 292] width 55 height 13
click at [527, 295] on select "has had have having" at bounding box center [520, 292] width 55 height 13
select select "has"
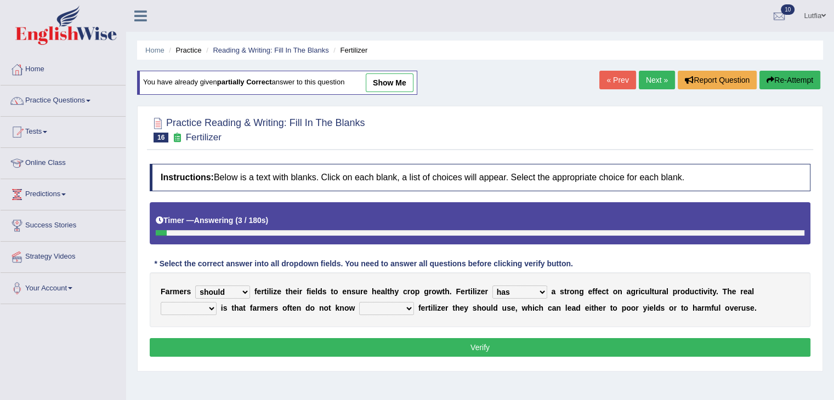
click at [493, 286] on select "has had have having" at bounding box center [520, 292] width 55 height 13
click at [205, 309] on select "problem question conclusion answer" at bounding box center [189, 308] width 56 height 13
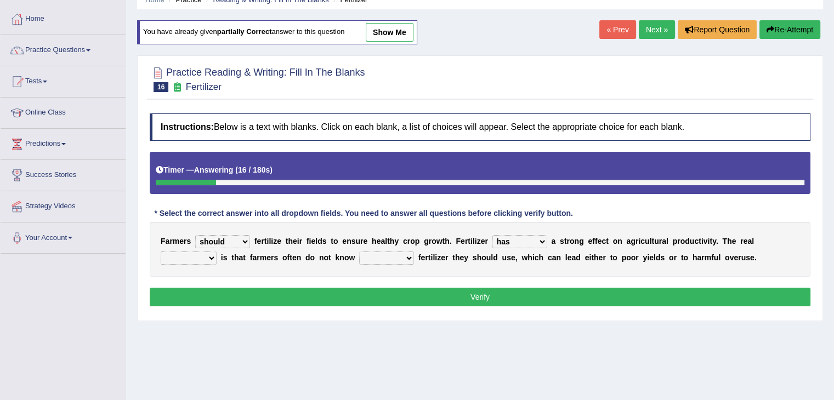
scroll to position [110, 0]
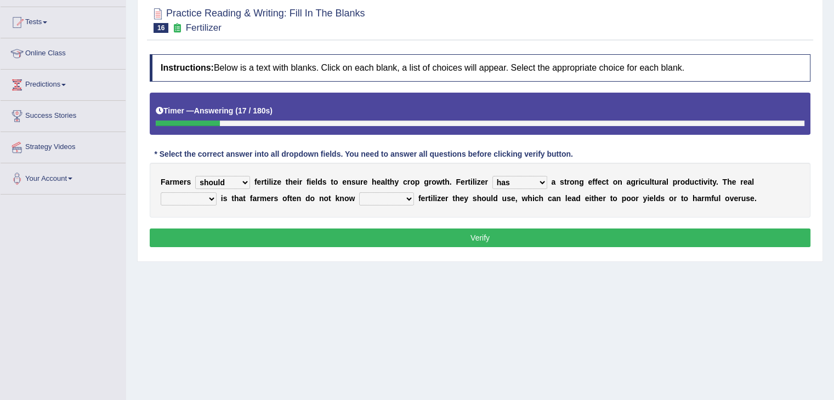
click at [205, 194] on select "problem question conclusion answer" at bounding box center [189, 199] width 56 height 13
select select "problem"
click at [161, 193] on select "problem question conclusion answer" at bounding box center [189, 199] width 56 height 13
click at [384, 200] on select "how much how many however so much" at bounding box center [386, 199] width 55 height 13
select select "how much"
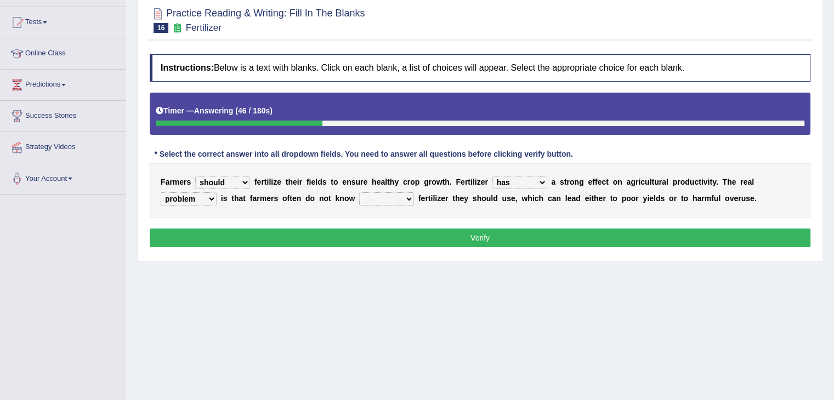
click at [359, 193] on select "how much how many however so much" at bounding box center [386, 199] width 55 height 13
click at [445, 233] on button "Verify" at bounding box center [480, 238] width 661 height 19
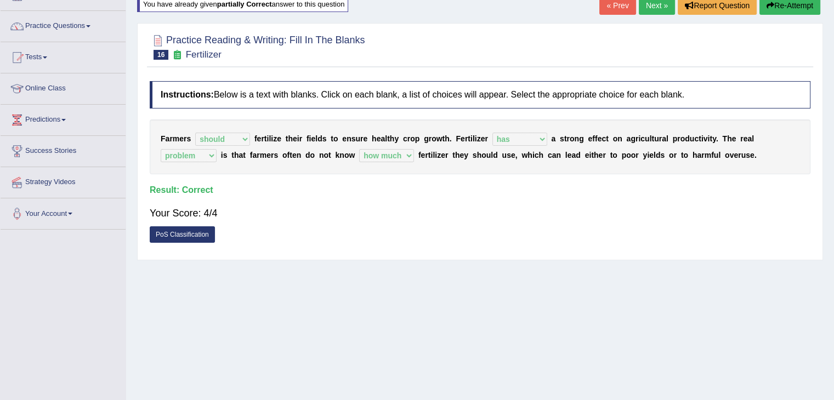
scroll to position [0, 0]
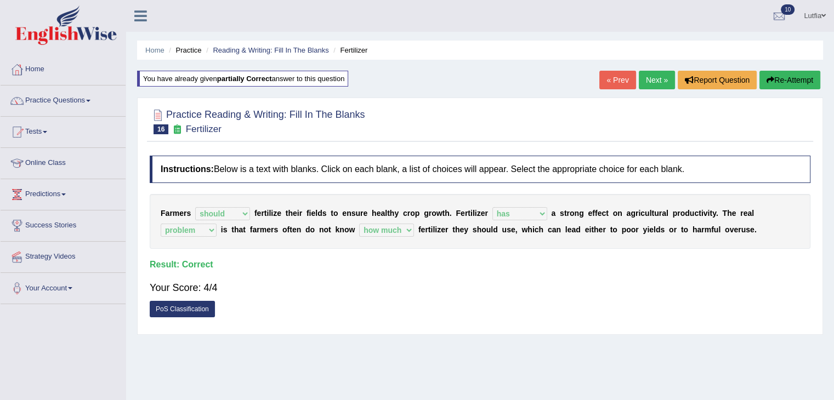
click at [643, 77] on link "Next »" at bounding box center [657, 80] width 36 height 19
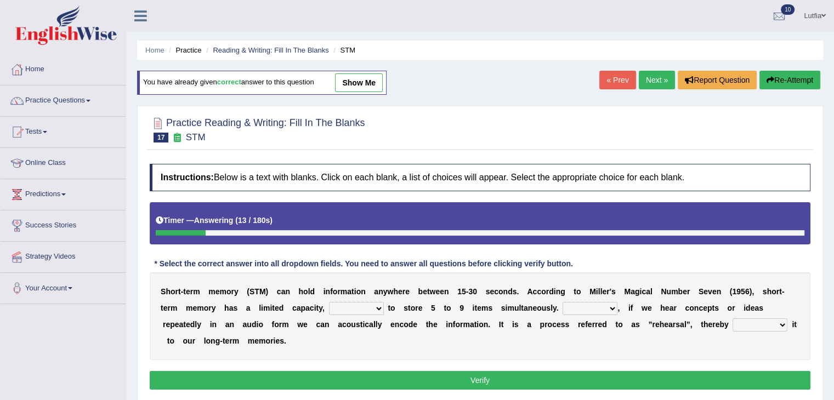
click at [376, 310] on select "being able is able be able unable" at bounding box center [356, 308] width 55 height 13
select select "being able"
click at [329, 302] on select "being able is able be able unable" at bounding box center [356, 308] width 55 height 13
click at [595, 309] on select "However So Moreover Therefore" at bounding box center [590, 308] width 55 height 13
select select "However"
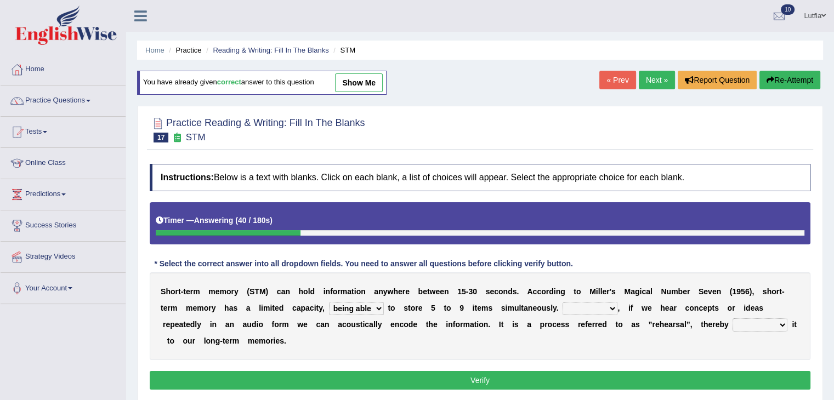
click at [563, 302] on select "However So Moreover Therefore" at bounding box center [590, 308] width 55 height 13
click at [746, 325] on select "commit commits commiting commited" at bounding box center [760, 325] width 55 height 13
select select "commiting"
click at [733, 319] on select "commit commits commiting commited" at bounding box center [760, 325] width 55 height 13
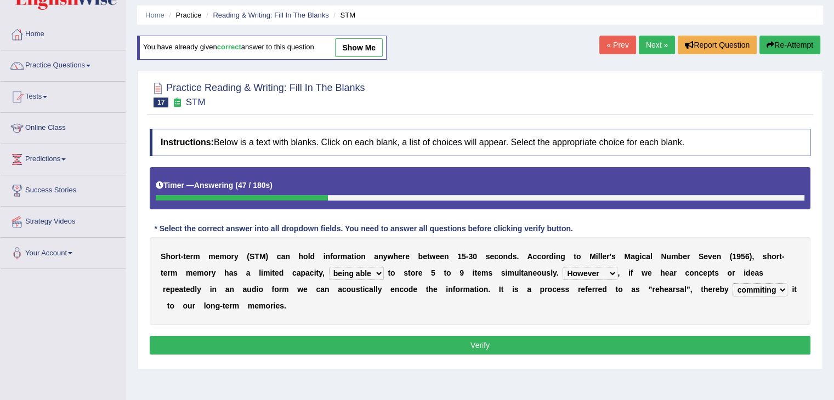
scroll to position [55, 0]
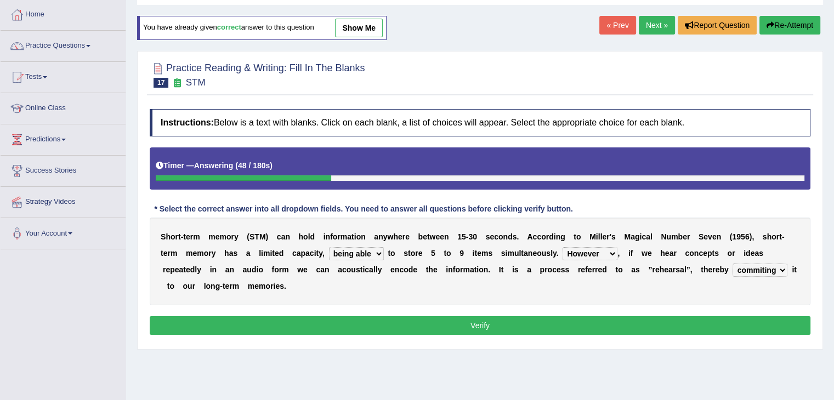
click at [581, 325] on button "Verify" at bounding box center [480, 325] width 661 height 19
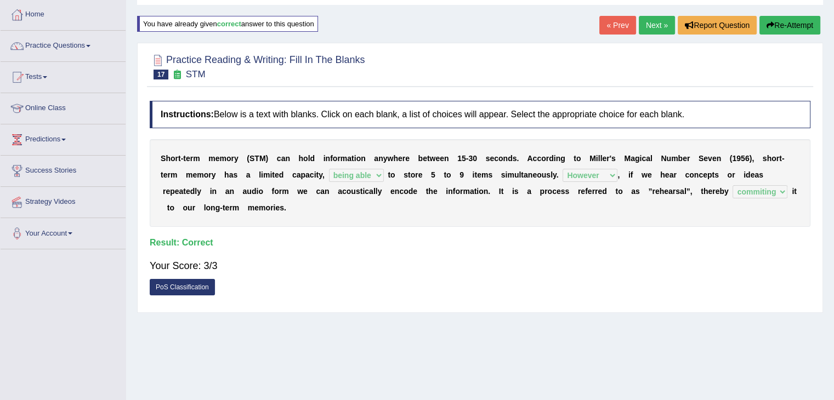
click at [773, 23] on button "Re-Attempt" at bounding box center [790, 25] width 61 height 19
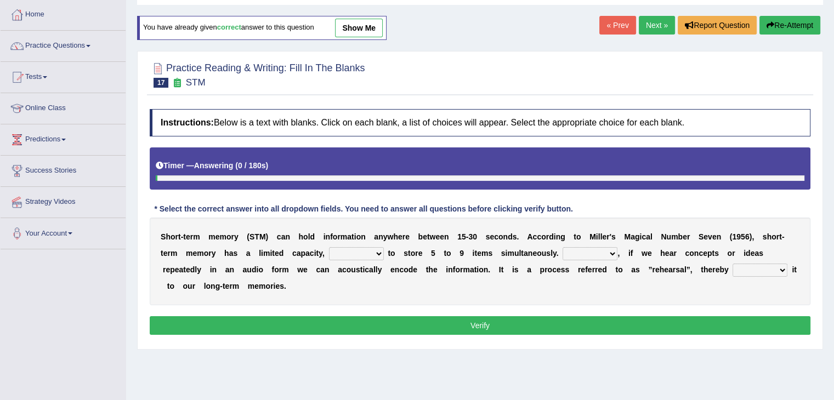
click at [380, 253] on select "being able is able be able unable" at bounding box center [356, 253] width 55 height 13
select select "being able"
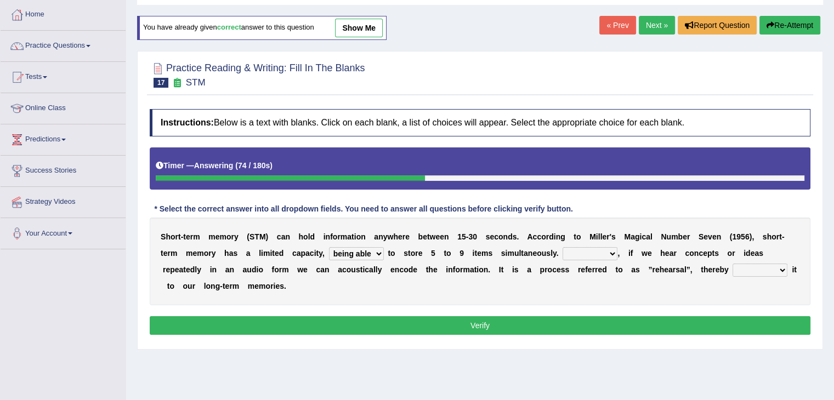
click at [329, 247] on select "being able is able be able unable" at bounding box center [356, 253] width 55 height 13
click at [579, 252] on select "However So Moreover Therefore" at bounding box center [590, 253] width 55 height 13
select select "However"
click at [563, 247] on select "However So Moreover Therefore" at bounding box center [590, 253] width 55 height 13
click at [739, 270] on select "commit commits commiting commited" at bounding box center [760, 270] width 55 height 13
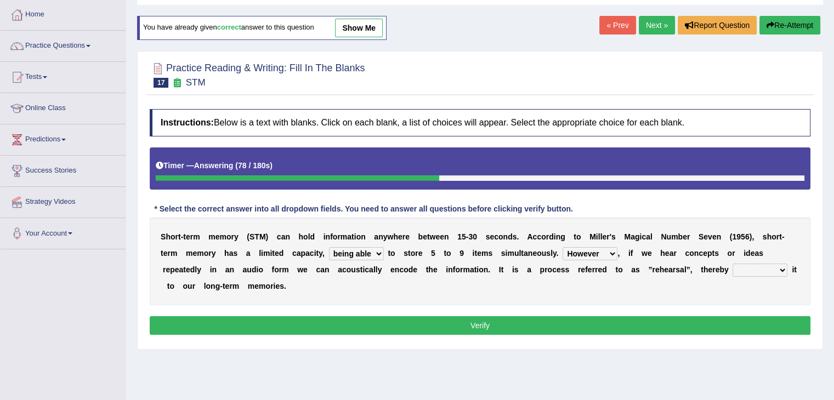
select select "commiting"
click at [733, 264] on select "commit commits commiting commited" at bounding box center [760, 270] width 55 height 13
click at [664, 327] on button "Verify" at bounding box center [480, 325] width 661 height 19
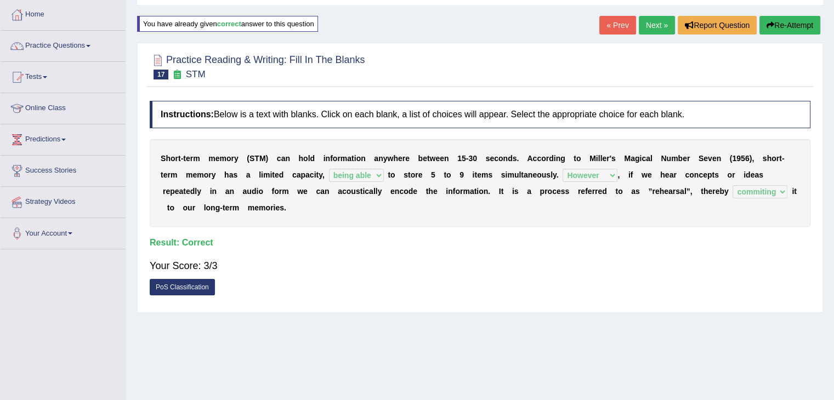
click at [654, 23] on link "Next »" at bounding box center [657, 25] width 36 height 19
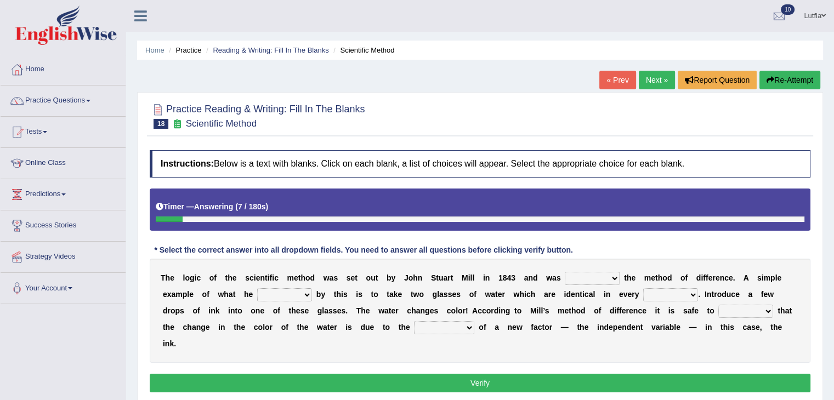
click at [601, 277] on select "pointed claimed demanded named" at bounding box center [592, 278] width 55 height 13
select select "claimed"
click at [565, 272] on select "pointed claimed demanded named" at bounding box center [592, 278] width 55 height 13
click at [601, 281] on select "pointed claimed demanded named" at bounding box center [592, 278] width 55 height 13
click at [285, 299] on select "capped charged found meant" at bounding box center [284, 294] width 55 height 13
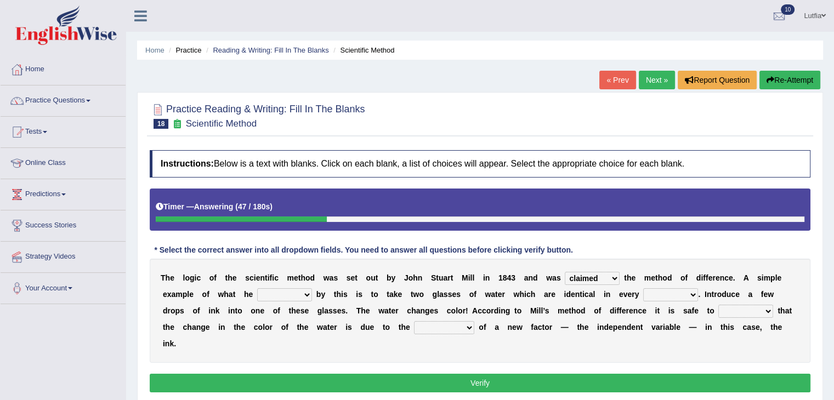
click at [664, 292] on select "thought identity measure respect" at bounding box center [670, 294] width 55 height 13
select select "thought"
click at [643, 288] on select "thought identity measure respect" at bounding box center [670, 294] width 55 height 13
click at [304, 296] on select "capped charged found meant" at bounding box center [284, 294] width 55 height 13
select select "meant"
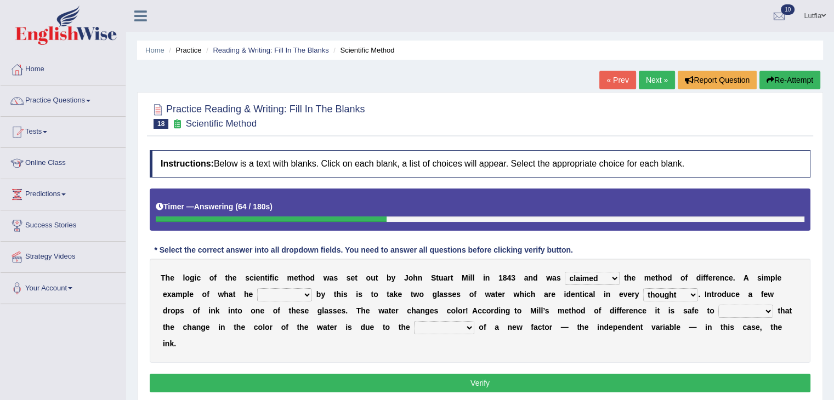
click at [257, 288] on select "capped charged found meant" at bounding box center [284, 294] width 55 height 13
click at [738, 314] on select "assume discuss prefer acclaim" at bounding box center [746, 311] width 55 height 13
select select "assume"
click at [719, 305] on select "assume discuss prefer acclaim" at bounding box center [746, 311] width 55 height 13
click at [444, 326] on select "introduction magnitude preparation purification" at bounding box center [444, 327] width 60 height 13
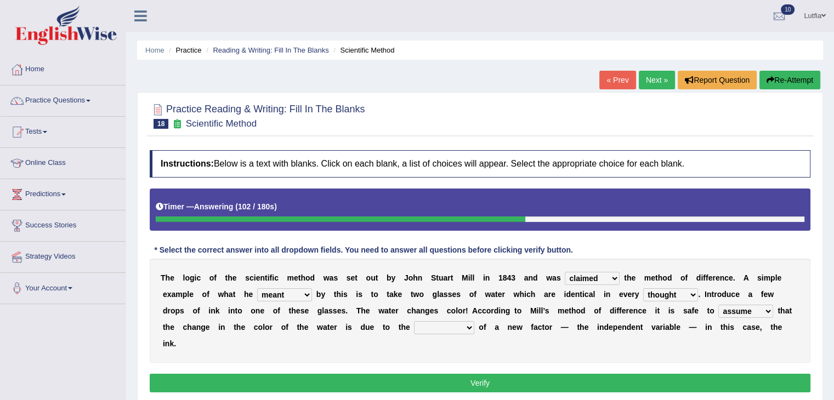
select select "purification"
click at [414, 321] on select "introduction magnitude preparation purification" at bounding box center [444, 327] width 60 height 13
click at [462, 376] on button "Verify" at bounding box center [480, 383] width 661 height 19
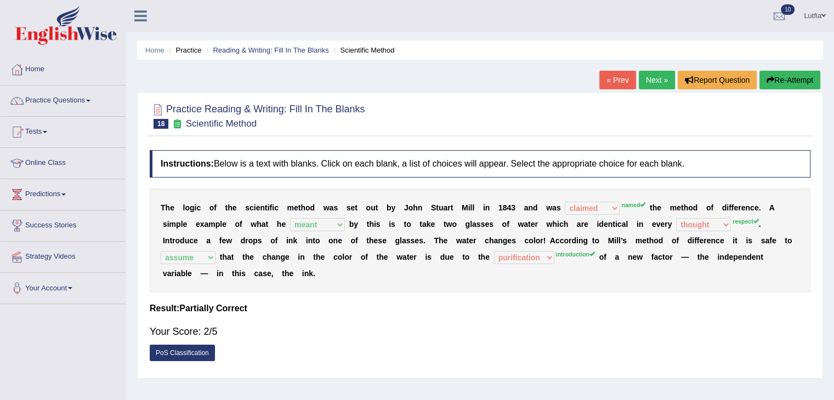
click at [776, 84] on button "Re-Attempt" at bounding box center [790, 80] width 61 height 19
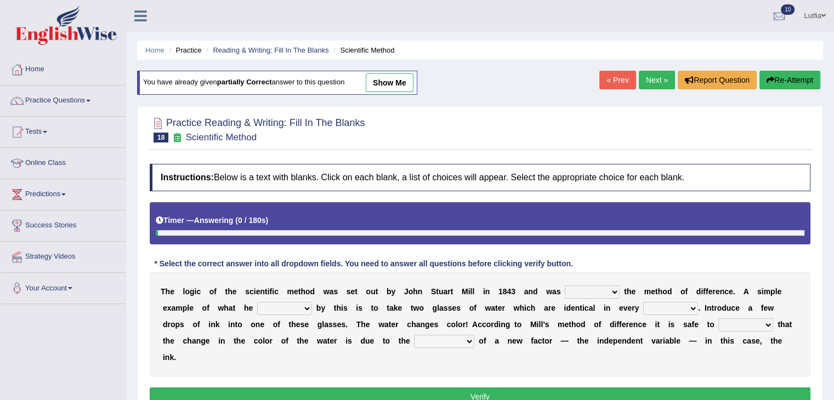
click at [602, 292] on select "pointed claimed demanded named" at bounding box center [592, 292] width 55 height 13
select select "named"
click at [565, 286] on select "pointed claimed demanded named" at bounding box center [592, 292] width 55 height 13
click at [663, 308] on select "thought identity measure respect" at bounding box center [670, 308] width 55 height 13
click at [643, 302] on select "thought identity measure respect" at bounding box center [670, 308] width 55 height 13
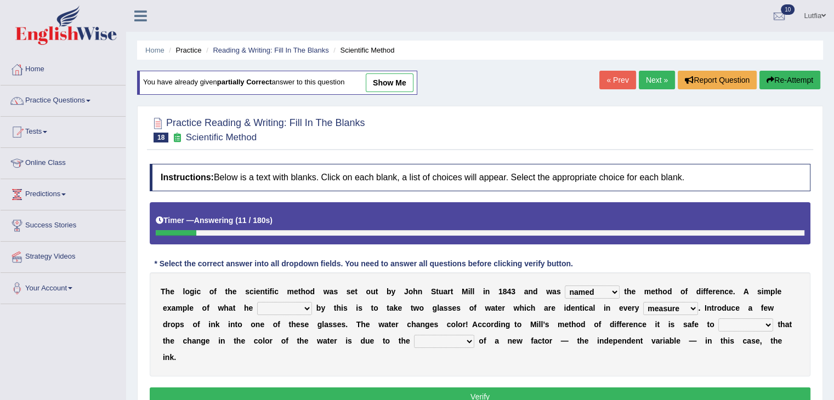
click at [688, 312] on select "thought identity measure respect" at bounding box center [670, 308] width 55 height 13
select select "respect"
click at [643, 302] on select "thought identity measure respect" at bounding box center [670, 308] width 55 height 13
click at [749, 325] on select "assume discuss prefer acclaim" at bounding box center [746, 325] width 55 height 13
select select "assume"
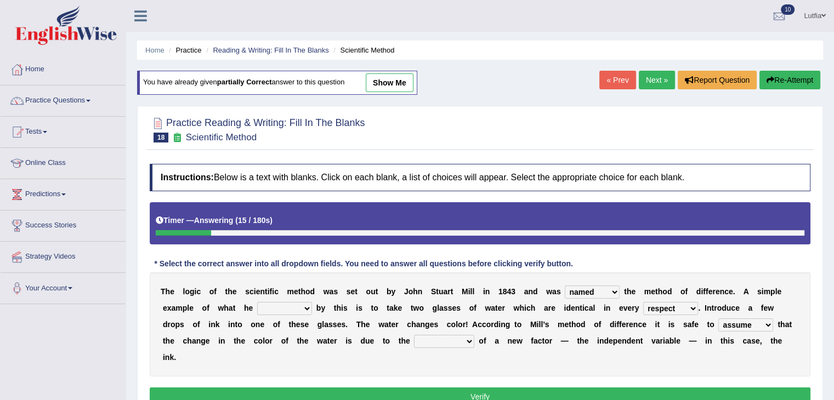
click at [719, 319] on select "assume discuss prefer acclaim" at bounding box center [746, 325] width 55 height 13
click at [437, 339] on select "introduction magnitude preparation purification" at bounding box center [444, 341] width 60 height 13
select select "purification"
click at [414, 335] on select "introduction magnitude preparation purification" at bounding box center [444, 341] width 60 height 13
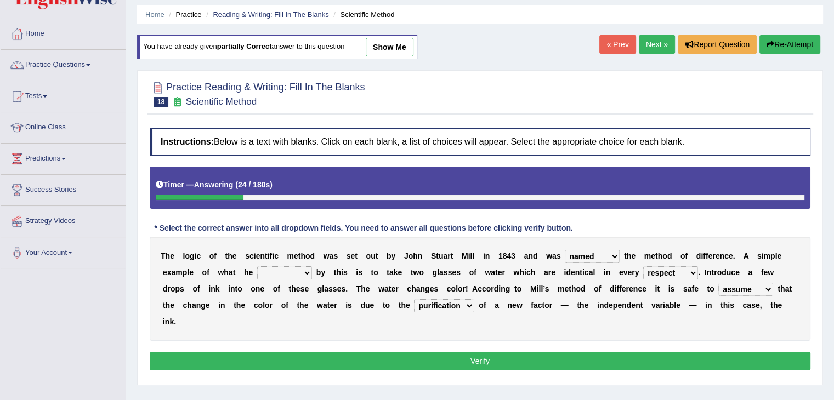
scroll to position [55, 0]
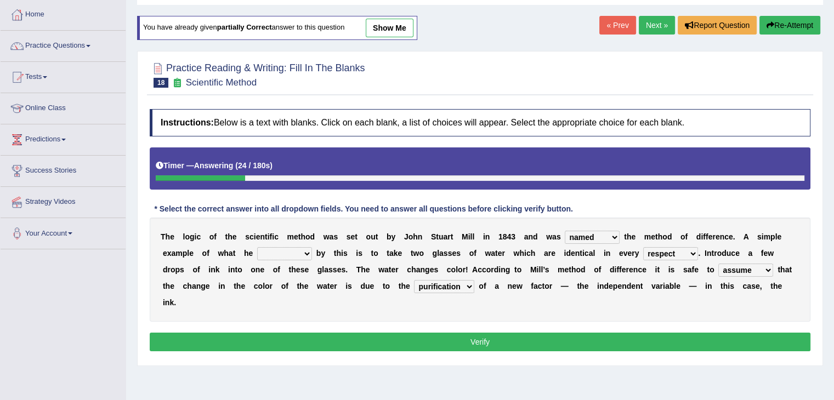
click at [459, 343] on button "Verify" at bounding box center [480, 342] width 661 height 19
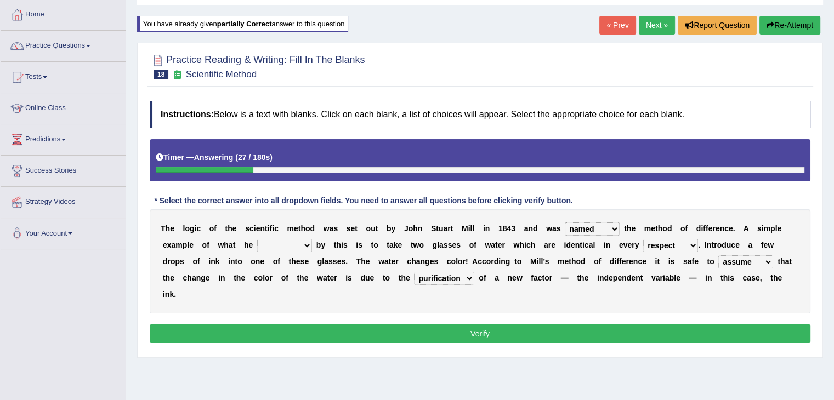
click at [459, 334] on button "Verify" at bounding box center [480, 334] width 661 height 19
click at [308, 247] on select "capped charged found meant" at bounding box center [284, 245] width 55 height 13
select select "meant"
click at [257, 239] on select "capped charged found meant" at bounding box center [284, 245] width 55 height 13
click at [321, 327] on button "Verify" at bounding box center [480, 334] width 661 height 19
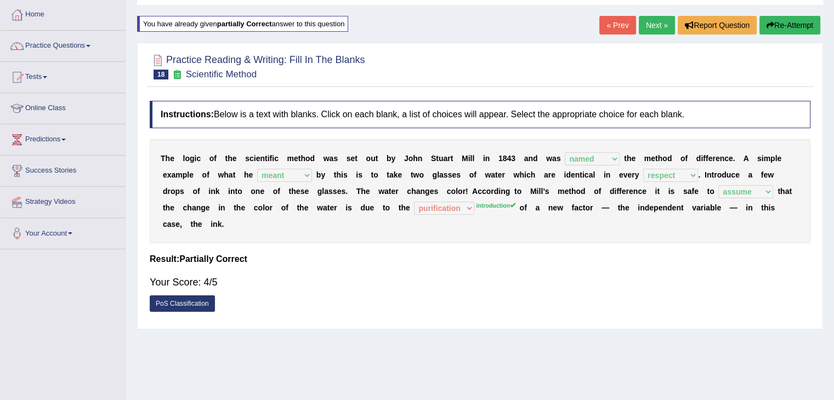
click at [781, 25] on button "Re-Attempt" at bounding box center [790, 25] width 61 height 19
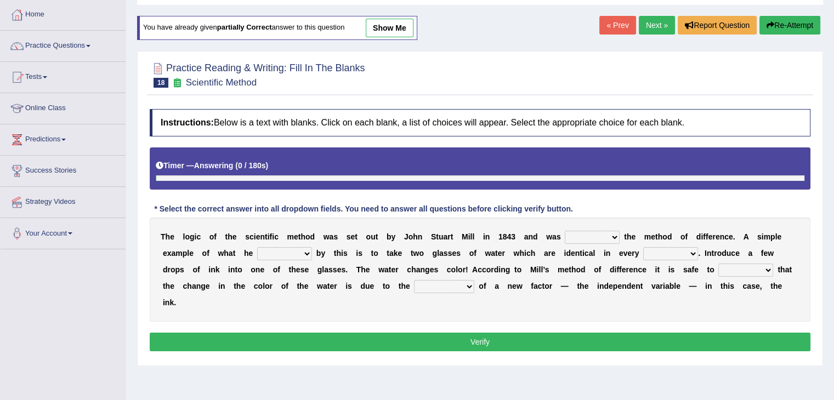
click at [586, 231] on select "pointed claimed demanded named" at bounding box center [592, 237] width 55 height 13
select select "named"
click at [565, 231] on select "pointed claimed demanded named" at bounding box center [592, 237] width 55 height 13
click at [686, 254] on select "thought identity measure respect" at bounding box center [670, 253] width 55 height 13
select select "respect"
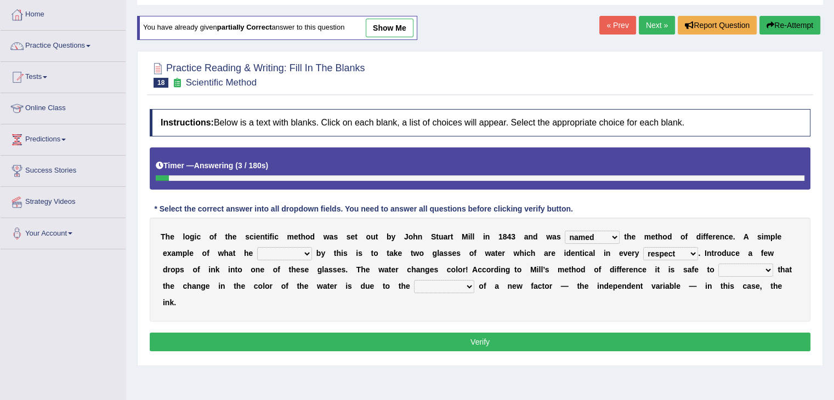
click at [643, 247] on select "thought identity measure respect" at bounding box center [670, 253] width 55 height 13
click at [303, 253] on select "capped charged found meant" at bounding box center [284, 253] width 55 height 13
select select "meant"
click at [257, 247] on select "capped charged found meant" at bounding box center [284, 253] width 55 height 13
click at [460, 291] on select "introduction magnitude preparation purification" at bounding box center [444, 286] width 60 height 13
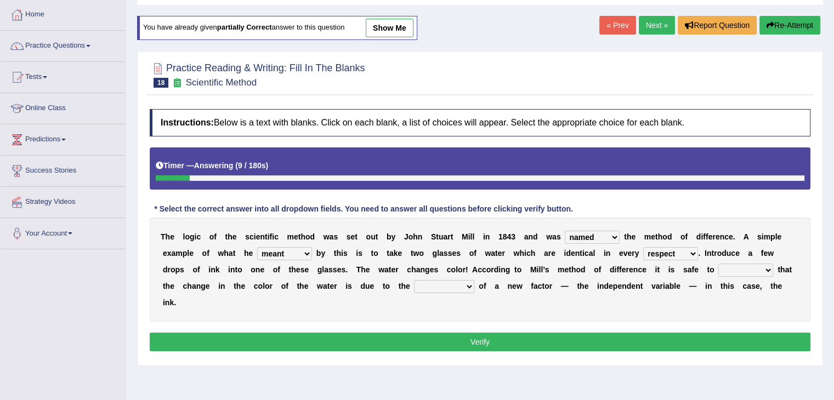
select select "introduction"
click at [414, 280] on select "introduction magnitude preparation purification" at bounding box center [444, 286] width 60 height 13
click at [743, 272] on select "assume discuss prefer acclaim" at bounding box center [746, 270] width 55 height 13
click at [465, 282] on select "introduction magnitude preparation purification" at bounding box center [444, 286] width 60 height 13
click at [728, 265] on select "assume discuss prefer acclaim" at bounding box center [746, 270] width 55 height 13
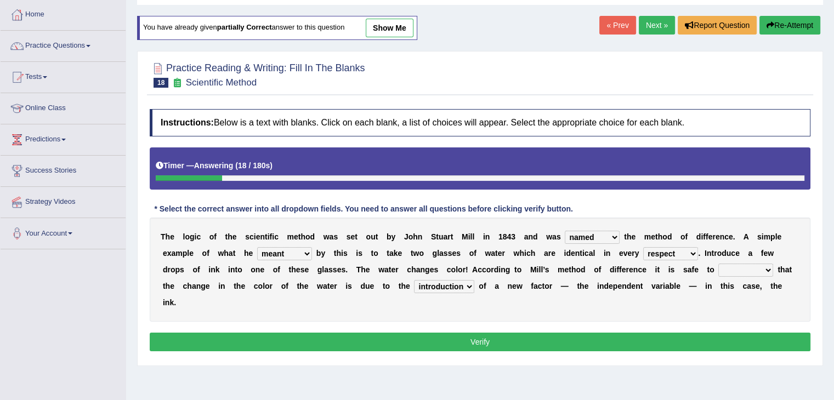
select select "assume"
click at [719, 264] on select "assume discuss prefer acclaim" at bounding box center [746, 270] width 55 height 13
click at [654, 340] on button "Verify" at bounding box center [480, 342] width 661 height 19
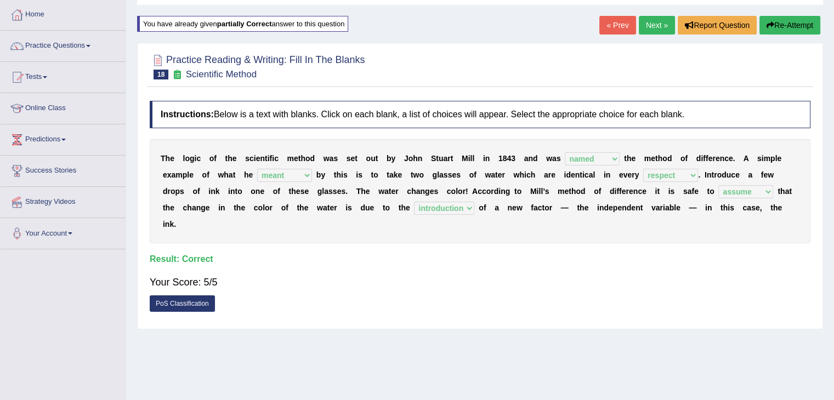
click at [658, 24] on link "Next »" at bounding box center [657, 25] width 36 height 19
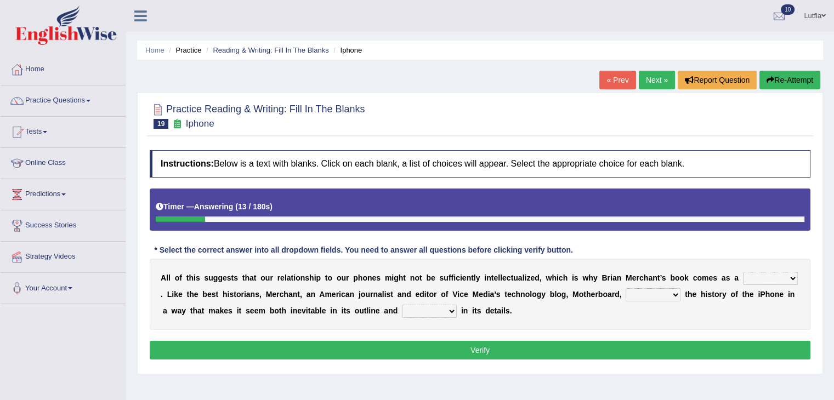
click at [774, 279] on select "privilege relief demotion flash" at bounding box center [770, 278] width 55 height 13
select select "relief"
click at [743, 272] on select "privilege relief demotion flash" at bounding box center [770, 278] width 55 height 13
click at [643, 292] on select "enriches unpacks detours contorts" at bounding box center [653, 294] width 55 height 13
select select "enriches"
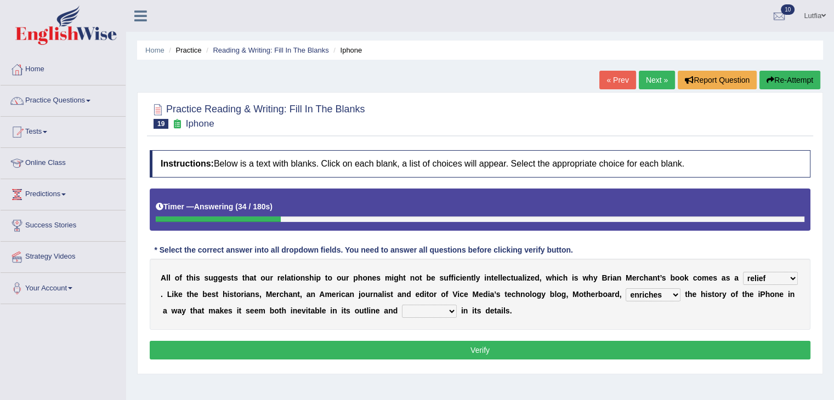
click at [626, 288] on select "enriches unpacks detours contorts" at bounding box center [653, 294] width 55 height 13
click at [414, 309] on select "surprises surprised surprising surprise" at bounding box center [429, 311] width 55 height 13
select select "surprise"
click at [402, 305] on select "surprises surprised surprising surprise" at bounding box center [429, 311] width 55 height 13
click at [420, 343] on button "Verify" at bounding box center [480, 350] width 661 height 19
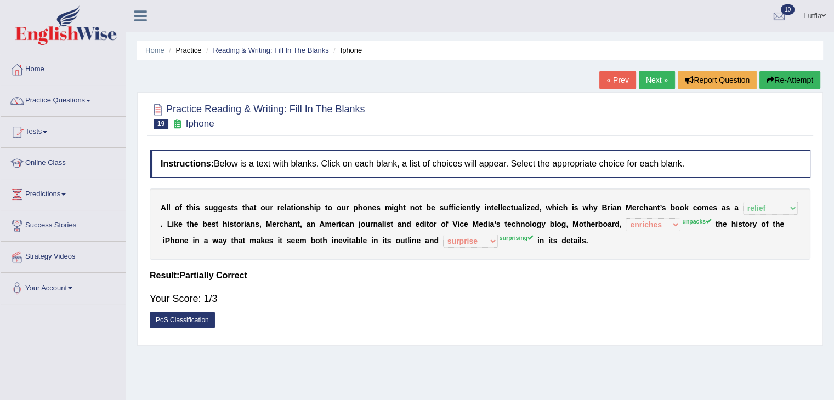
click at [383, 195] on div "A l l o f t h i s s u g g e s t s t h a t o u r r e l a t i o n s h i p t o o u…" at bounding box center [480, 224] width 661 height 71
click at [782, 80] on button "Re-Attempt" at bounding box center [790, 80] width 61 height 19
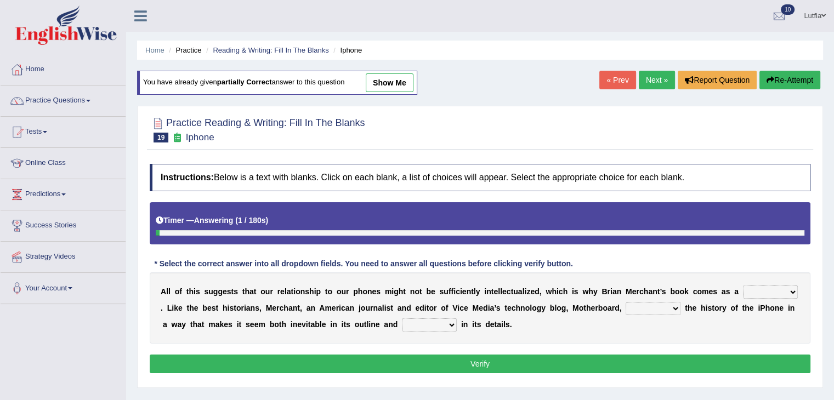
click at [772, 288] on select "privilege relief demotion flash" at bounding box center [770, 292] width 55 height 13
select select "relief"
click at [743, 286] on select "privilege relief demotion flash" at bounding box center [770, 292] width 55 height 13
click at [673, 306] on select "enriches unpacks detours contorts" at bounding box center [653, 308] width 55 height 13
select select "enriches"
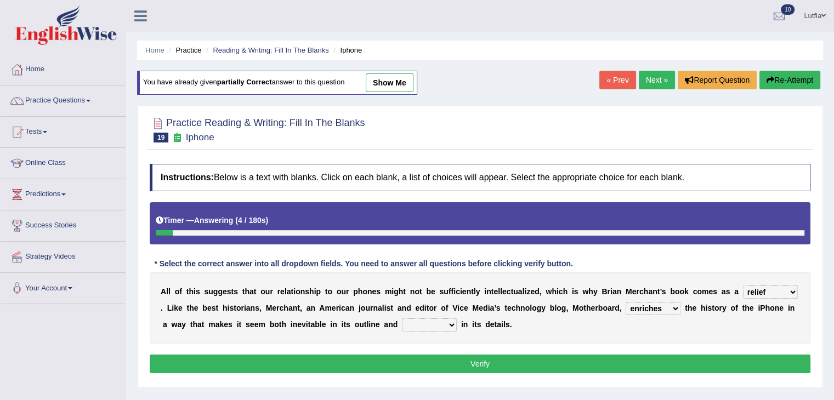
click at [626, 302] on select "enriches unpacks detours contorts" at bounding box center [653, 308] width 55 height 13
click at [437, 323] on select "surprises surprised surprising surprise" at bounding box center [429, 325] width 55 height 13
select select "surprising"
click at [402, 319] on select "surprises surprised surprising surprise" at bounding box center [429, 325] width 55 height 13
click at [444, 358] on button "Verify" at bounding box center [480, 364] width 661 height 19
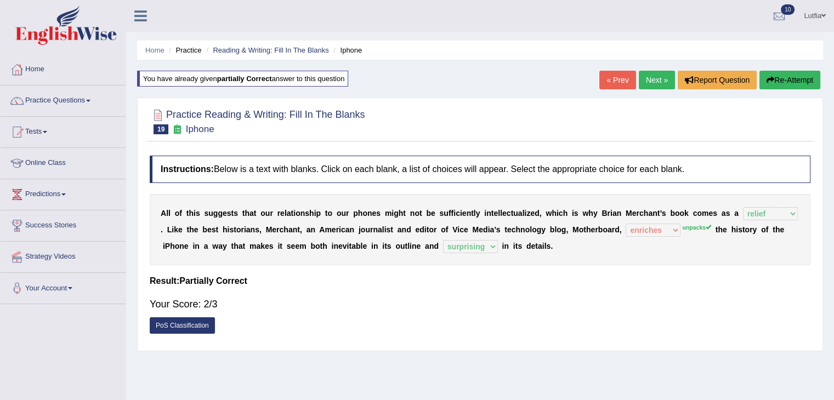
click at [783, 75] on button "Re-Attempt" at bounding box center [790, 80] width 61 height 19
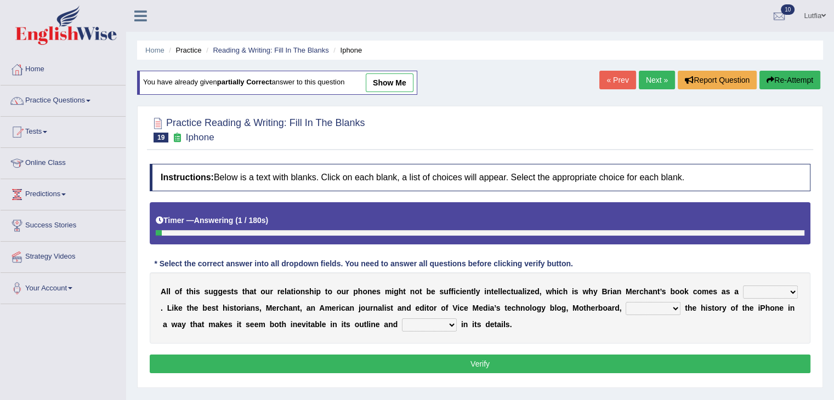
click at [771, 289] on select "privilege relief demotion flash" at bounding box center [770, 292] width 55 height 13
select select "relief"
click at [743, 286] on select "privilege relief demotion flash" at bounding box center [770, 292] width 55 height 13
click at [671, 307] on select "enriches unpacks detours contorts" at bounding box center [653, 308] width 55 height 13
select select "unpacks"
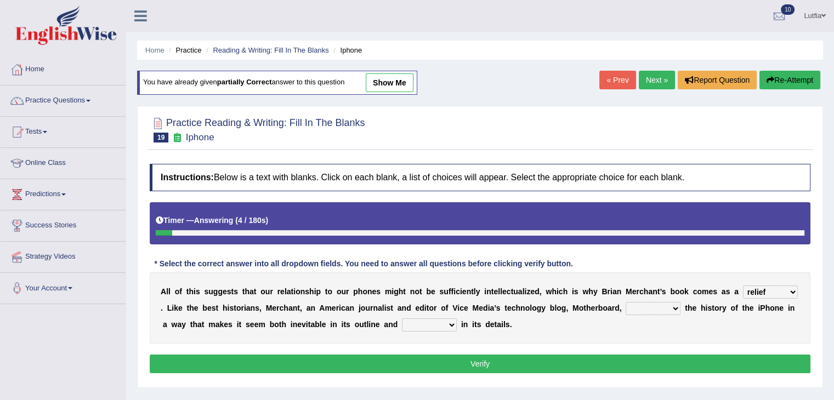
click at [626, 302] on select "enriches unpacks detours contorts" at bounding box center [653, 308] width 55 height 13
click at [434, 324] on select "surprises surprised surprising surprise" at bounding box center [429, 325] width 55 height 13
select select "surprising"
click at [402, 319] on select "surprises surprised surprising surprise" at bounding box center [429, 325] width 55 height 13
click at [434, 367] on button "Verify" at bounding box center [480, 364] width 661 height 19
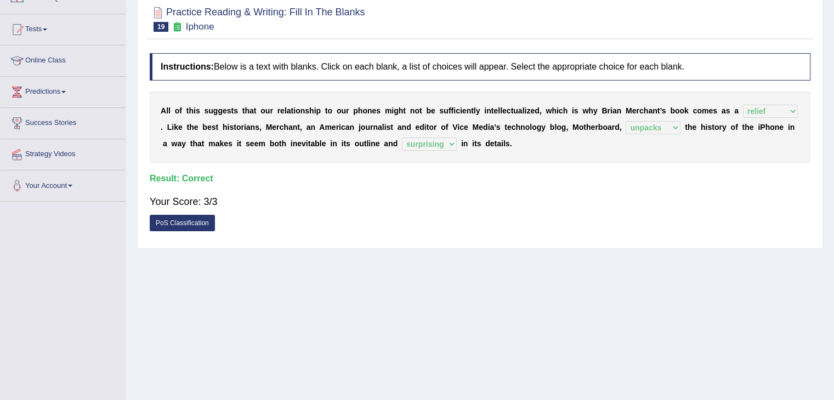
scroll to position [11, 0]
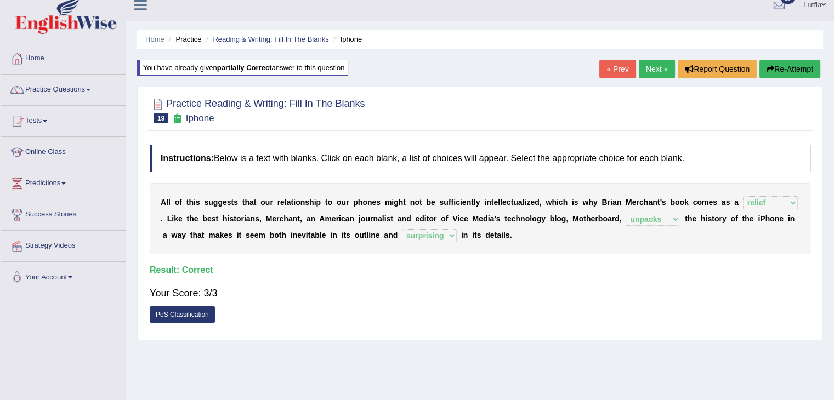
click at [792, 70] on button "Re-Attempt" at bounding box center [790, 69] width 61 height 19
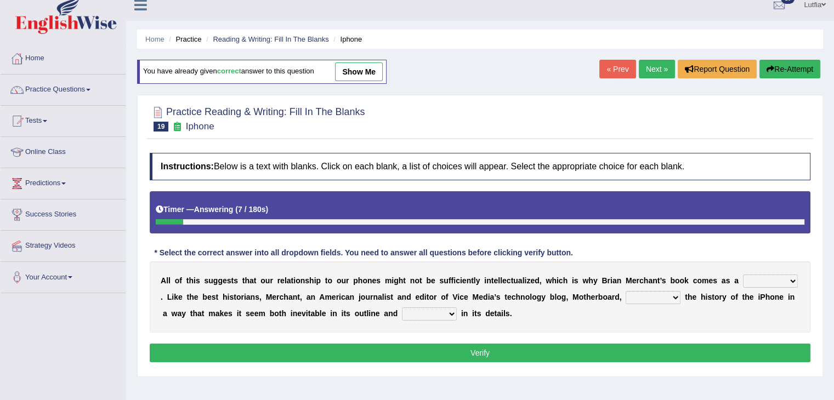
click at [760, 280] on select "privilege relief demotion flash" at bounding box center [770, 281] width 55 height 13
select select "relief"
click at [743, 275] on select "privilege relief demotion flash" at bounding box center [770, 281] width 55 height 13
click at [633, 297] on select "enriches unpacks detours contorts" at bounding box center [653, 297] width 55 height 13
select select "unpacks"
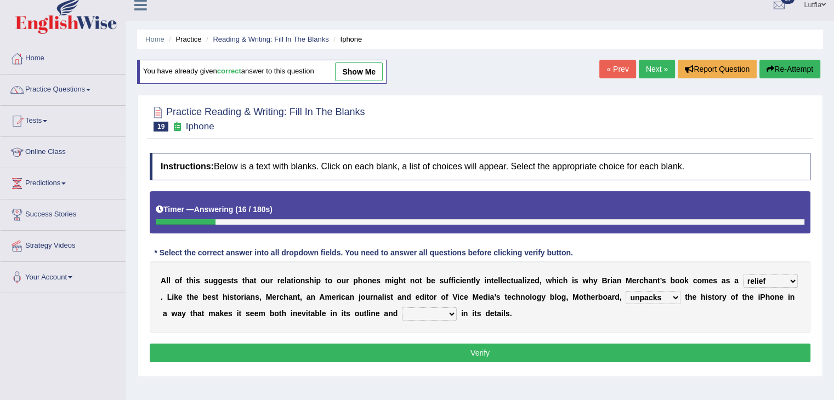
click at [626, 291] on select "enriches unpacks detours contorts" at bounding box center [653, 297] width 55 height 13
click at [434, 312] on select "surprises surprised surprising surprise" at bounding box center [429, 314] width 55 height 13
select select "surprising"
click at [402, 308] on select "surprises surprised surprising surprise" at bounding box center [429, 314] width 55 height 13
click at [437, 349] on button "Verify" at bounding box center [480, 353] width 661 height 19
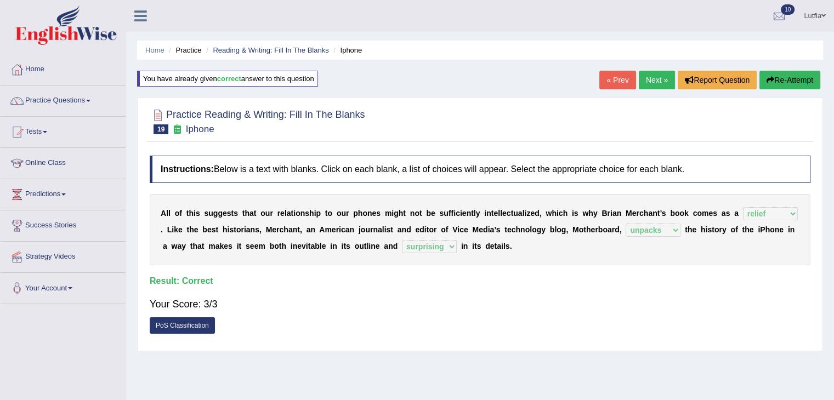
click at [663, 78] on link "Next »" at bounding box center [657, 80] width 36 height 19
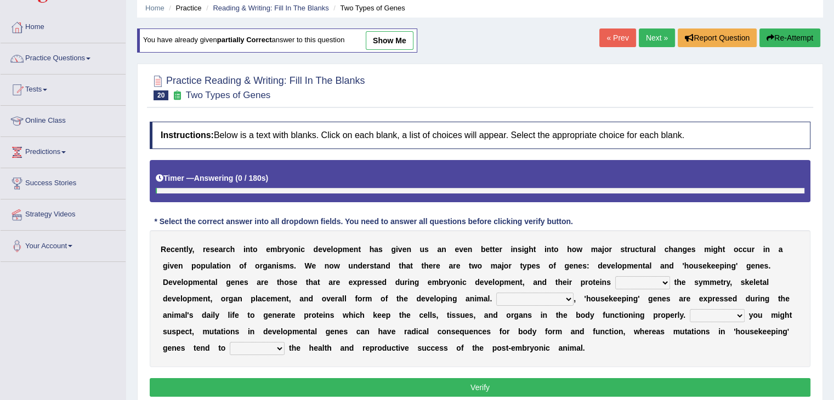
scroll to position [55, 0]
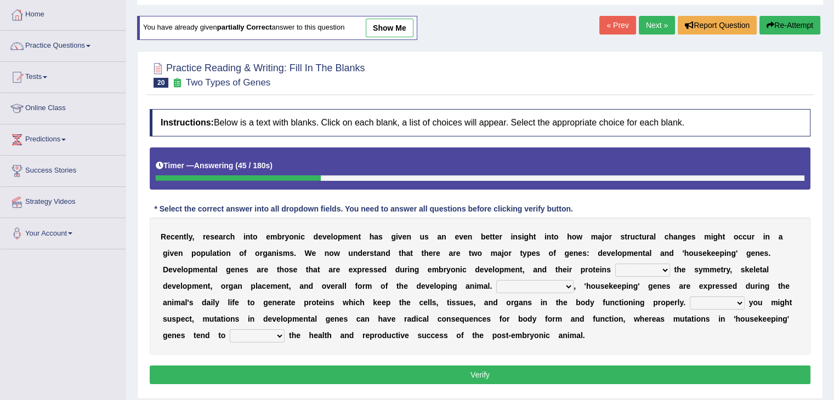
click at [663, 269] on select "push control hold elevate" at bounding box center [642, 270] width 55 height 13
select select "control"
click at [615, 264] on select "push control hold elevate" at bounding box center [642, 270] width 55 height 13
click at [542, 284] on select "Correspondingly Inclusively Conversely In contrast" at bounding box center [534, 286] width 77 height 13
select select "Inclusively"
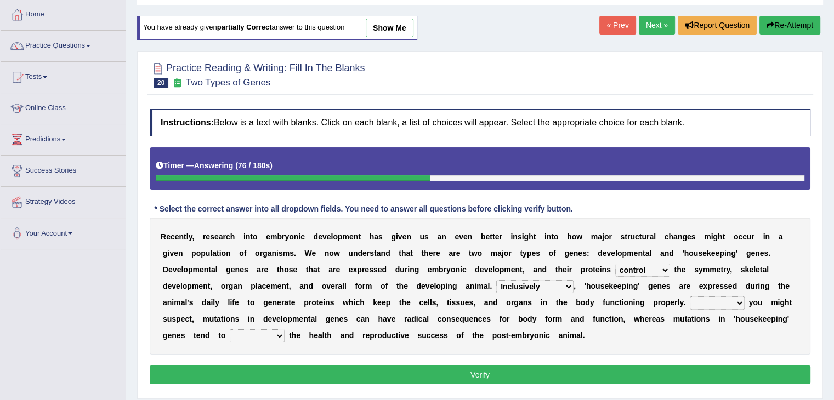
click at [496, 280] on select "Correspondingly Inclusively Conversely In contrast" at bounding box center [534, 286] width 77 height 13
click at [737, 302] on select "For As With Within" at bounding box center [717, 303] width 55 height 13
select select "Within"
click at [690, 297] on select "For As With Within" at bounding box center [717, 303] width 55 height 13
click at [271, 335] on select "affect effect interrupt defect" at bounding box center [257, 336] width 55 height 13
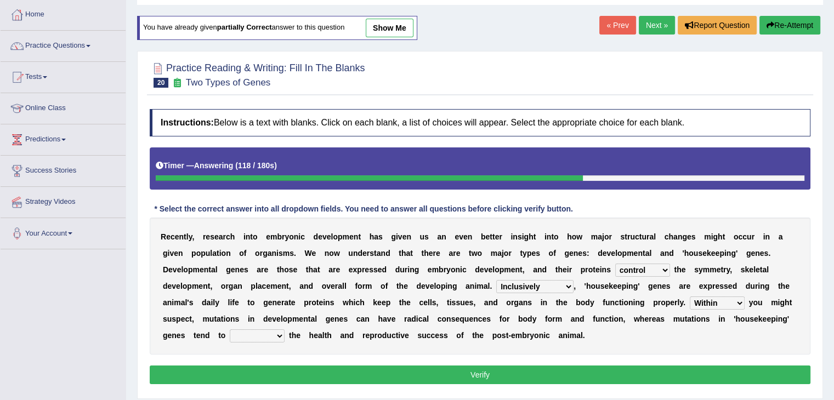
click at [215, 343] on div "R e c e n t l y , r e s e a r c h i n t o e m b r y o n i c d e v e l o p m e n…" at bounding box center [480, 286] width 661 height 137
click at [270, 332] on select "affect effect interrupt defect" at bounding box center [257, 336] width 55 height 13
select select "affect"
click at [230, 330] on select "affect effect interrupt defect" at bounding box center [257, 336] width 55 height 13
click at [413, 371] on button "Verify" at bounding box center [480, 375] width 661 height 19
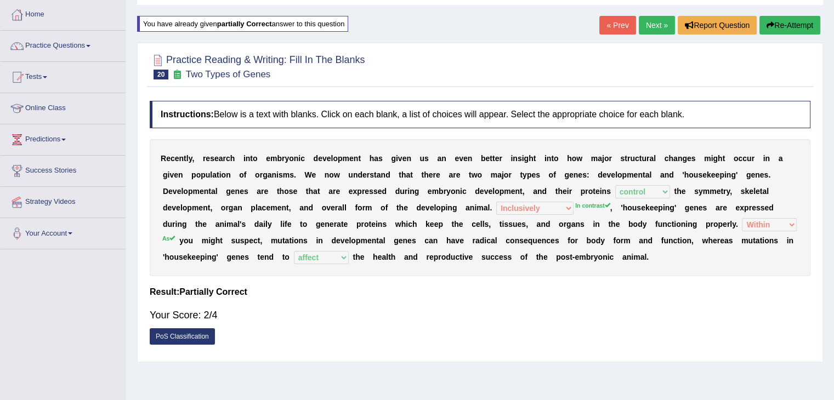
click at [771, 25] on icon "button" at bounding box center [771, 25] width 8 height 8
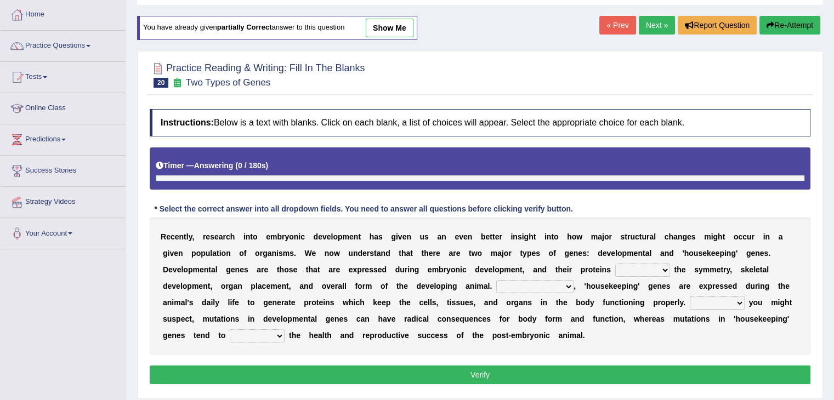
click at [661, 261] on div "R e c e n t l y , r e s e a r c h i n t o e m b r y o n i c d e v e l o p m e n…" at bounding box center [480, 286] width 661 height 137
click at [659, 265] on select "push control hold elevate" at bounding box center [642, 270] width 55 height 13
select select "control"
click at [615, 264] on select "push control hold elevate" at bounding box center [642, 270] width 55 height 13
click at [548, 285] on select "Correspondingly Inclusively Conversely In contrast" at bounding box center [534, 286] width 77 height 13
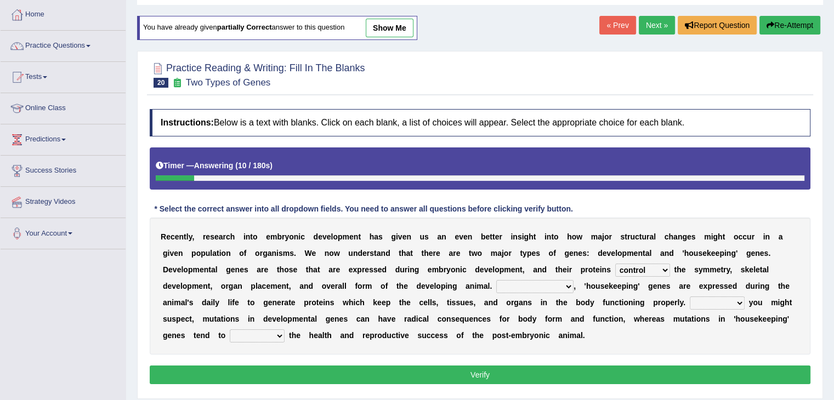
select select "In contrast"
click at [496, 280] on select "Correspondingly Inclusively Conversely In contrast" at bounding box center [534, 286] width 77 height 13
click at [708, 306] on select "For As With Within" at bounding box center [717, 303] width 55 height 13
select select "As"
click at [690, 297] on select "For As With Within" at bounding box center [717, 303] width 55 height 13
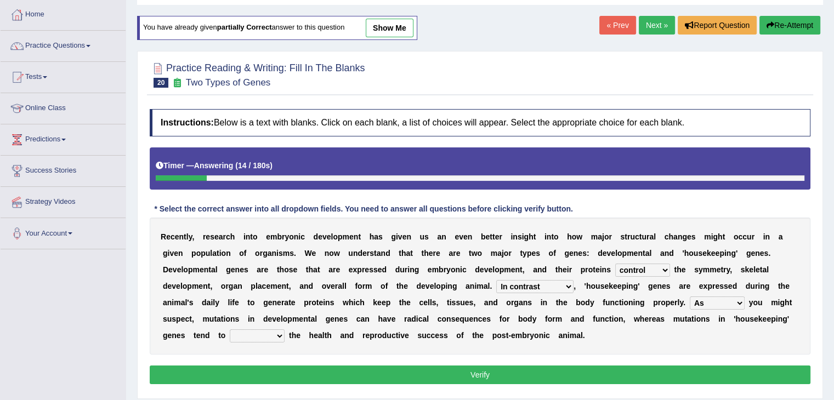
click at [271, 334] on select "affect effect interrupt defect" at bounding box center [257, 336] width 55 height 13
select select "affect"
click at [230, 330] on select "affect effect interrupt defect" at bounding box center [257, 336] width 55 height 13
click at [304, 368] on button "Verify" at bounding box center [480, 375] width 661 height 19
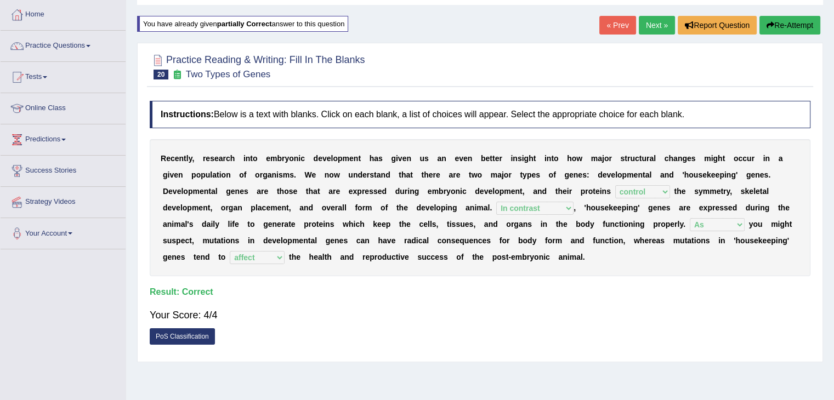
click at [657, 22] on link "Next »" at bounding box center [657, 25] width 36 height 19
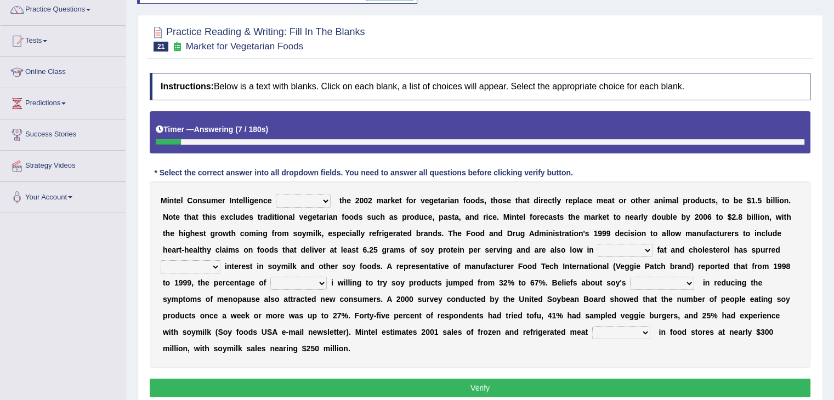
scroll to position [110, 0]
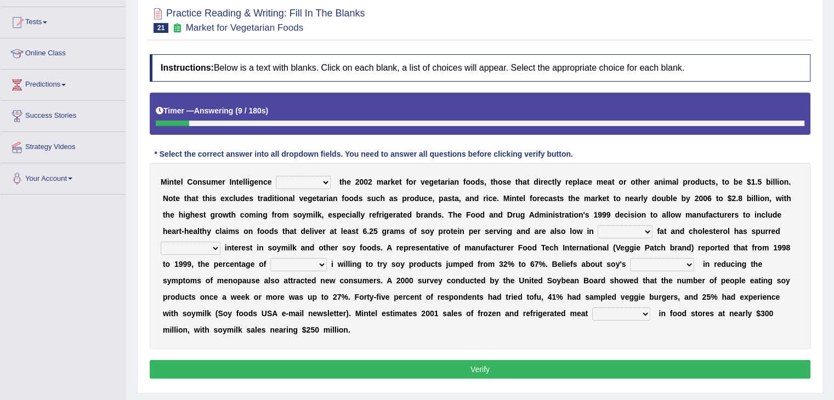
click at [316, 183] on select "deals fulfills creates estimates" at bounding box center [303, 182] width 55 height 13
select select "creates"
click at [276, 176] on select "deals fulfills creates estimates" at bounding box center [303, 182] width 55 height 13
click at [644, 227] on select "saturated solid acid liquid" at bounding box center [625, 231] width 55 height 13
select select "saturated"
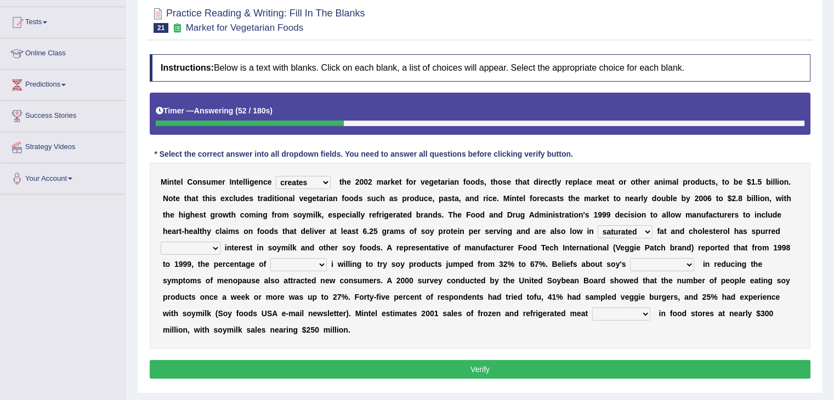
click at [598, 225] on select "saturated solid acid liquid" at bounding box center [625, 231] width 55 height 13
click at [213, 246] on select "good big tremendous extreme" at bounding box center [191, 248] width 60 height 13
select select "big"
click at [161, 242] on select "good big tremendous extreme" at bounding box center [191, 248] width 60 height 13
click at [318, 265] on select "guests consumers customers clients" at bounding box center [298, 264] width 56 height 13
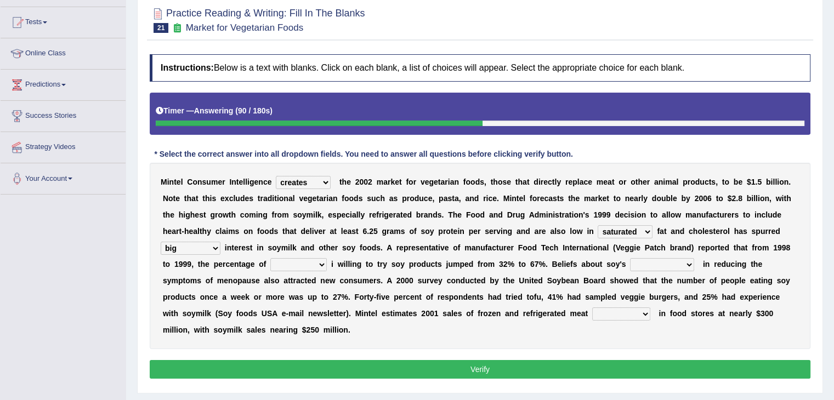
select select "consumers"
click at [270, 258] on select "guests consumers customers clients" at bounding box center [298, 264] width 56 height 13
click at [664, 264] on select "effectiveness timeliness efficiency goodness" at bounding box center [662, 264] width 64 height 13
select select "effectiveness"
click at [630, 258] on select "effectiveness timeliness efficiency goodness" at bounding box center [662, 264] width 64 height 13
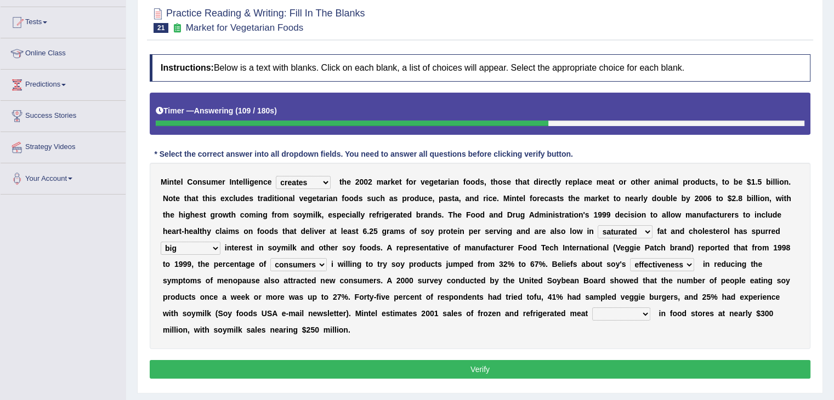
click at [608, 315] on select "foods choices staffs alternatives" at bounding box center [621, 314] width 58 height 13
select select "alternatives"
click at [592, 308] on select "foods choices staffs alternatives" at bounding box center [621, 314] width 58 height 13
click at [316, 184] on select "deals fulfills creates estimates" at bounding box center [303, 182] width 55 height 13
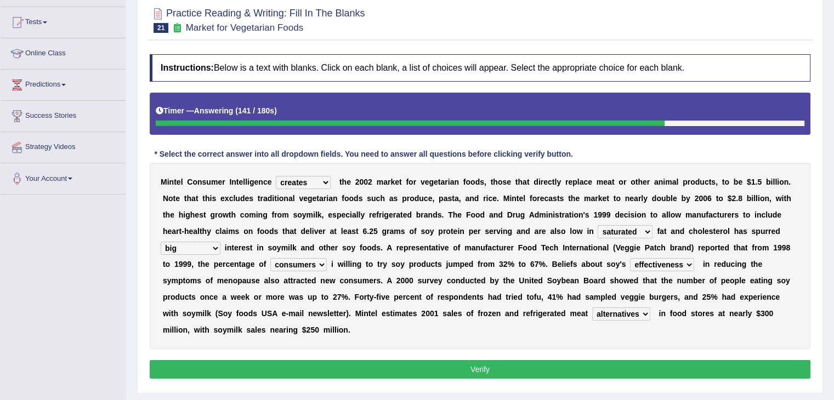
click at [356, 367] on button "Verify" at bounding box center [480, 369] width 661 height 19
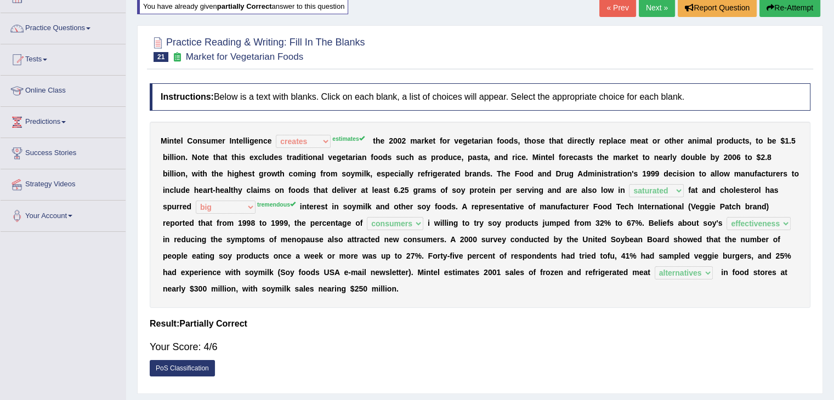
scroll to position [0, 0]
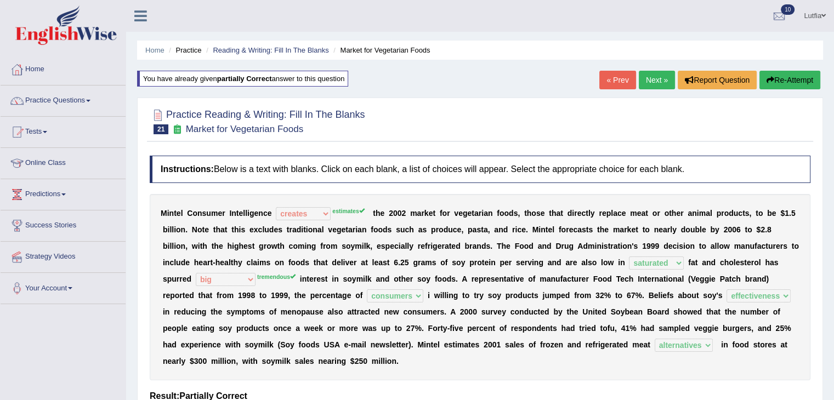
click at [333, 77] on div "You have already given partially correct answer to this question" at bounding box center [242, 79] width 211 height 16
click at [307, 79] on div "You have already given partially correct answer to this question" at bounding box center [242, 79] width 211 height 16
click at [769, 77] on icon "button" at bounding box center [771, 80] width 8 height 8
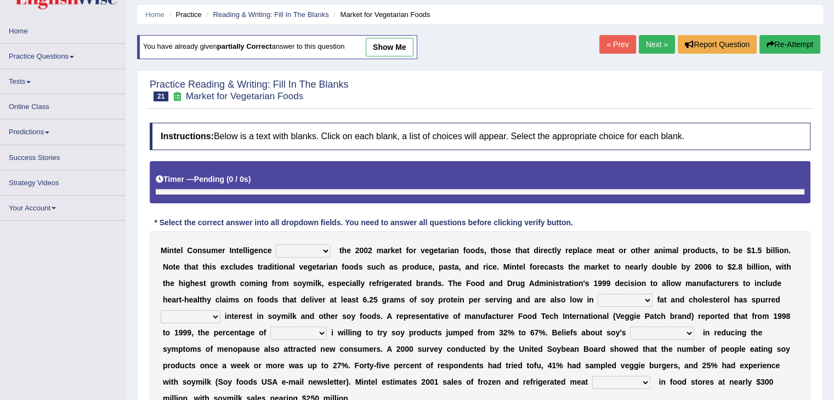
scroll to position [55, 0]
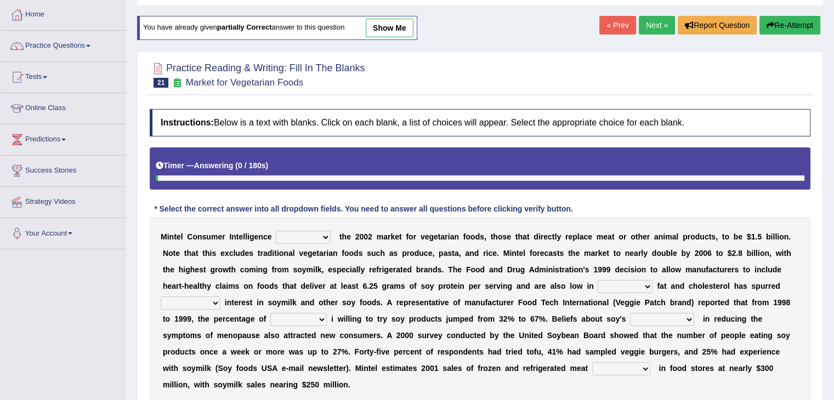
click at [330, 235] on select "deals fulfills creates estimates" at bounding box center [303, 237] width 55 height 13
select select "estimates"
click at [276, 231] on select "deals fulfills creates estimates" at bounding box center [303, 237] width 55 height 13
click at [635, 286] on select "saturated solid acid liquid" at bounding box center [625, 286] width 55 height 13
select select "saturated"
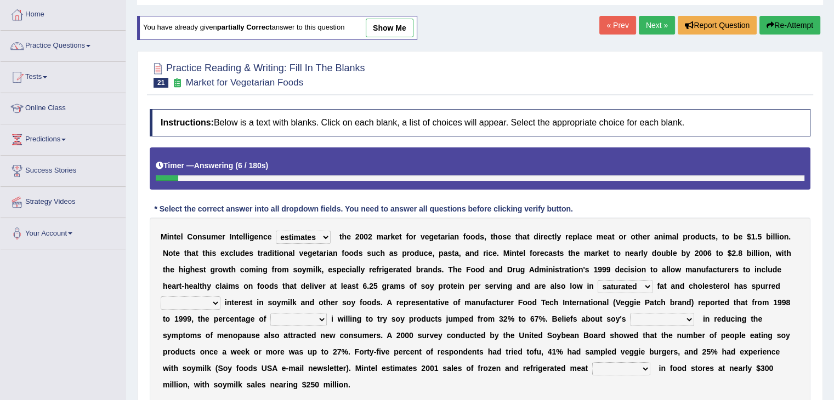
click at [598, 280] on select "saturated solid acid liquid" at bounding box center [625, 286] width 55 height 13
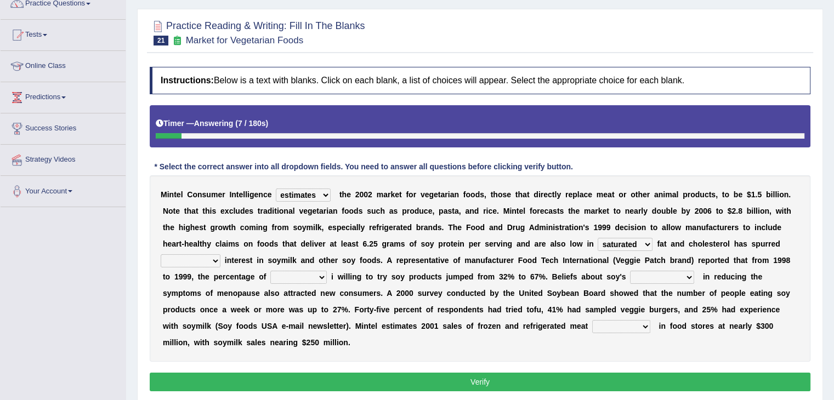
scroll to position [110, 0]
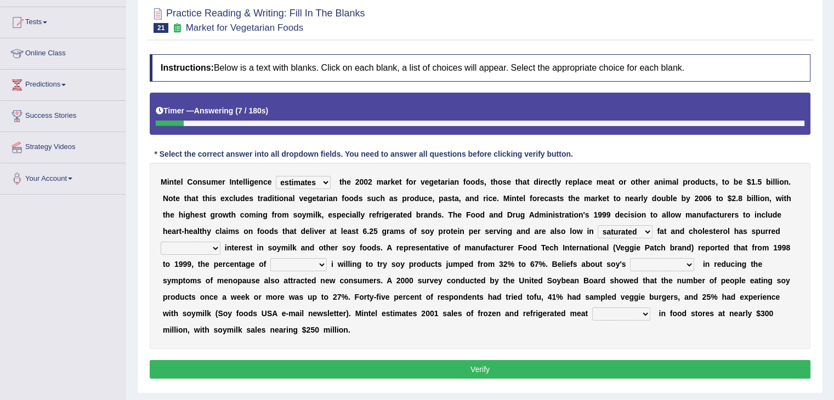
click at [659, 267] on select "effectiveness timeliness efficiency goodness" at bounding box center [662, 264] width 64 height 13
select select "effectiveness"
click at [630, 258] on select "effectiveness timeliness efficiency goodness" at bounding box center [662, 264] width 64 height 13
click at [325, 261] on select "guests consumers customers clients" at bounding box center [298, 264] width 56 height 13
select select "consumers"
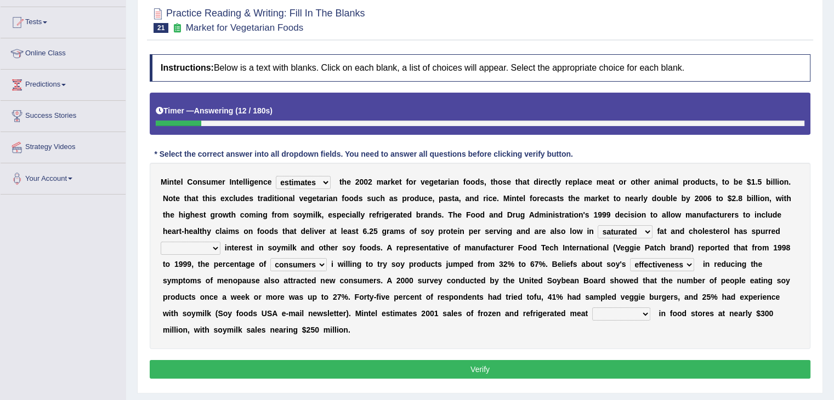
click at [270, 258] on select "guests consumers customers clients" at bounding box center [298, 264] width 56 height 13
click at [212, 245] on select "good big tremendous extreme" at bounding box center [191, 248] width 60 height 13
select select "tremendous"
click at [161, 242] on select "good big tremendous extreme" at bounding box center [191, 248] width 60 height 13
click at [604, 316] on select "foods choices staffs alternatives" at bounding box center [621, 314] width 58 height 13
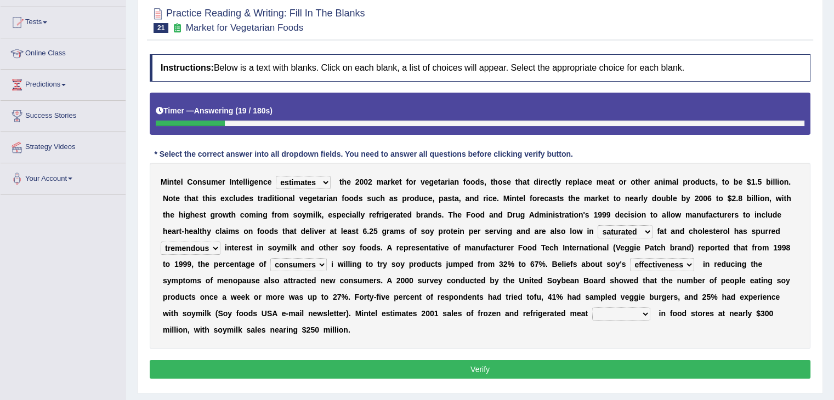
select select "alternatives"
click at [592, 308] on select "foods choices staffs alternatives" at bounding box center [621, 314] width 58 height 13
click at [602, 365] on button "Verify" at bounding box center [480, 369] width 661 height 19
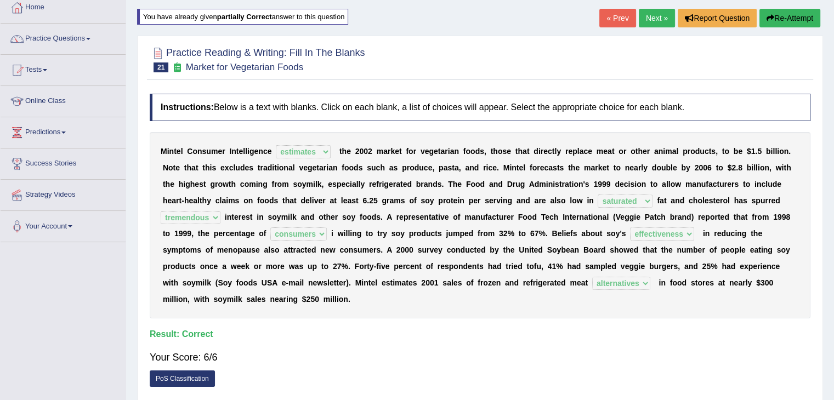
scroll to position [0, 0]
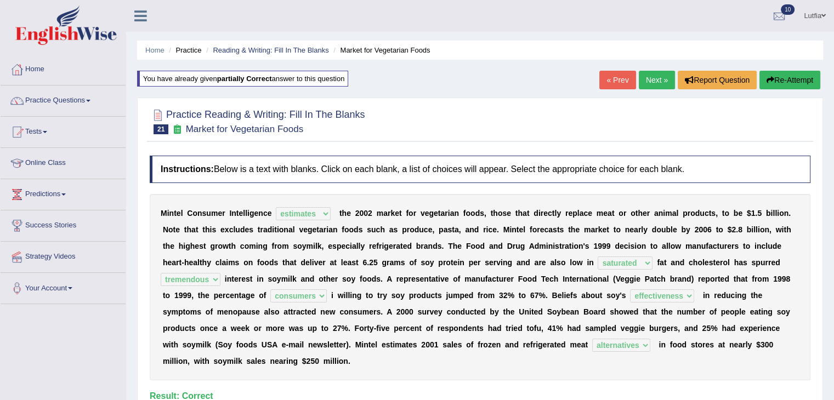
click at [657, 75] on link "Next »" at bounding box center [657, 80] width 36 height 19
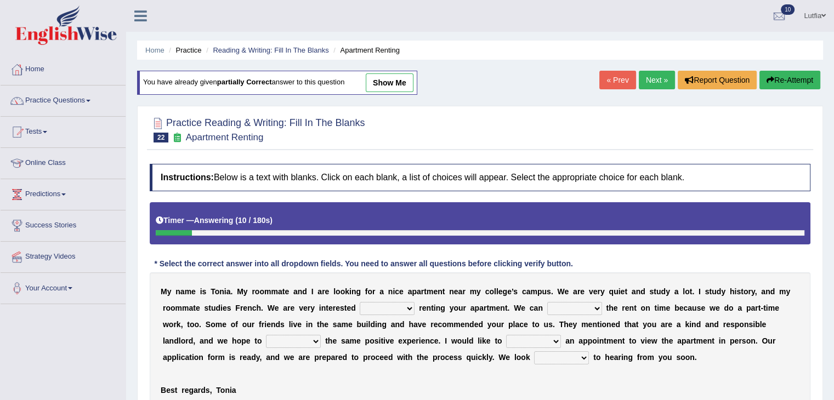
click at [399, 307] on select "for about at in" at bounding box center [387, 308] width 55 height 13
select select "for"
click at [360, 302] on select "for about at in" at bounding box center [387, 308] width 55 height 13
click at [590, 308] on select "afford get pay bring" at bounding box center [574, 308] width 55 height 13
select select "pay"
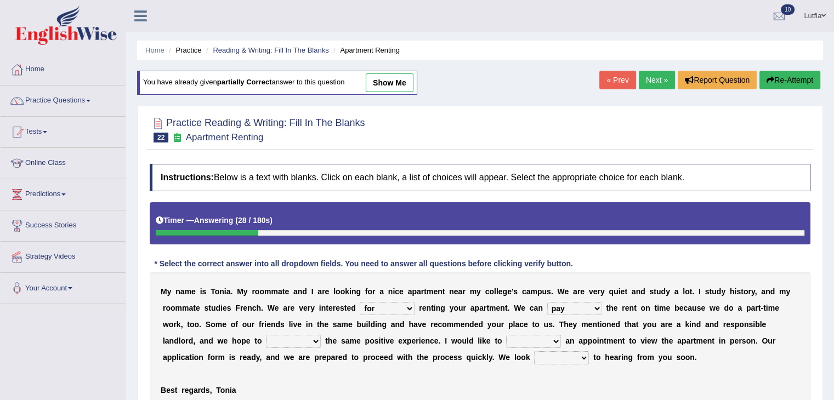
click at [547, 302] on select "afford get pay bring" at bounding box center [574, 308] width 55 height 13
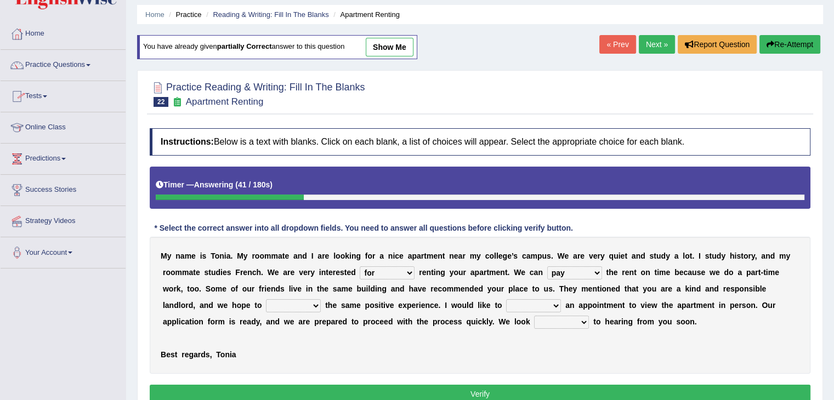
scroll to position [55, 0]
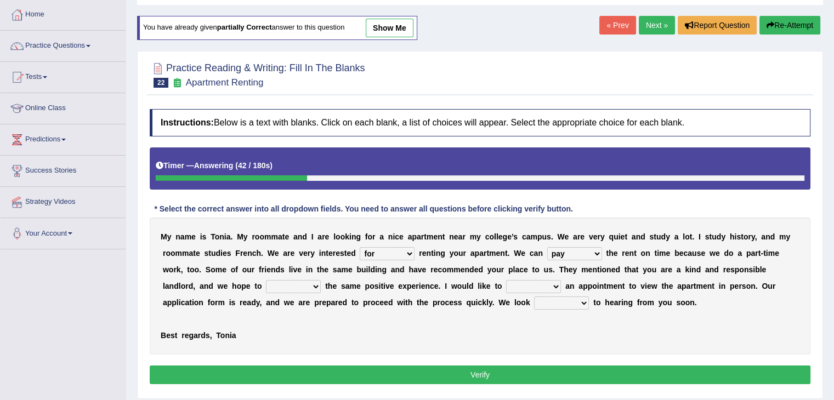
click at [312, 285] on select "form meet have decide" at bounding box center [293, 286] width 55 height 13
select select "have"
click at [266, 280] on select "form meet have decide" at bounding box center [293, 286] width 55 height 13
click at [541, 284] on select "own recall revise make" at bounding box center [533, 286] width 55 height 13
select select "make"
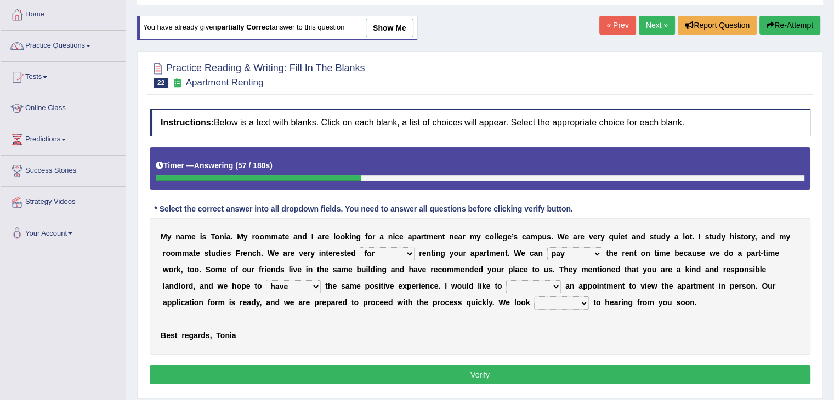
click at [506, 280] on select "own recall revise make" at bounding box center [533, 286] width 55 height 13
click at [555, 299] on select "around out in forward" at bounding box center [561, 303] width 55 height 13
select select "forward"
click at [534, 297] on select "around out in forward" at bounding box center [561, 303] width 55 height 13
click at [443, 370] on button "Verify" at bounding box center [480, 375] width 661 height 19
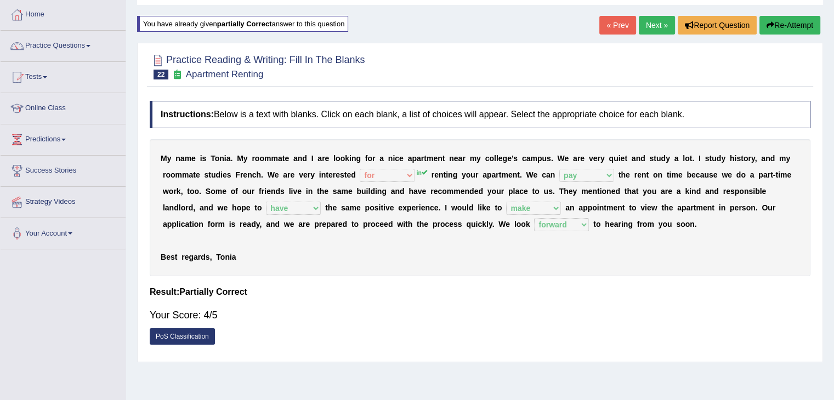
click at [778, 25] on button "Re-Attempt" at bounding box center [790, 25] width 61 height 19
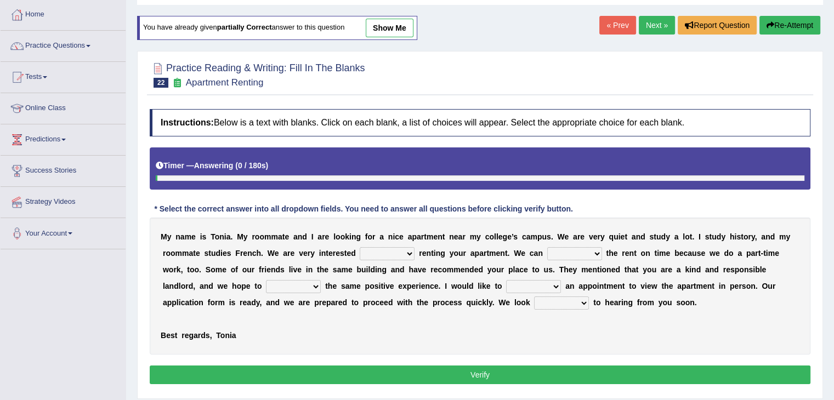
click at [399, 253] on select "for about at in" at bounding box center [387, 253] width 55 height 13
select select "in"
click at [360, 247] on select "for about at in" at bounding box center [387, 253] width 55 height 13
drag, startPoint x: 593, startPoint y: 251, endPoint x: 589, endPoint y: 254, distance: 5.8
click at [593, 251] on select "afford get pay bring" at bounding box center [574, 253] width 55 height 13
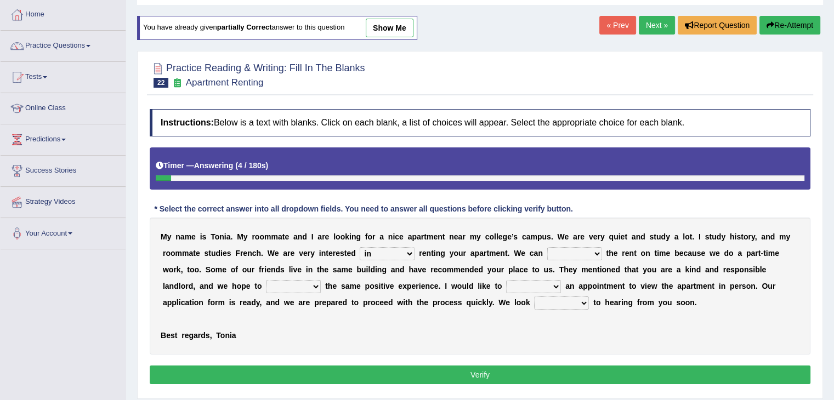
select select "pay"
click at [547, 247] on select "afford get pay bring" at bounding box center [574, 253] width 55 height 13
click at [308, 284] on select "form meet have decide" at bounding box center [293, 286] width 55 height 13
select select "have"
click at [266, 280] on select "form meet have decide" at bounding box center [293, 286] width 55 height 13
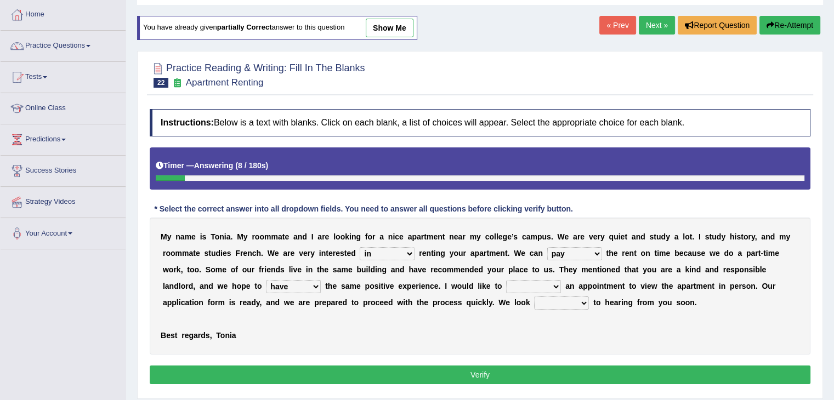
click at [539, 280] on select "own recall revise make" at bounding box center [533, 286] width 55 height 13
select select "make"
click at [506, 280] on select "own recall revise make" at bounding box center [533, 286] width 55 height 13
click at [555, 302] on select "around out in forward" at bounding box center [561, 303] width 55 height 13
select select "forward"
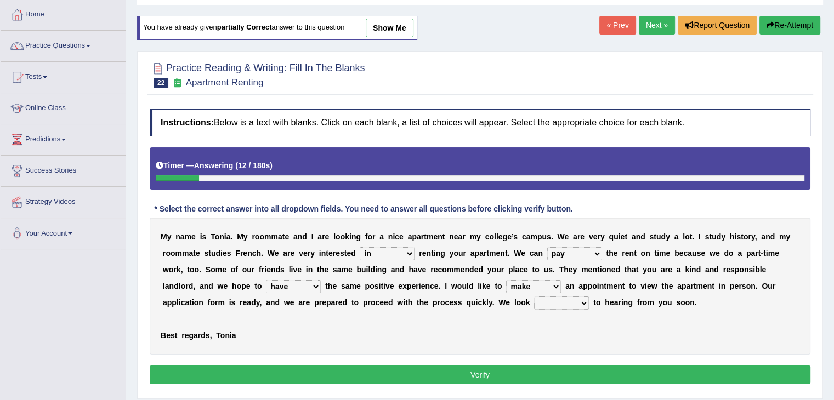
click at [534, 297] on select "around out in forward" at bounding box center [561, 303] width 55 height 13
click at [534, 375] on button "Verify" at bounding box center [480, 375] width 661 height 19
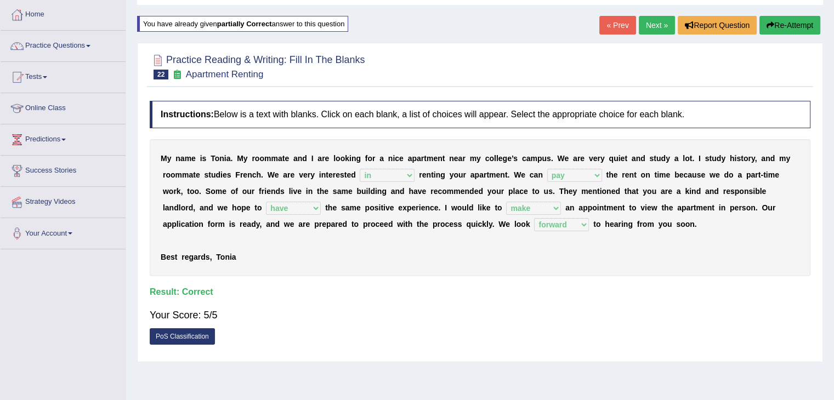
click at [769, 20] on button "Re-Attempt" at bounding box center [790, 25] width 61 height 19
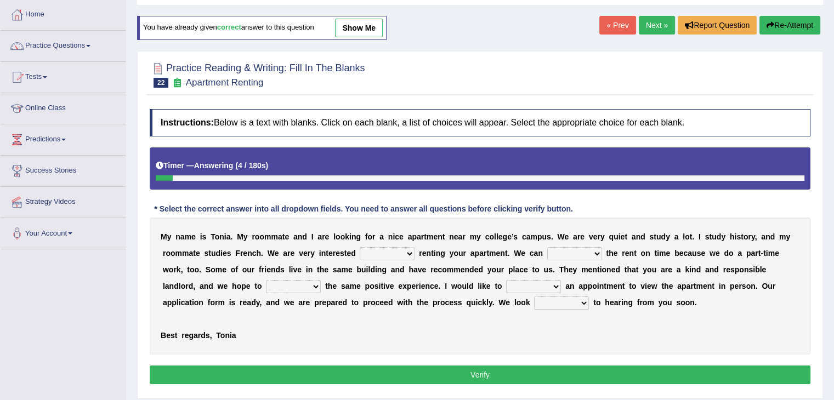
click at [394, 255] on select "for about at in" at bounding box center [387, 253] width 55 height 13
select select "in"
click at [360, 247] on select "for about at in" at bounding box center [387, 253] width 55 height 13
click at [556, 254] on select "afford get pay bring" at bounding box center [574, 253] width 55 height 13
select select "pay"
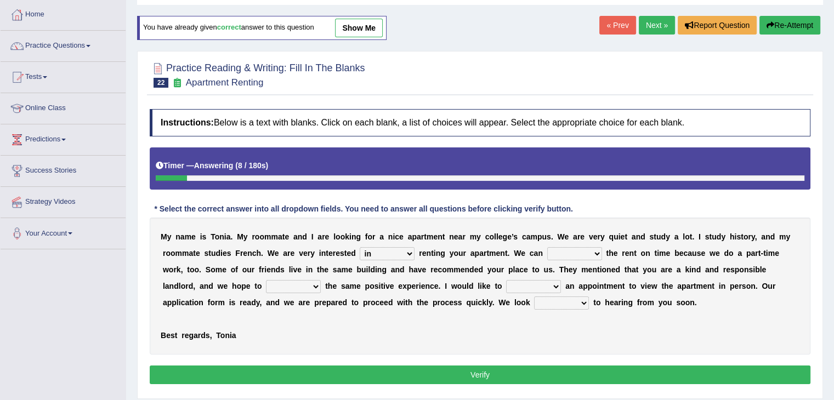
click at [547, 247] on select "afford get pay bring" at bounding box center [574, 253] width 55 height 13
click at [316, 282] on select "form meet have decide" at bounding box center [293, 286] width 55 height 13
select select "have"
click at [266, 280] on select "form meet have decide" at bounding box center [293, 286] width 55 height 13
click at [528, 288] on select "own recall revise make" at bounding box center [533, 286] width 55 height 13
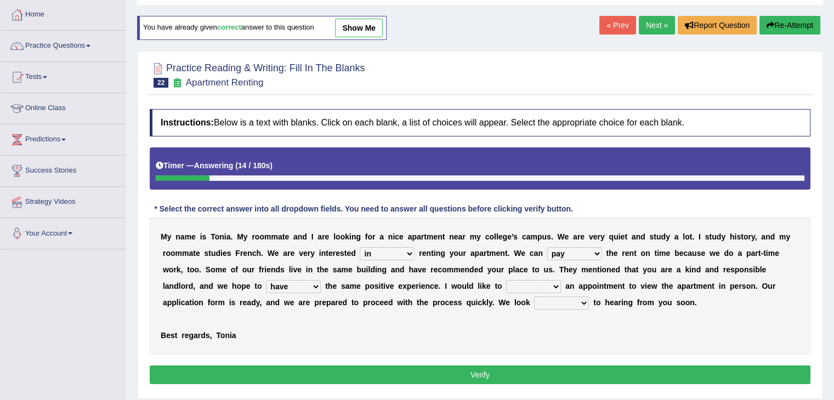
select select "make"
click at [506, 280] on select "own recall revise make" at bounding box center [533, 286] width 55 height 13
click at [546, 298] on select "around out in forward" at bounding box center [561, 303] width 55 height 13
select select "forward"
click at [534, 297] on select "around out in forward" at bounding box center [561, 303] width 55 height 13
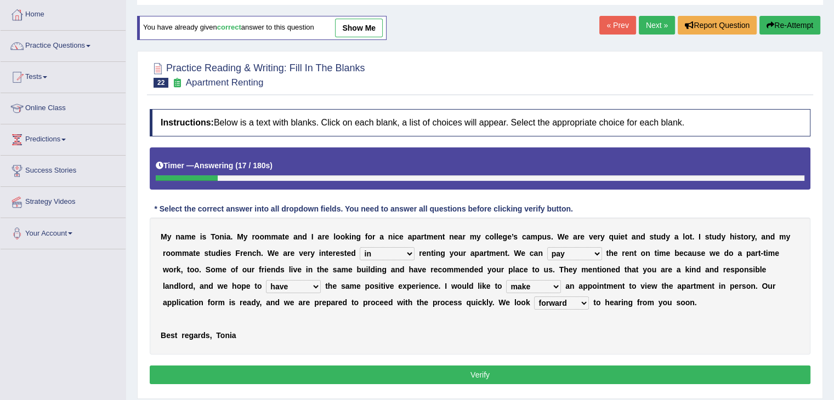
click at [501, 376] on button "Verify" at bounding box center [480, 375] width 661 height 19
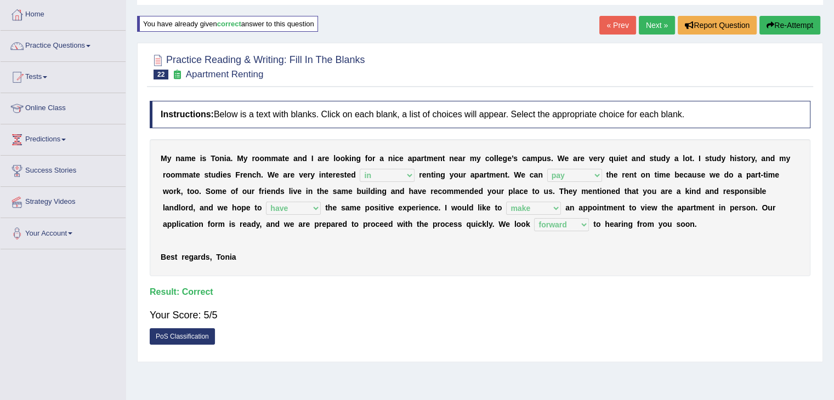
click at [652, 28] on link "Next »" at bounding box center [657, 25] width 36 height 19
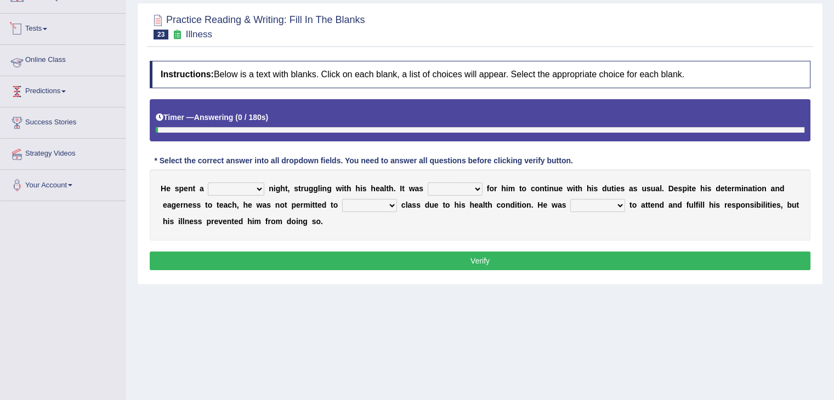
scroll to position [110, 0]
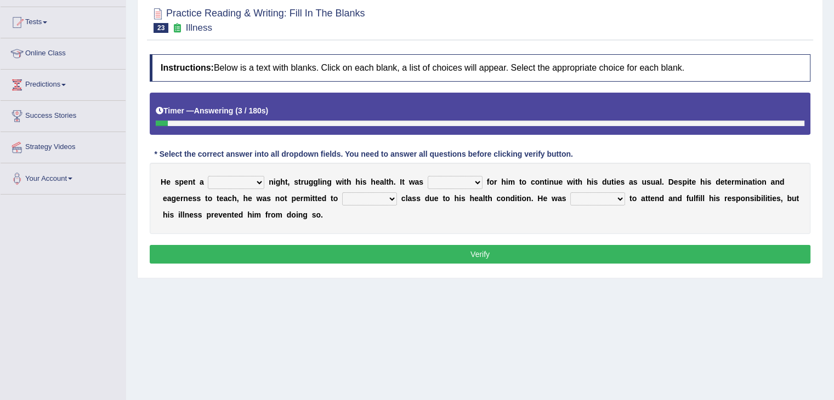
click at [253, 177] on select "cheerful restful meaningful painful" at bounding box center [236, 182] width 56 height 13
select select "painful"
click at [208, 176] on select "cheerful restful meaningful painful" at bounding box center [236, 182] width 56 height 13
click at [252, 183] on select "cheerful restful meaningful painful" at bounding box center [236, 182] width 56 height 13
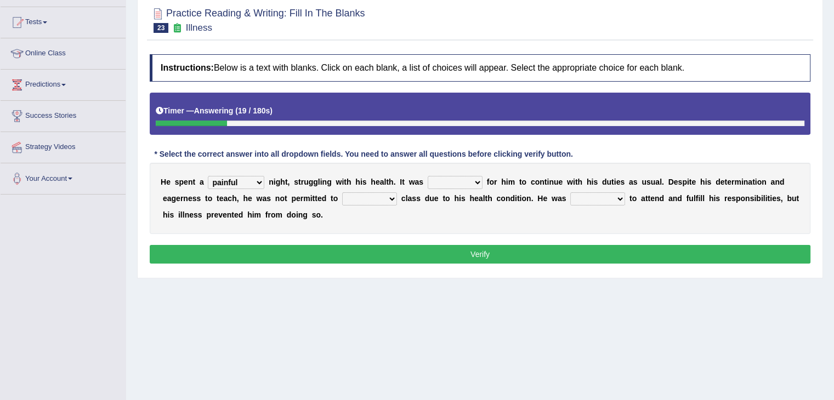
click at [476, 180] on select "enjoyable simple difficult natural" at bounding box center [455, 182] width 55 height 13
select select "difficult"
click at [428, 176] on select "enjoyable simple difficult natural" at bounding box center [455, 182] width 55 height 13
click at [383, 199] on select "teach leave cancel attend" at bounding box center [369, 199] width 55 height 13
select select "attend"
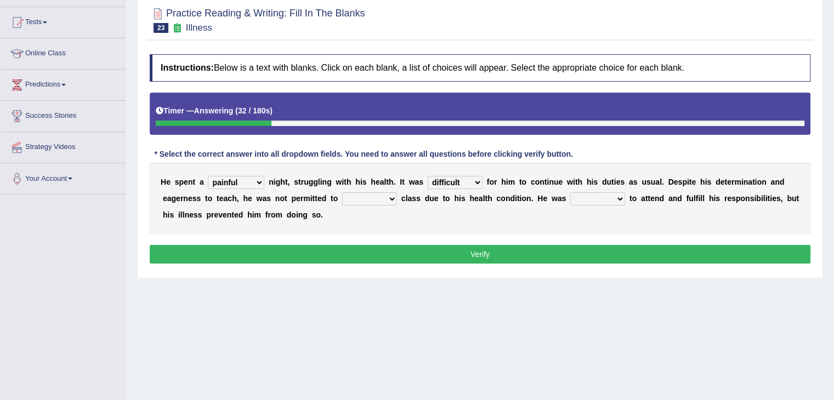
click at [342, 193] on select "teach leave cancel attend" at bounding box center [369, 199] width 55 height 13
click at [595, 196] on select "anxious forced lazy happy" at bounding box center [597, 199] width 55 height 13
select select "happy"
click at [570, 193] on select "anxious forced lazy happy" at bounding box center [597, 199] width 55 height 13
click at [540, 253] on button "Verify" at bounding box center [480, 254] width 661 height 19
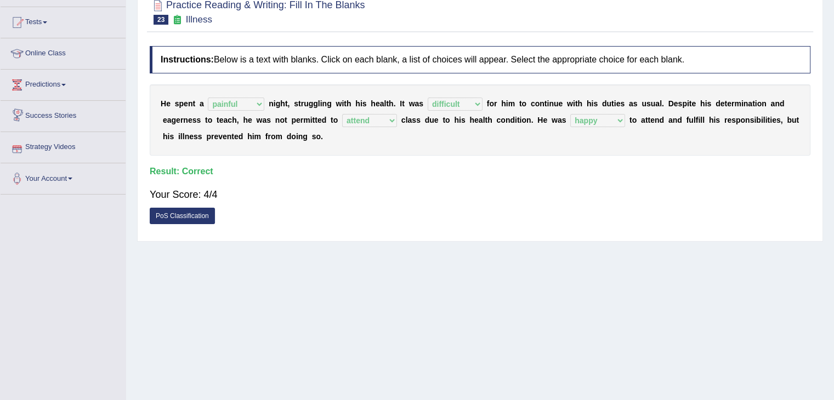
scroll to position [0, 0]
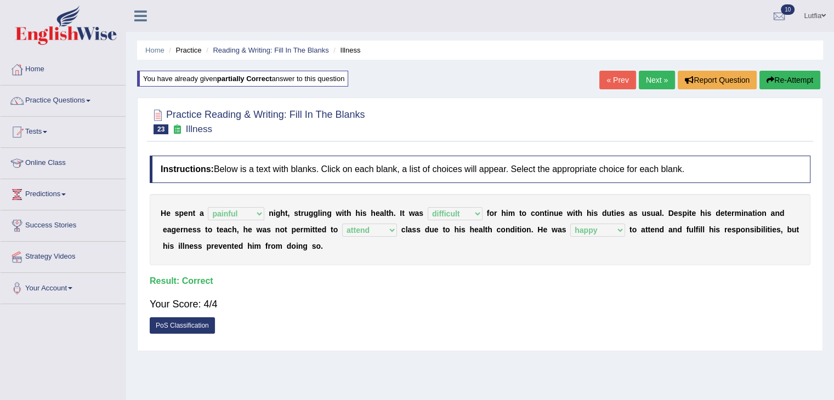
click at [645, 75] on link "Next »" at bounding box center [657, 80] width 36 height 19
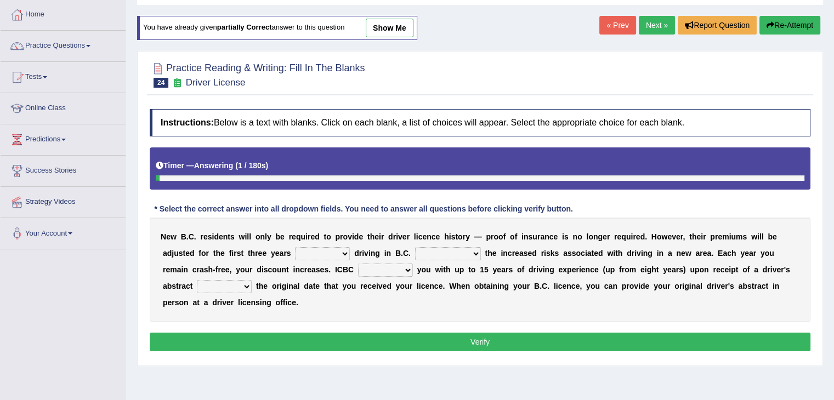
scroll to position [110, 0]
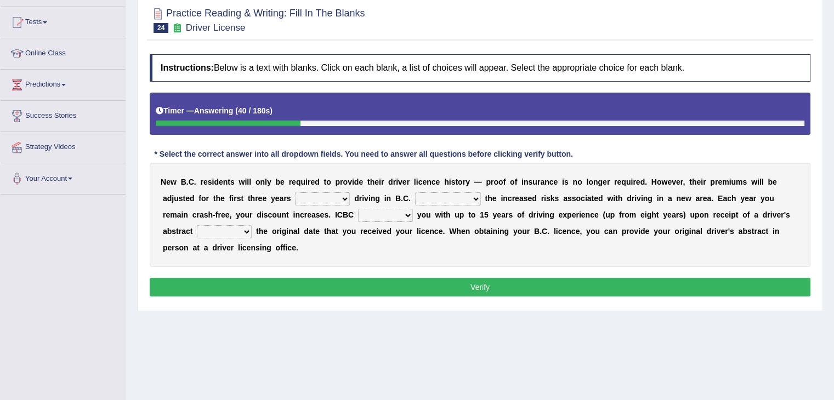
click at [343, 200] on select "within among against of" at bounding box center [322, 199] width 55 height 13
select select "of"
click at [295, 193] on select "within among against of" at bounding box center [322, 199] width 55 height 13
click at [461, 198] on select "depending on as for due to thanks to" at bounding box center [448, 199] width 66 height 13
select select "due to"
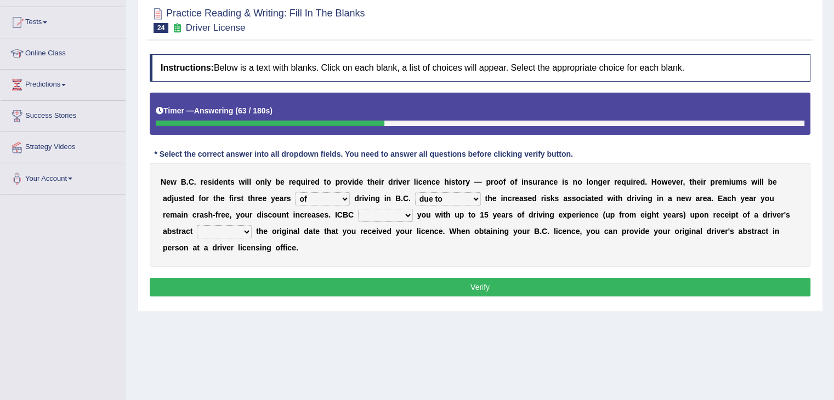
click at [415, 193] on select "depending on as for due to thanks to" at bounding box center [448, 199] width 66 height 13
click at [407, 212] on select "credited crediting credit will credit" at bounding box center [385, 215] width 55 height 13
select select "will credit"
click at [358, 209] on select "credited crediting credit will credit" at bounding box center [385, 215] width 55 height 13
click at [234, 230] on select "showing show shows shown" at bounding box center [224, 231] width 55 height 13
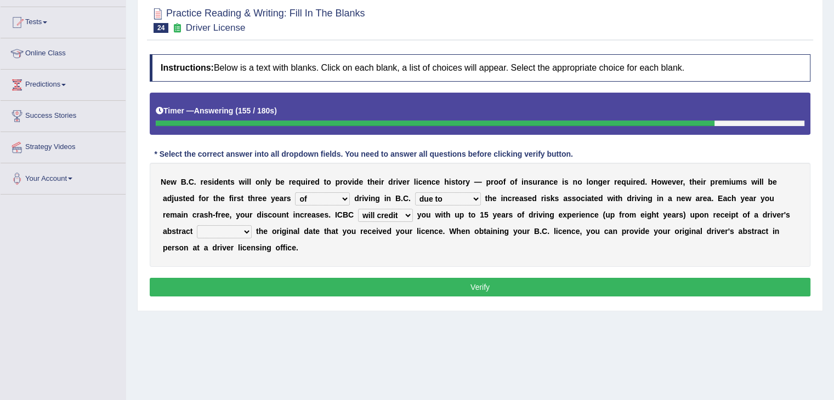
select select "show"
click at [197, 225] on select "showing show shows shown" at bounding box center [224, 231] width 55 height 13
click at [235, 282] on button "Verify" at bounding box center [480, 287] width 661 height 19
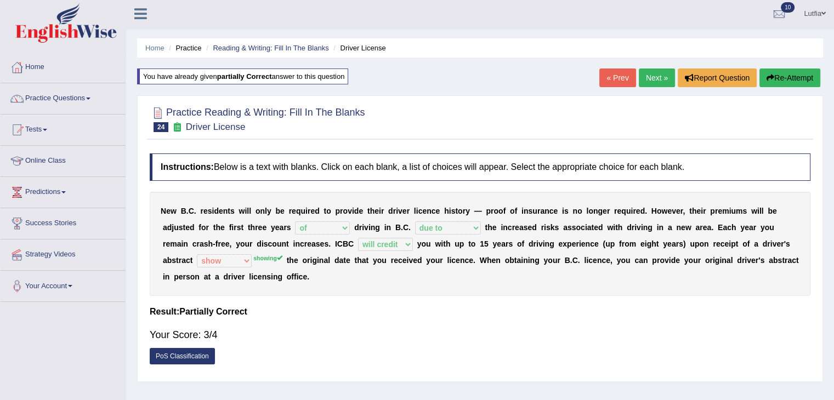
scroll to position [0, 0]
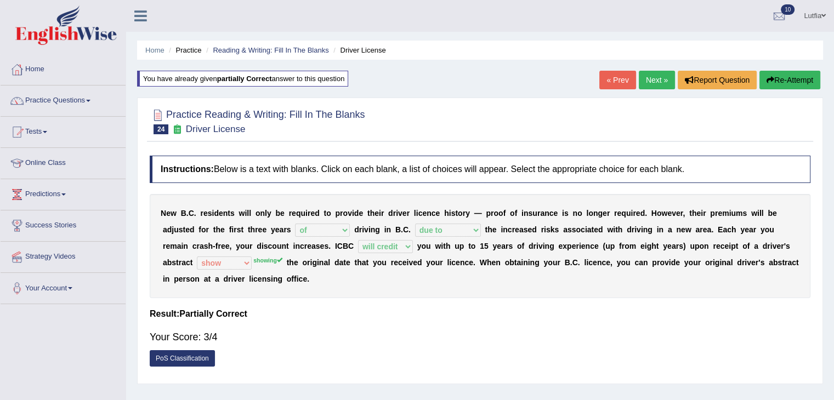
click at [777, 79] on button "Re-Attempt" at bounding box center [790, 80] width 61 height 19
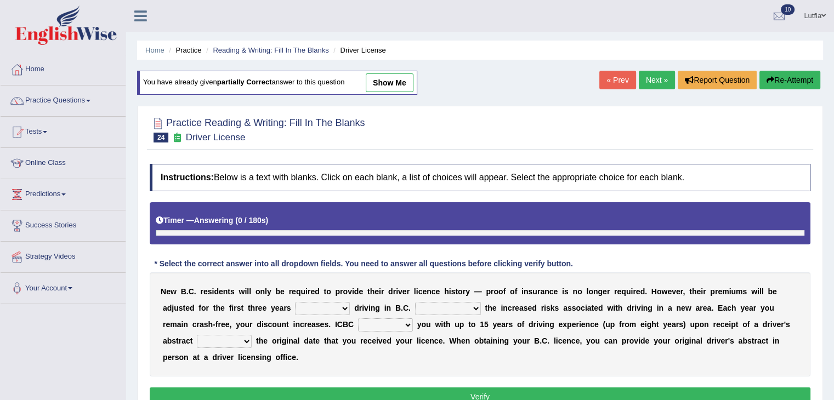
click at [339, 302] on select "within among against of" at bounding box center [322, 308] width 55 height 13
select select "of"
click at [295, 302] on select "within among against of" at bounding box center [322, 308] width 55 height 13
click at [454, 303] on select "depending on as for due to thanks to" at bounding box center [448, 308] width 66 height 13
select select "due to"
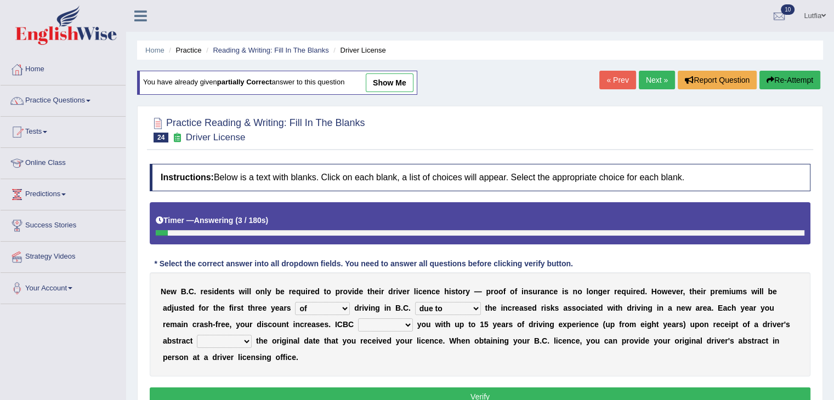
click at [415, 302] on select "depending on as for due to thanks to" at bounding box center [448, 308] width 66 height 13
click at [382, 325] on select "credited crediting credit will credit" at bounding box center [385, 325] width 55 height 13
select select "will credit"
click at [358, 319] on select "credited crediting credit will credit" at bounding box center [385, 325] width 55 height 13
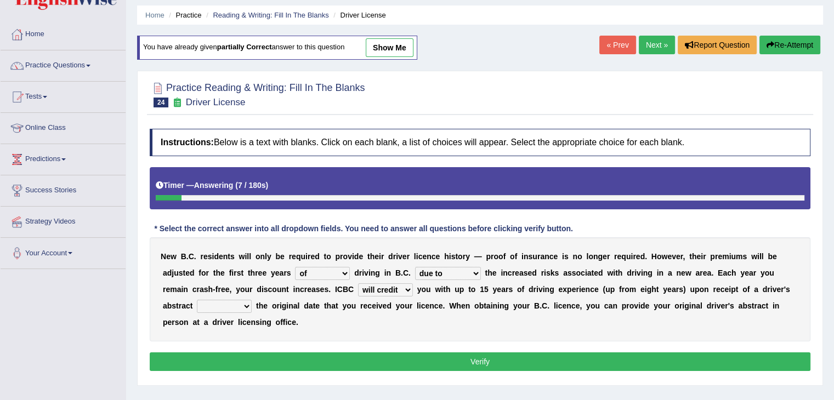
scroll to position [55, 0]
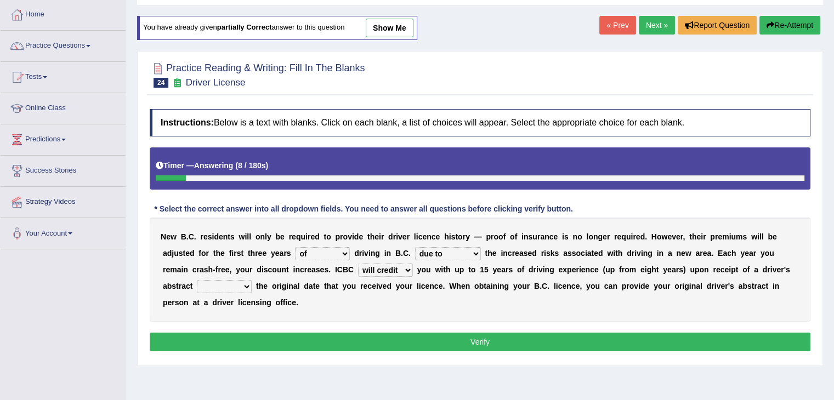
click at [246, 286] on select "showing show shows shown" at bounding box center [224, 286] width 55 height 13
select select "showing"
click at [197, 280] on select "showing show shows shown" at bounding box center [224, 286] width 55 height 13
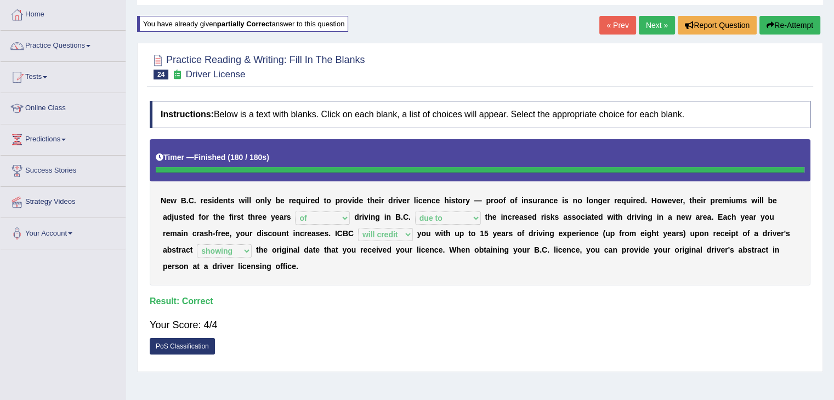
click at [647, 23] on link "Next »" at bounding box center [657, 25] width 36 height 19
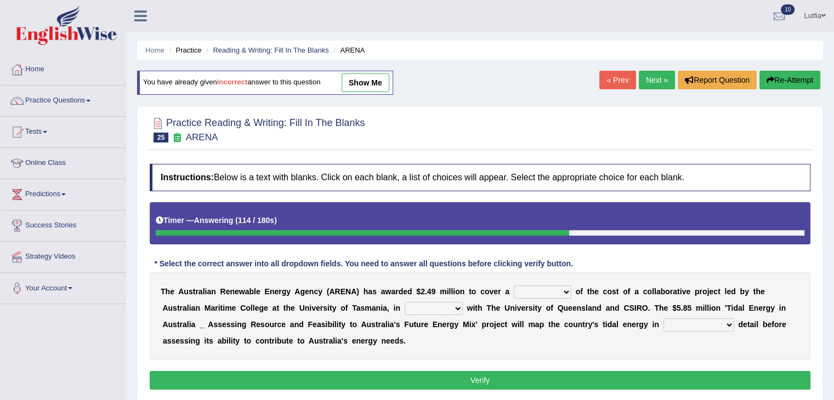
click at [790, 84] on button "Re-Attempt" at bounding box center [790, 80] width 61 height 19
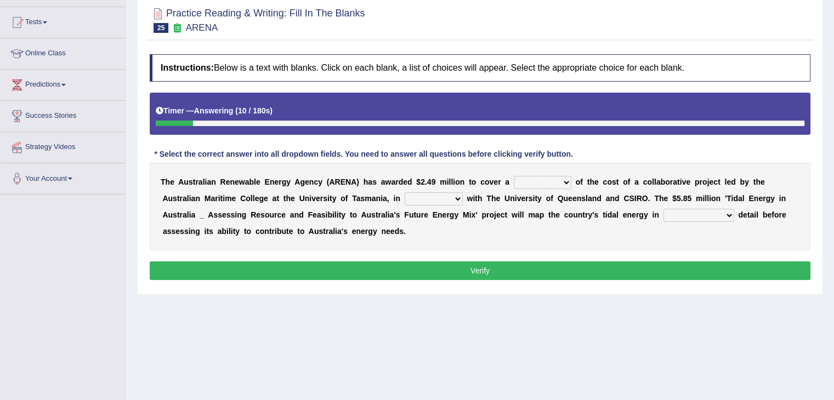
click at [558, 177] on select "wholesome total portion worth" at bounding box center [543, 182] width 58 height 13
select select "total"
click at [514, 176] on select "wholesome total portion worth" at bounding box center [543, 182] width 58 height 13
click at [455, 197] on select "disguise contrast partnership revenge" at bounding box center [434, 199] width 58 height 13
select select "partnership"
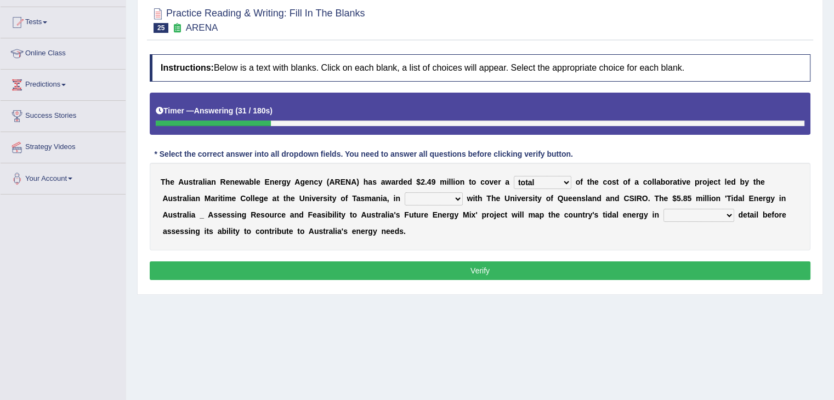
click at [405, 193] on select "disguise contrast partnership revenge" at bounding box center [434, 199] width 58 height 13
click at [697, 213] on select "unexpected unforgiven universal unprecedented" at bounding box center [699, 215] width 71 height 13
select select "unexpected"
click at [664, 209] on select "unexpected unforgiven universal unprecedented" at bounding box center [699, 215] width 71 height 13
click at [662, 266] on button "Verify" at bounding box center [480, 271] width 661 height 19
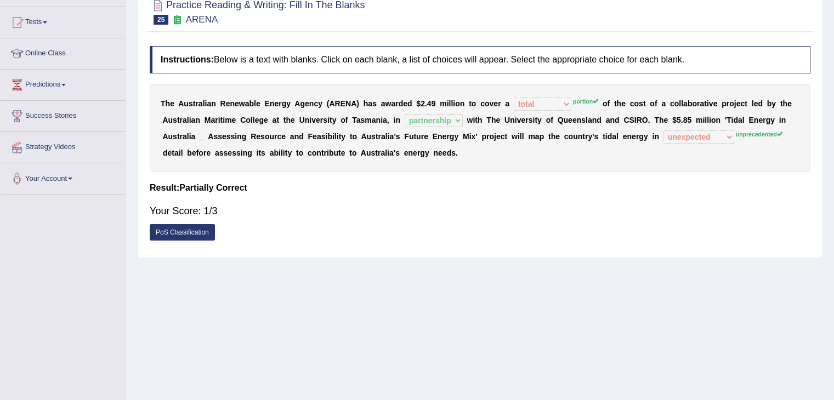
scroll to position [55, 0]
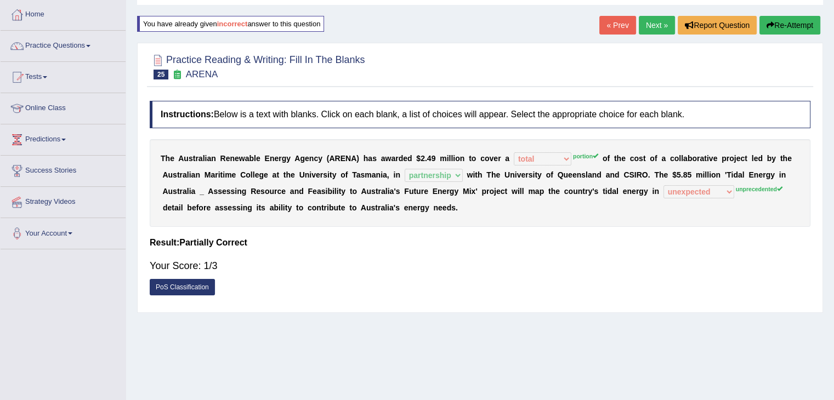
click at [788, 29] on button "Re-Attempt" at bounding box center [790, 25] width 61 height 19
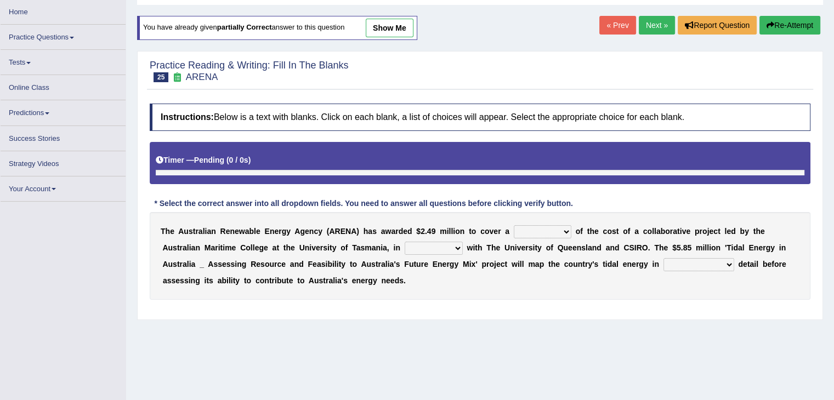
scroll to position [55, 0]
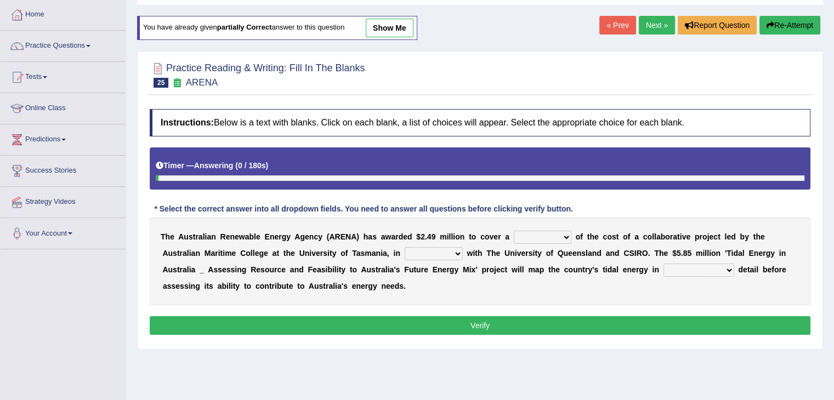
click at [565, 239] on select "wholesome total portion worth" at bounding box center [543, 237] width 58 height 13
select select "portion"
click at [514, 231] on select "wholesome total portion worth" at bounding box center [543, 237] width 58 height 13
click at [450, 253] on select "disguise contrast partnership revenge" at bounding box center [434, 253] width 58 height 13
select select "partnership"
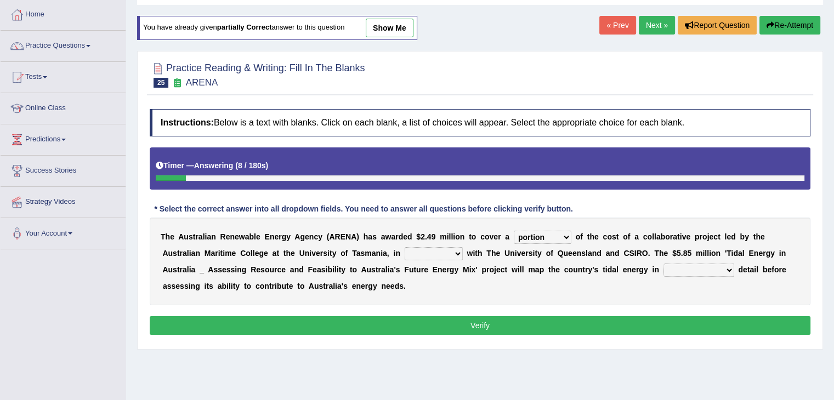
click at [405, 247] on select "disguise contrast partnership revenge" at bounding box center [434, 253] width 58 height 13
click at [681, 265] on select "unexpected unforgiven universal unprecedented" at bounding box center [699, 270] width 71 height 13
select select "unprecedented"
click at [664, 264] on select "unexpected unforgiven universal unprecedented" at bounding box center [699, 270] width 71 height 13
click at [595, 323] on button "Verify" at bounding box center [480, 325] width 661 height 19
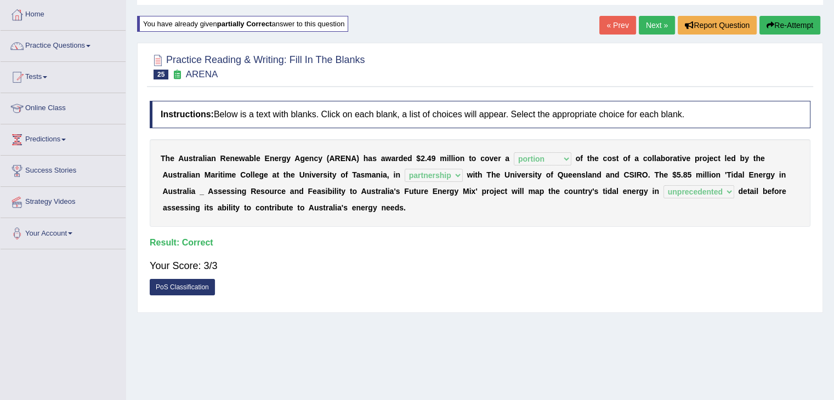
click at [653, 25] on link "Next »" at bounding box center [657, 25] width 36 height 19
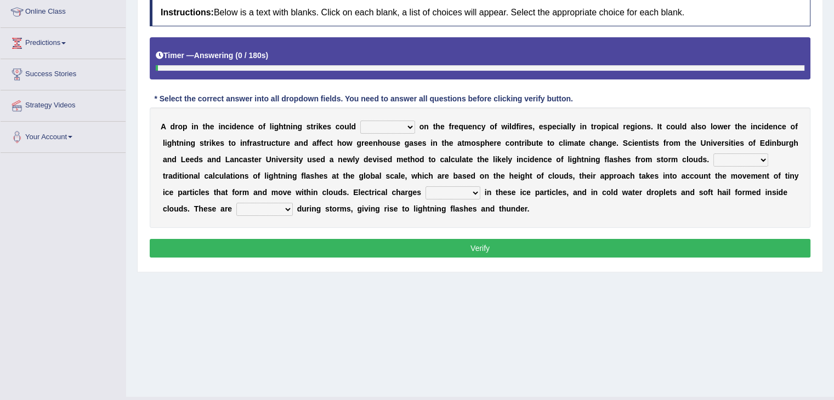
scroll to position [165, 0]
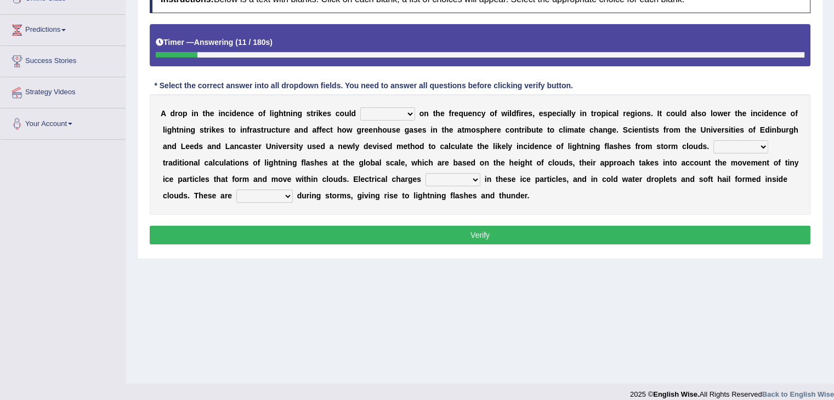
click at [386, 116] on select "dwell focus impact depend" at bounding box center [387, 114] width 55 height 13
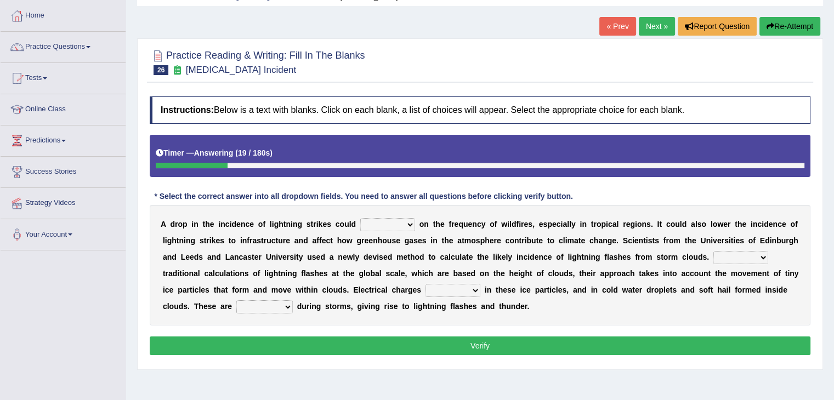
scroll to position [0, 0]
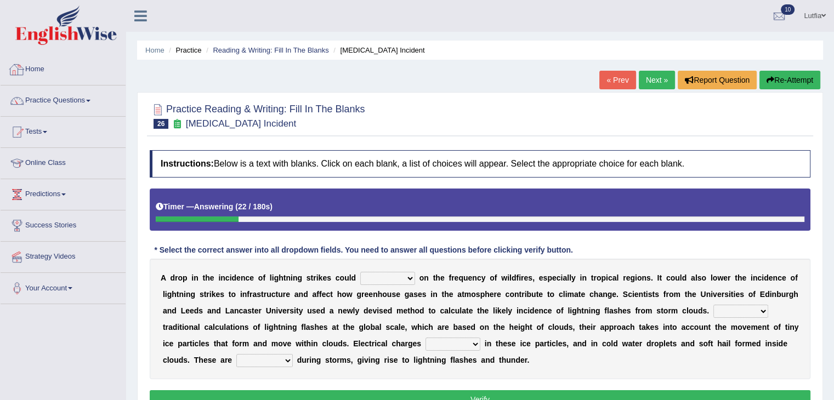
click at [46, 66] on link "Home" at bounding box center [63, 67] width 125 height 27
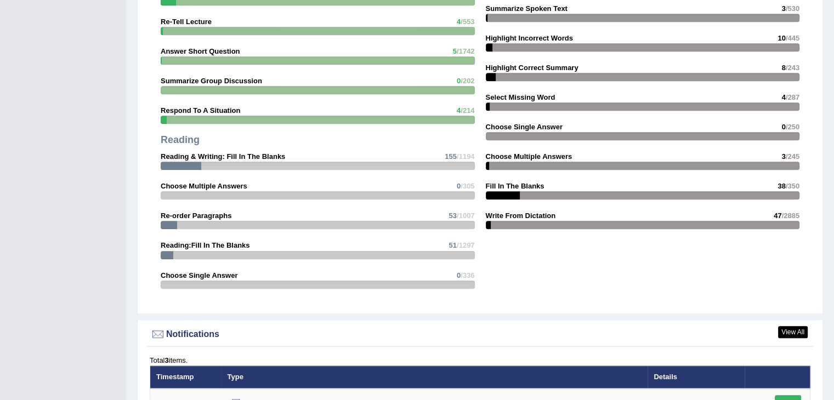
scroll to position [1042, 0]
